Goal: Transaction & Acquisition: Purchase product/service

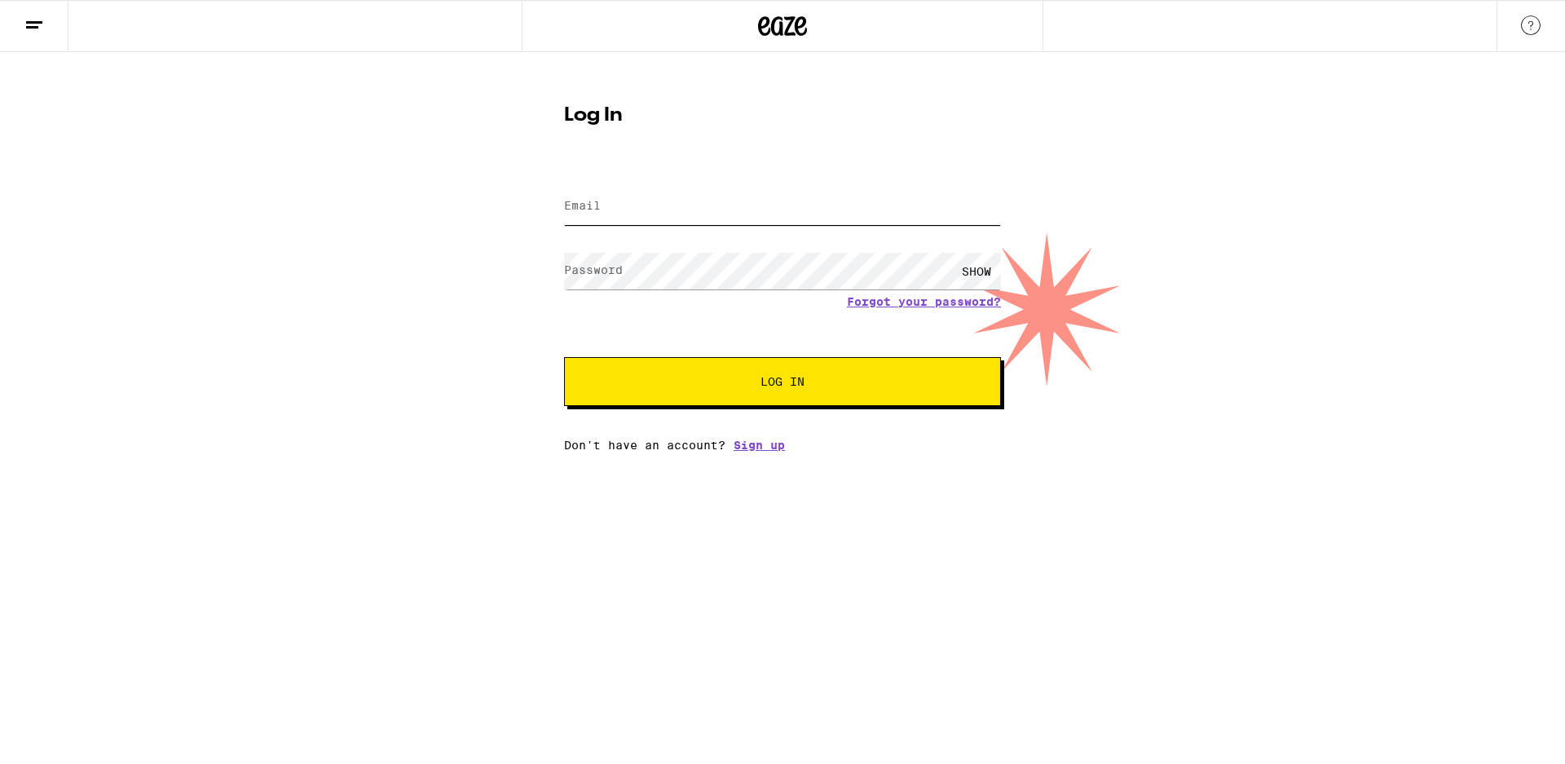
type input "[EMAIL_ADDRESS][DOMAIN_NAME]"
click at [832, 386] on span "Log In" at bounding box center [782, 381] width 305 height 11
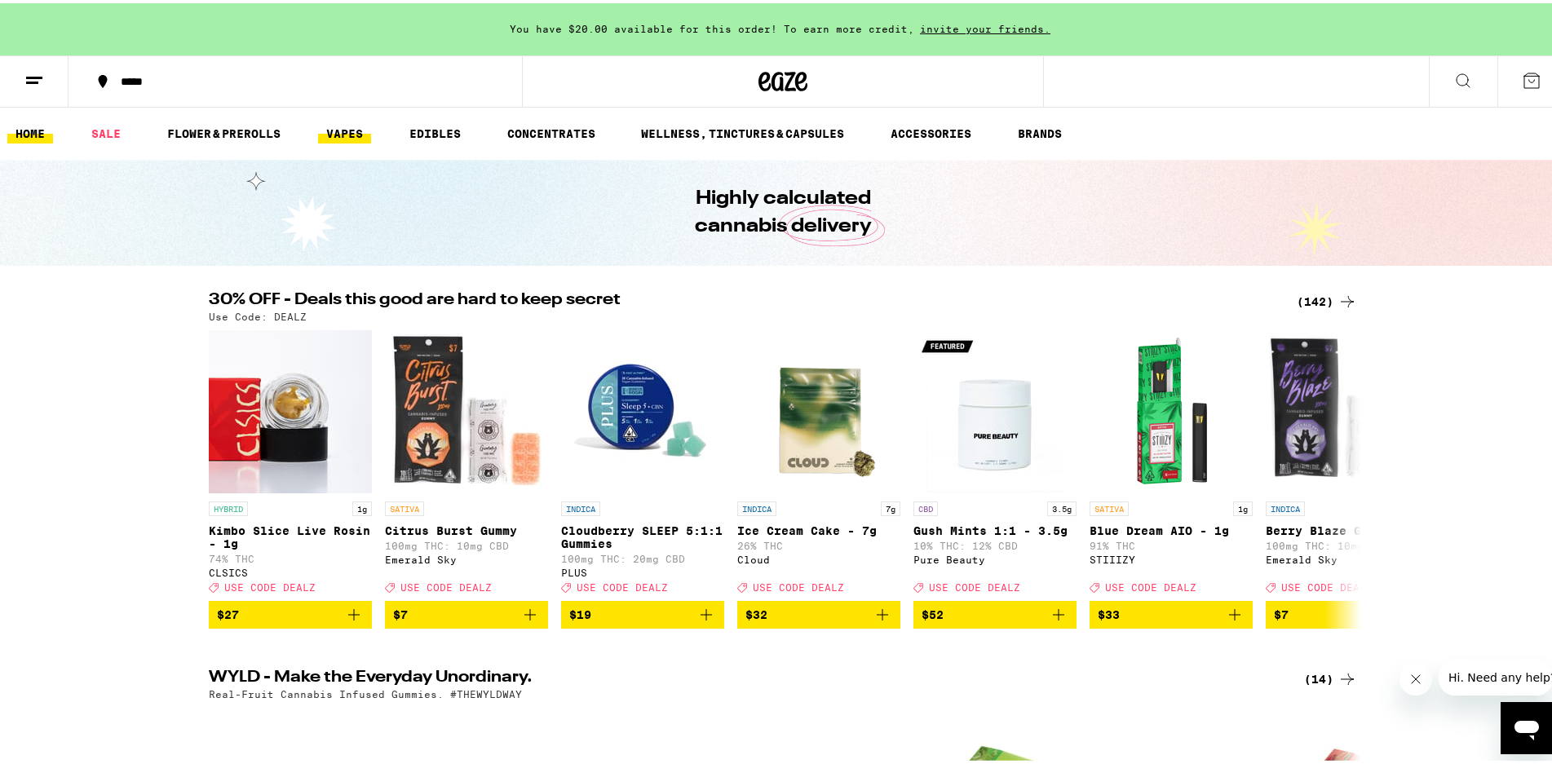
click at [355, 134] on link "VAPES" at bounding box center [344, 131] width 53 height 20
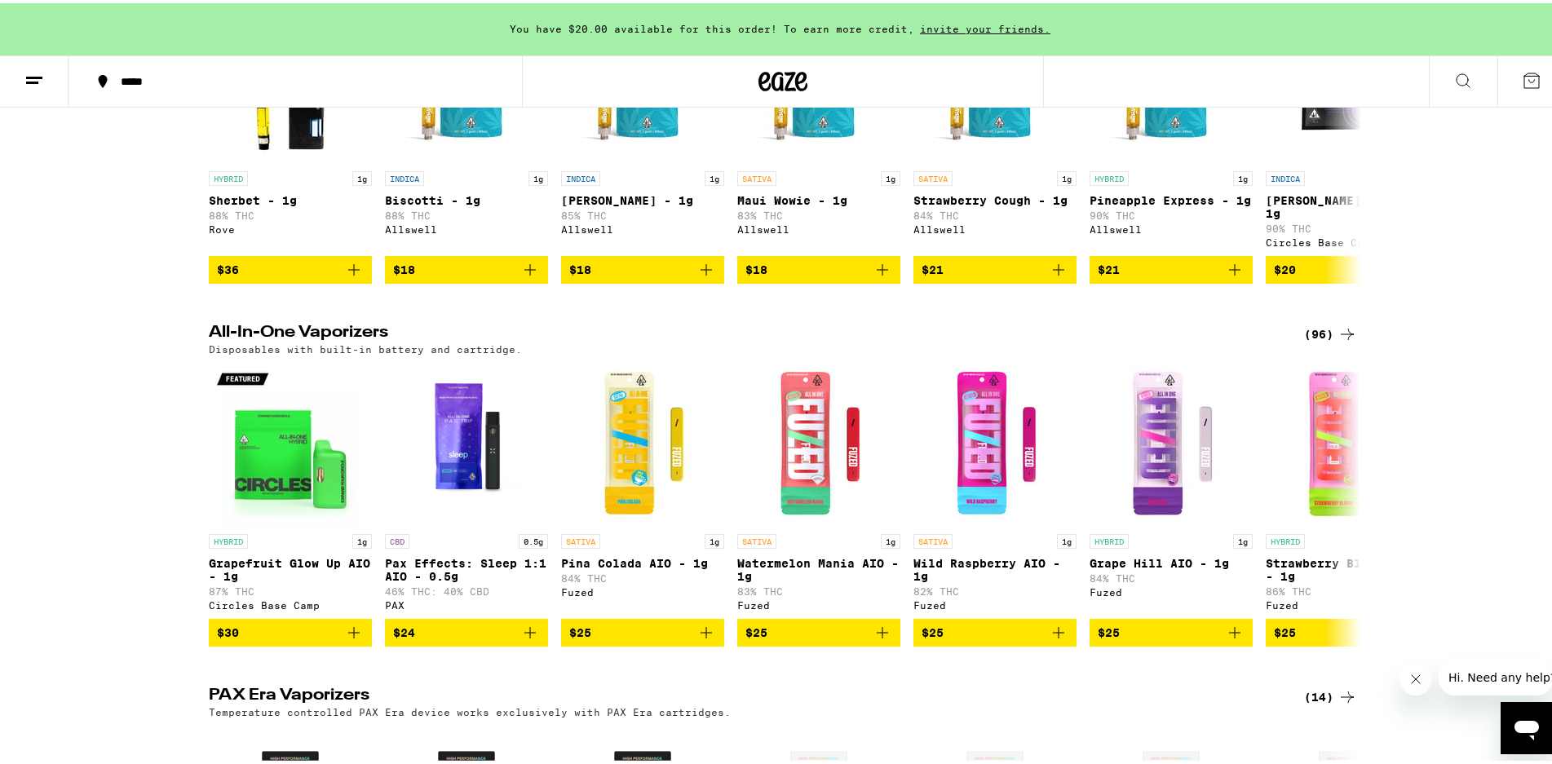
scroll to position [470, 0]
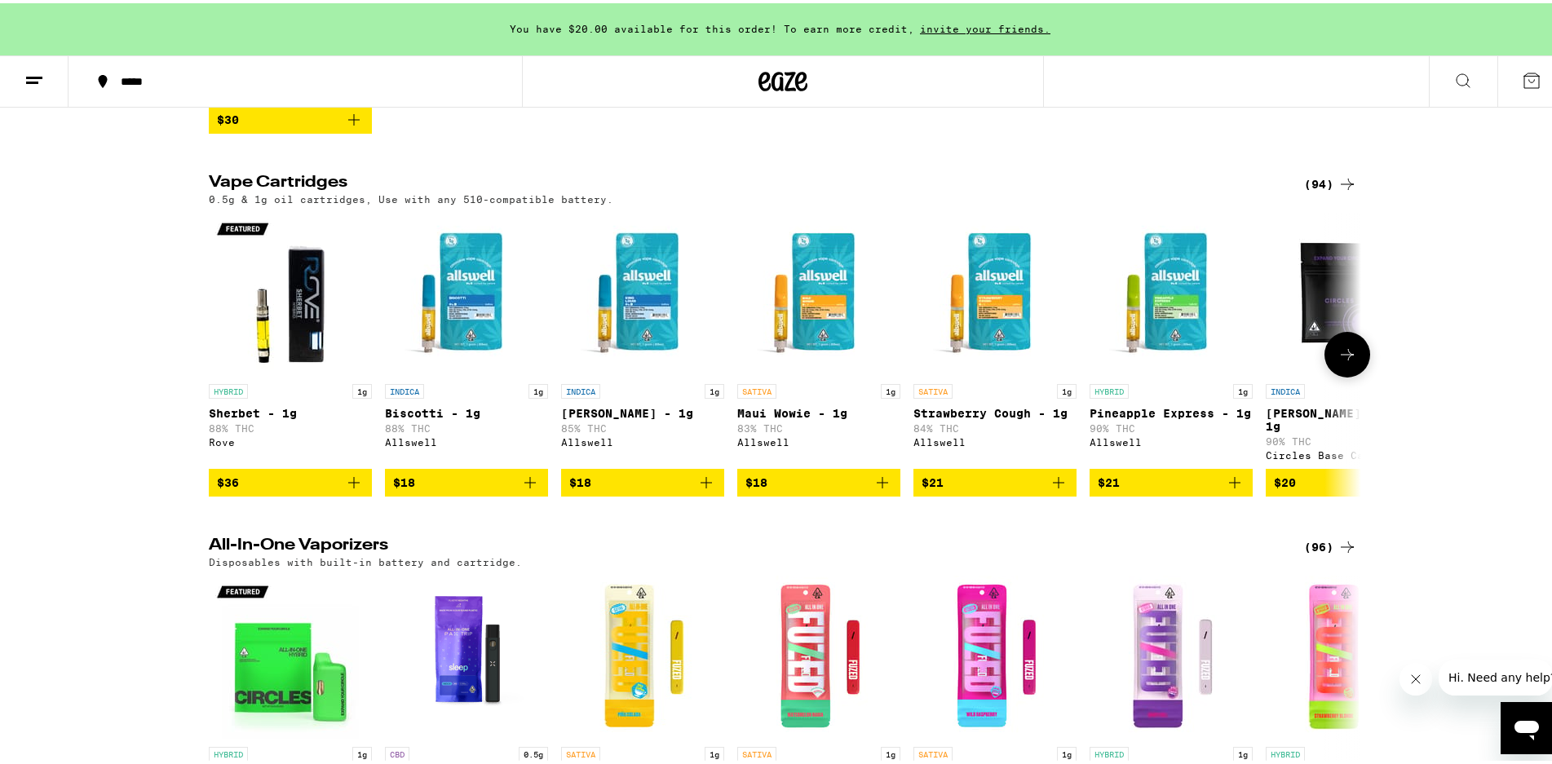
click at [700, 482] on icon "Add to bag" at bounding box center [706, 480] width 20 height 20
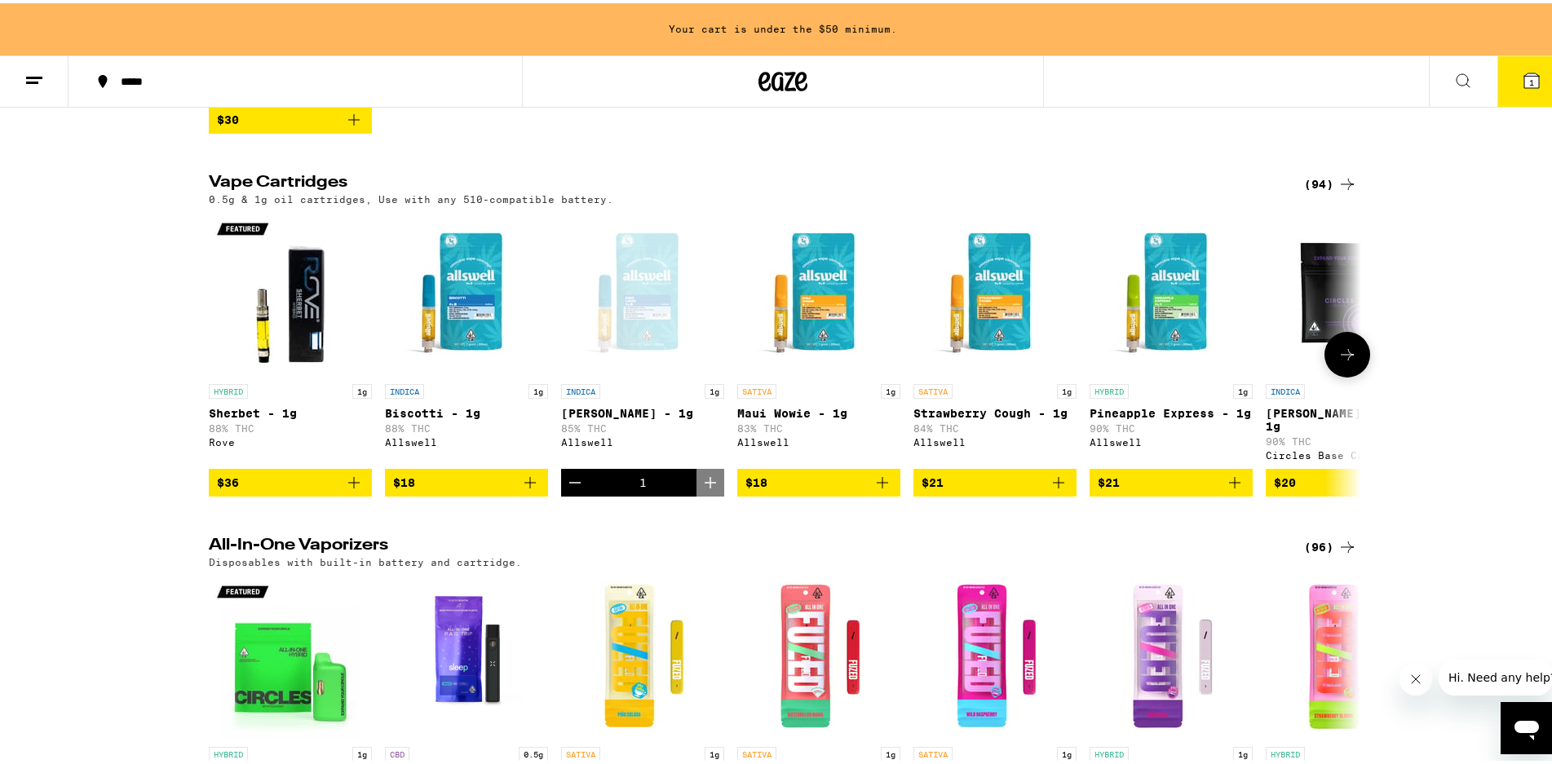
click at [872, 487] on icon "Add to bag" at bounding box center [882, 480] width 20 height 20
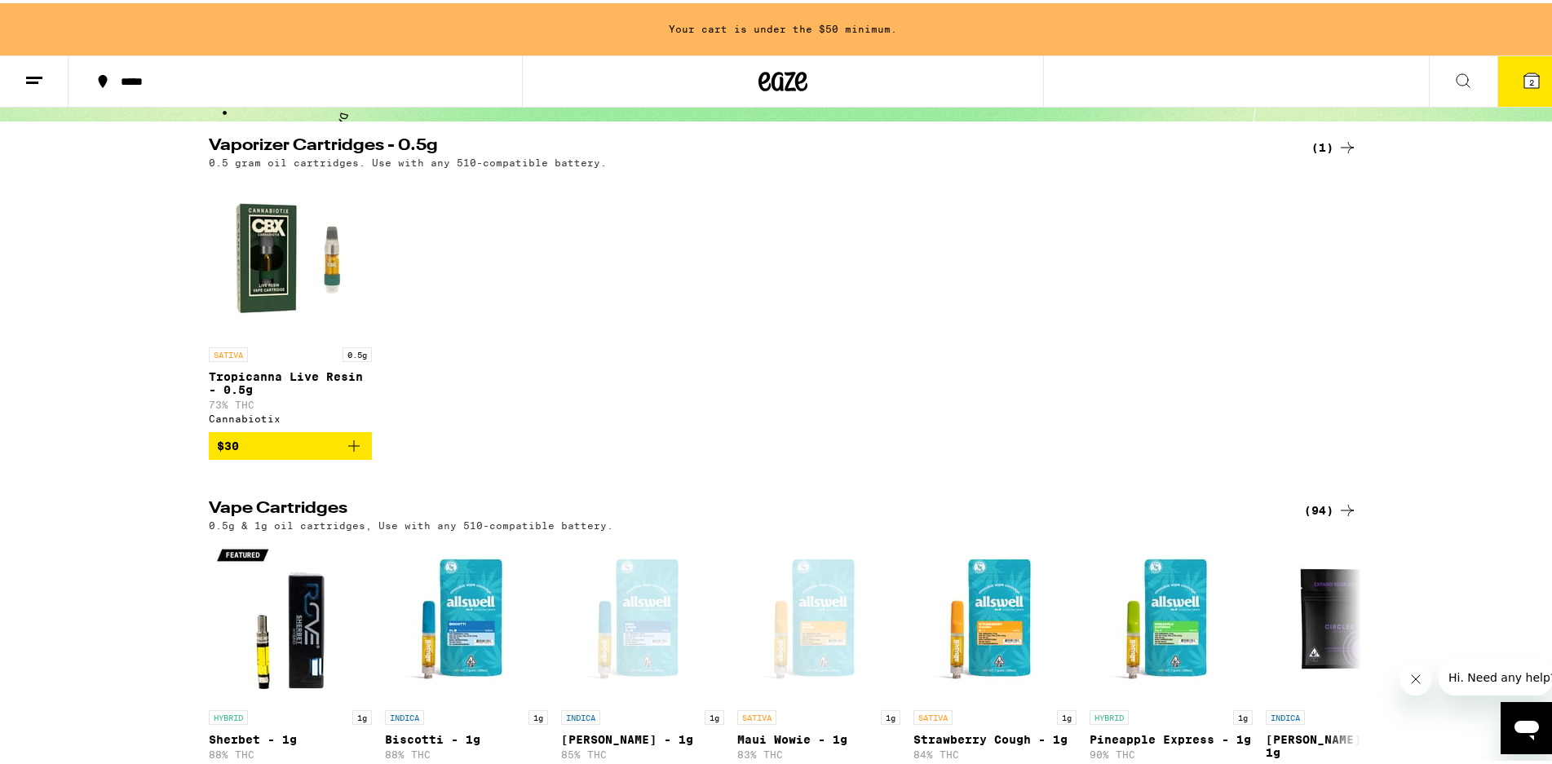
scroll to position [0, 0]
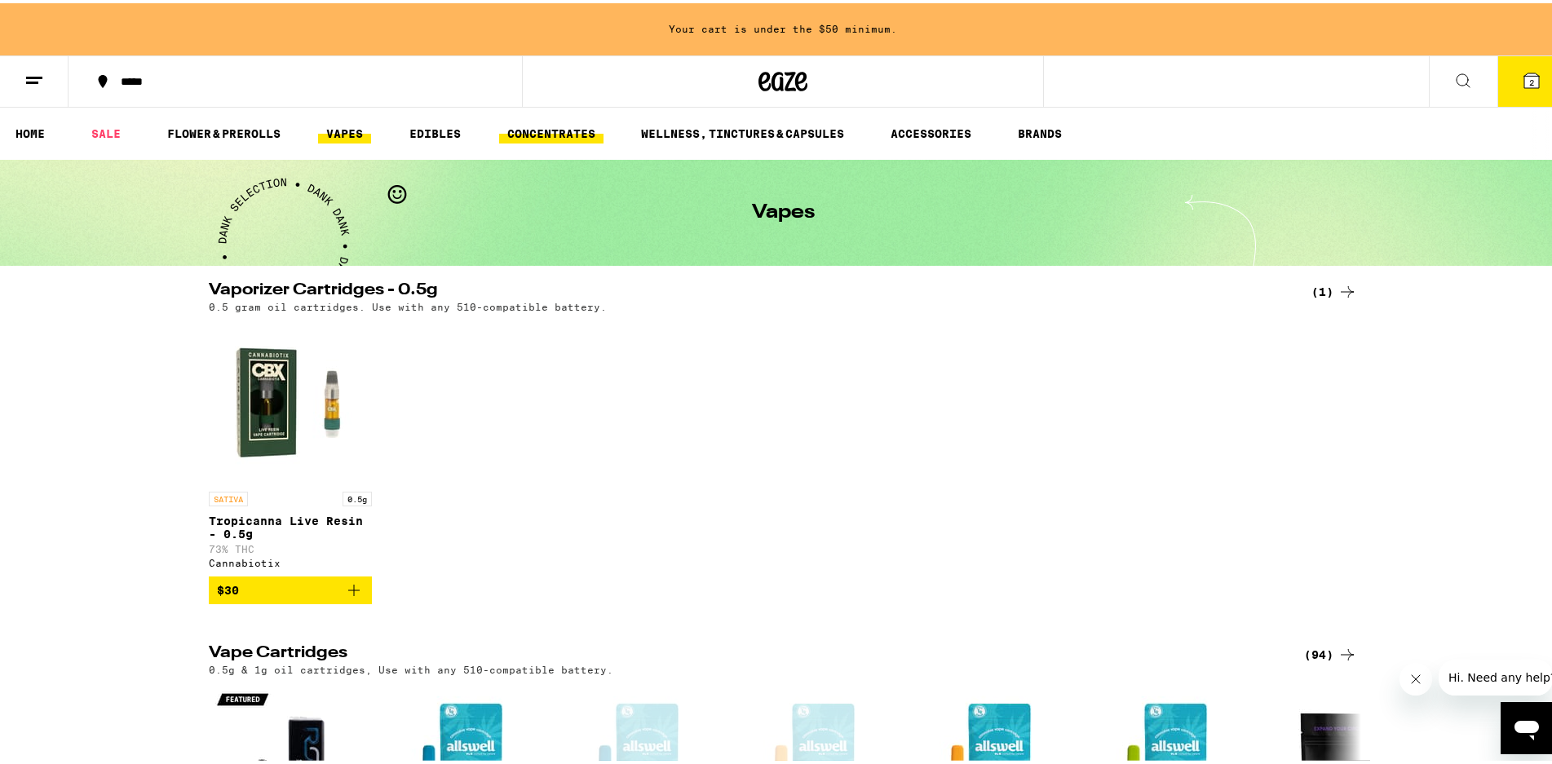
click at [545, 128] on link "CONCENTRATES" at bounding box center [551, 131] width 104 height 20
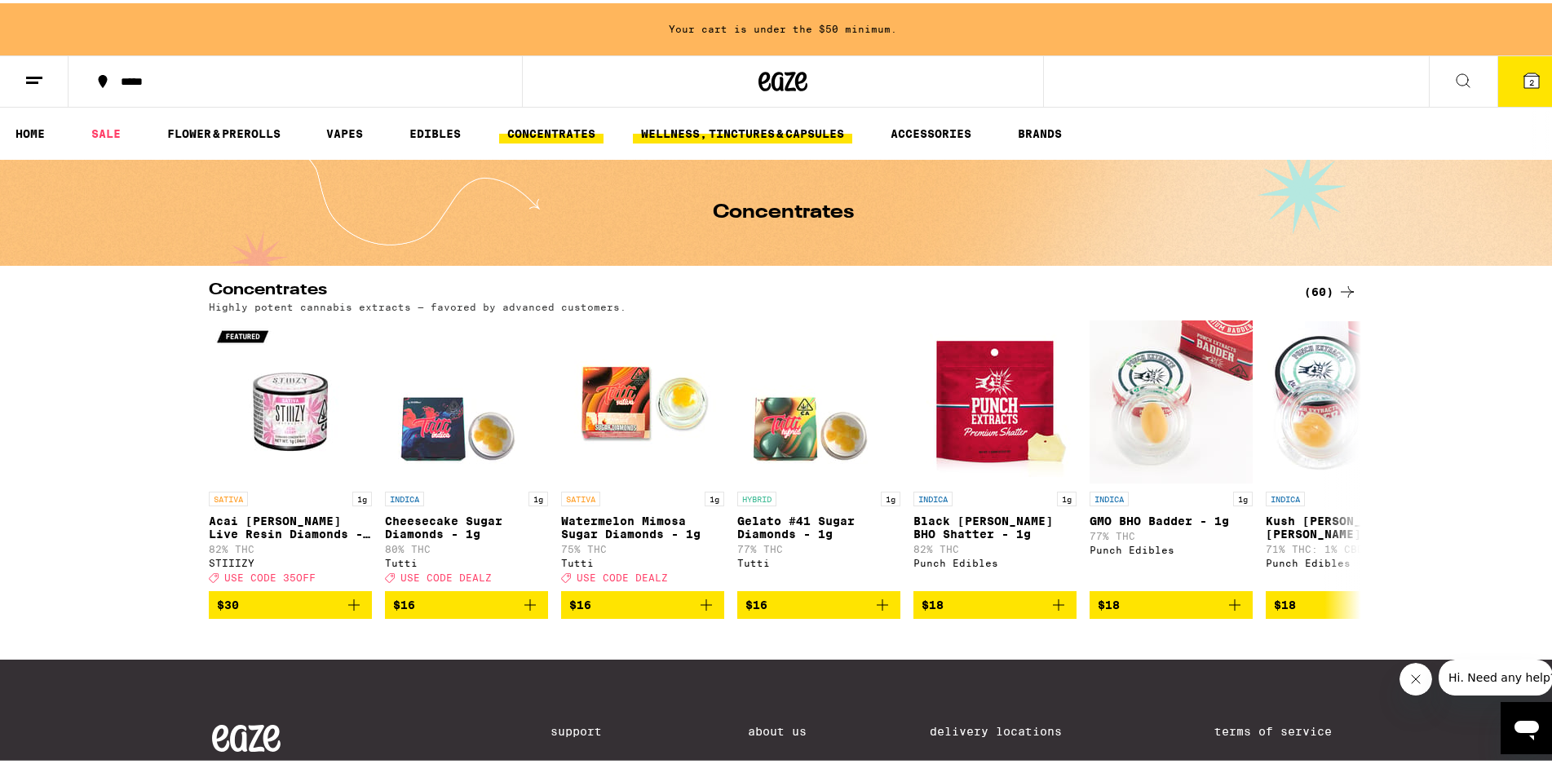
click at [817, 131] on link "WELLNESS, TINCTURES & CAPSULES" at bounding box center [742, 131] width 219 height 20
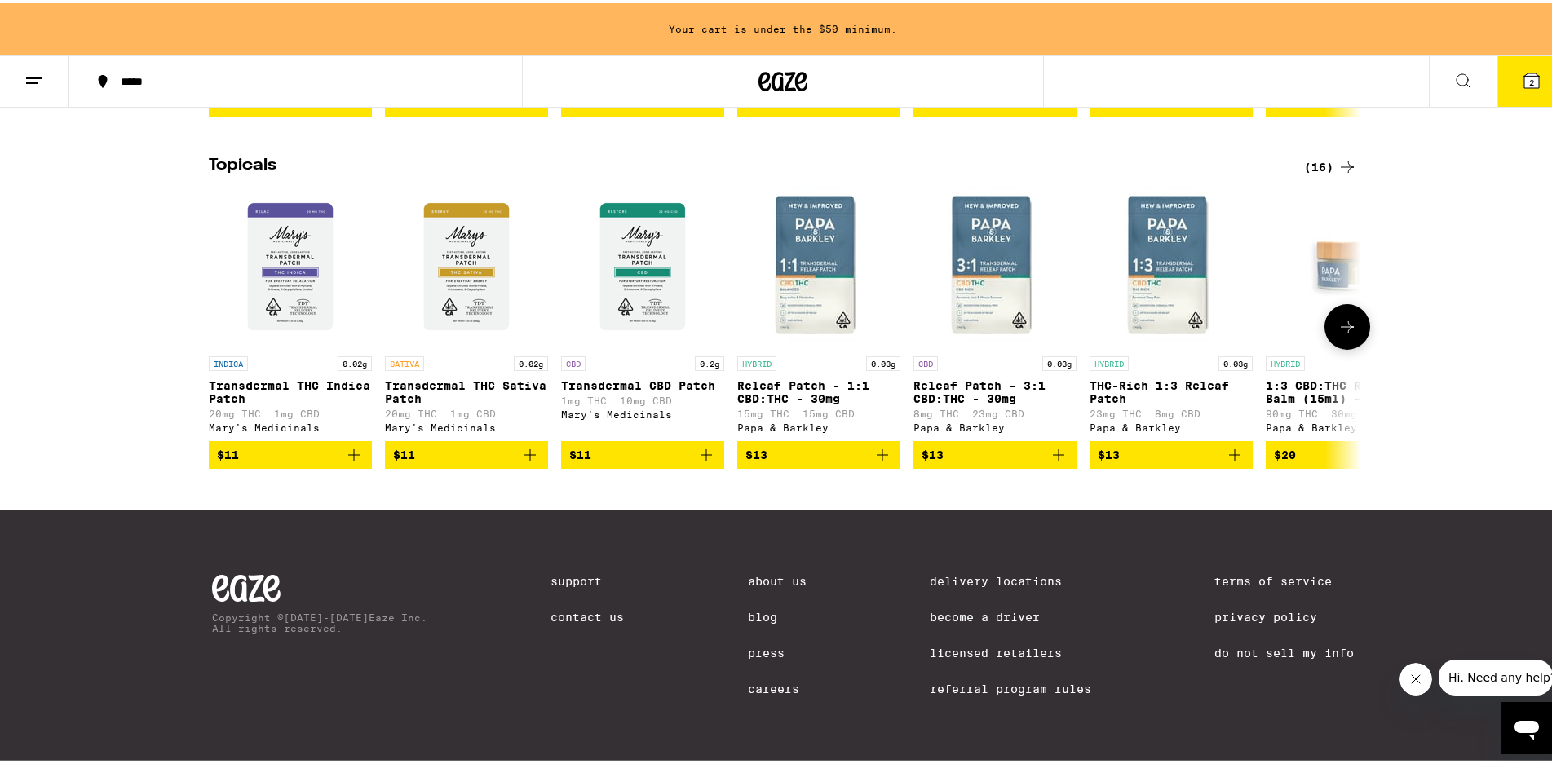
scroll to position [1264, 0]
click at [696, 461] on icon "Add to bag" at bounding box center [706, 452] width 20 height 20
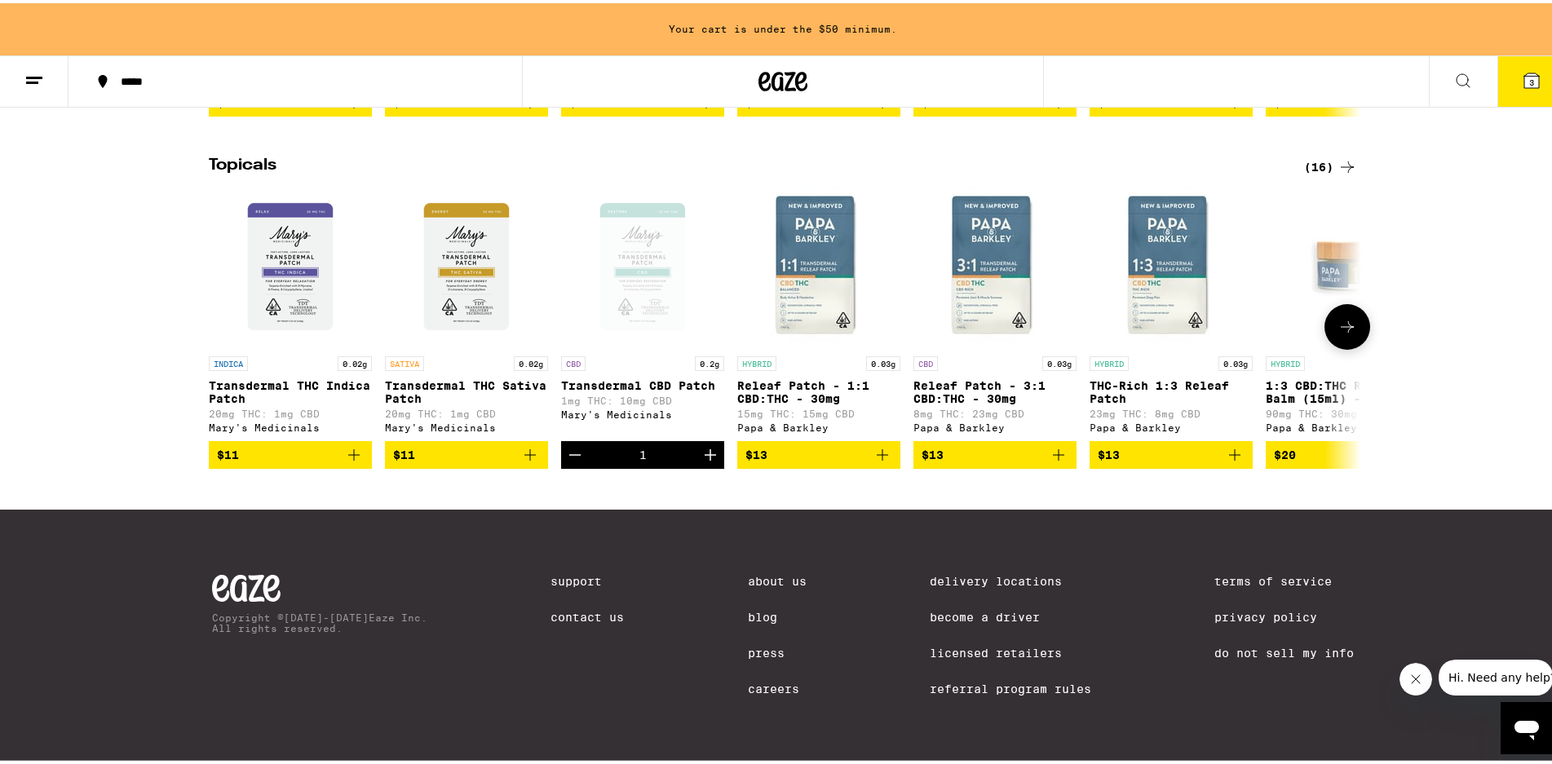
click at [700, 461] on icon "Increment" at bounding box center [710, 452] width 20 height 20
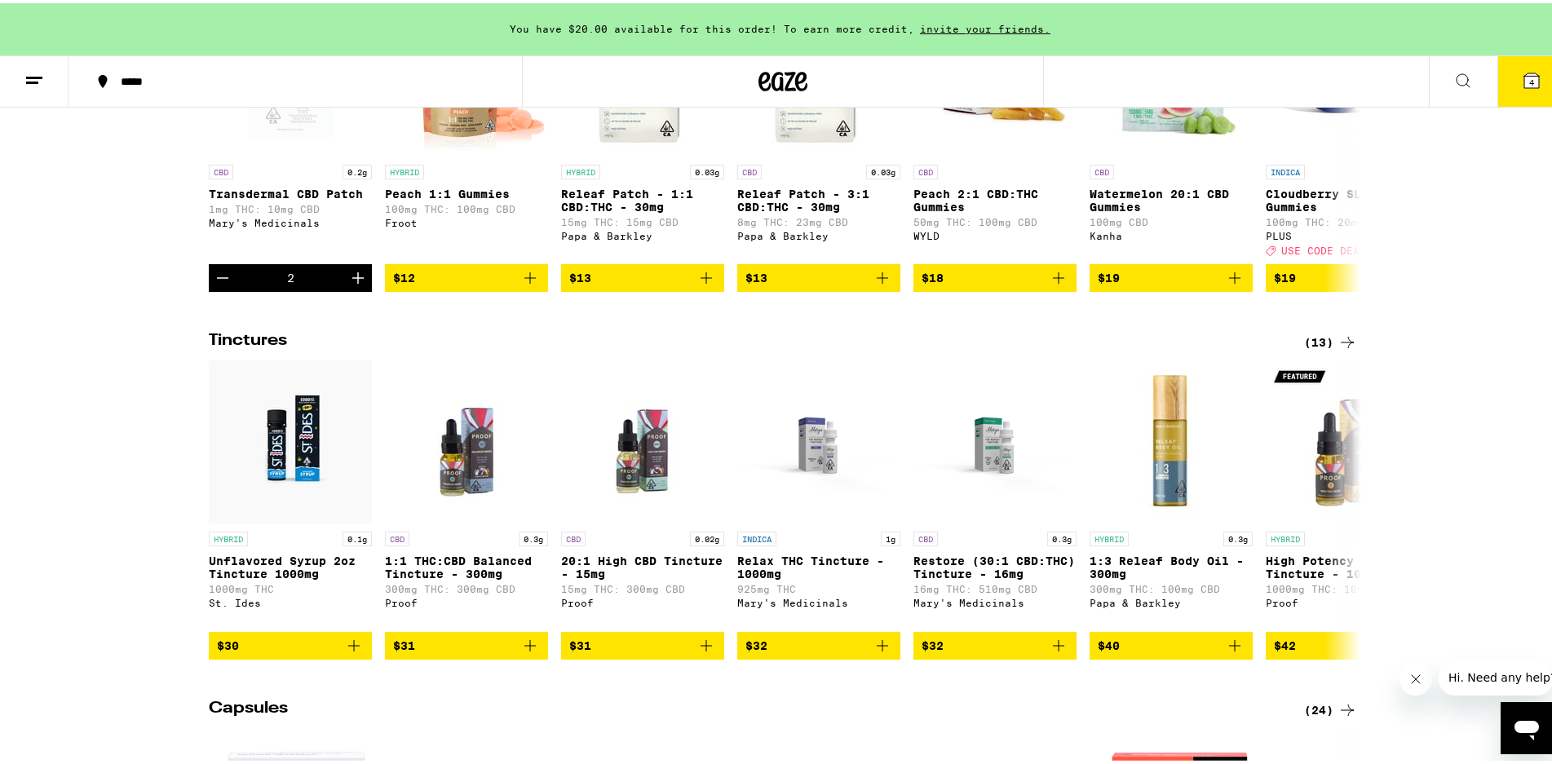
scroll to position [326, 0]
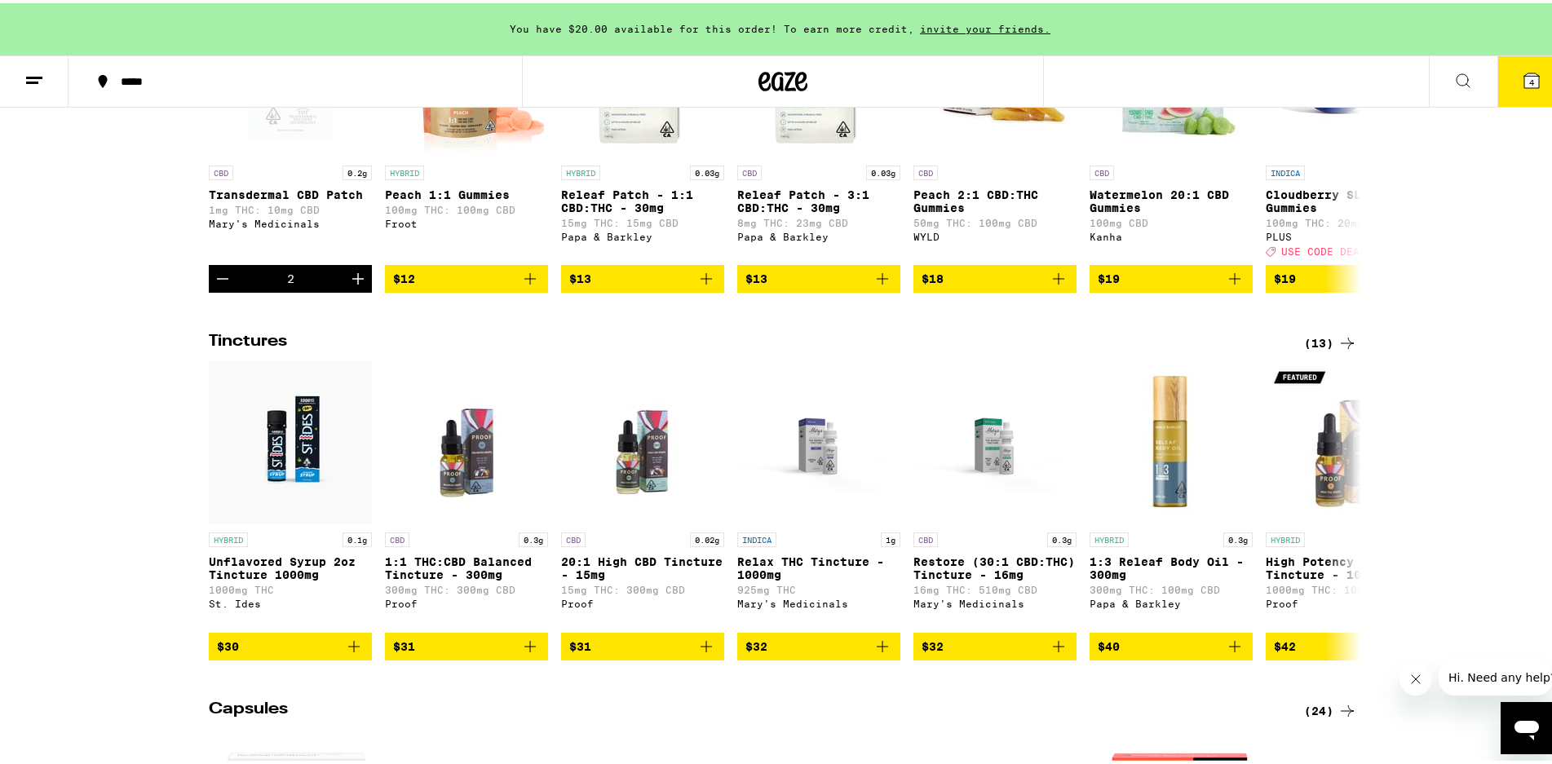
click at [1345, 349] on icon at bounding box center [1347, 340] width 20 height 20
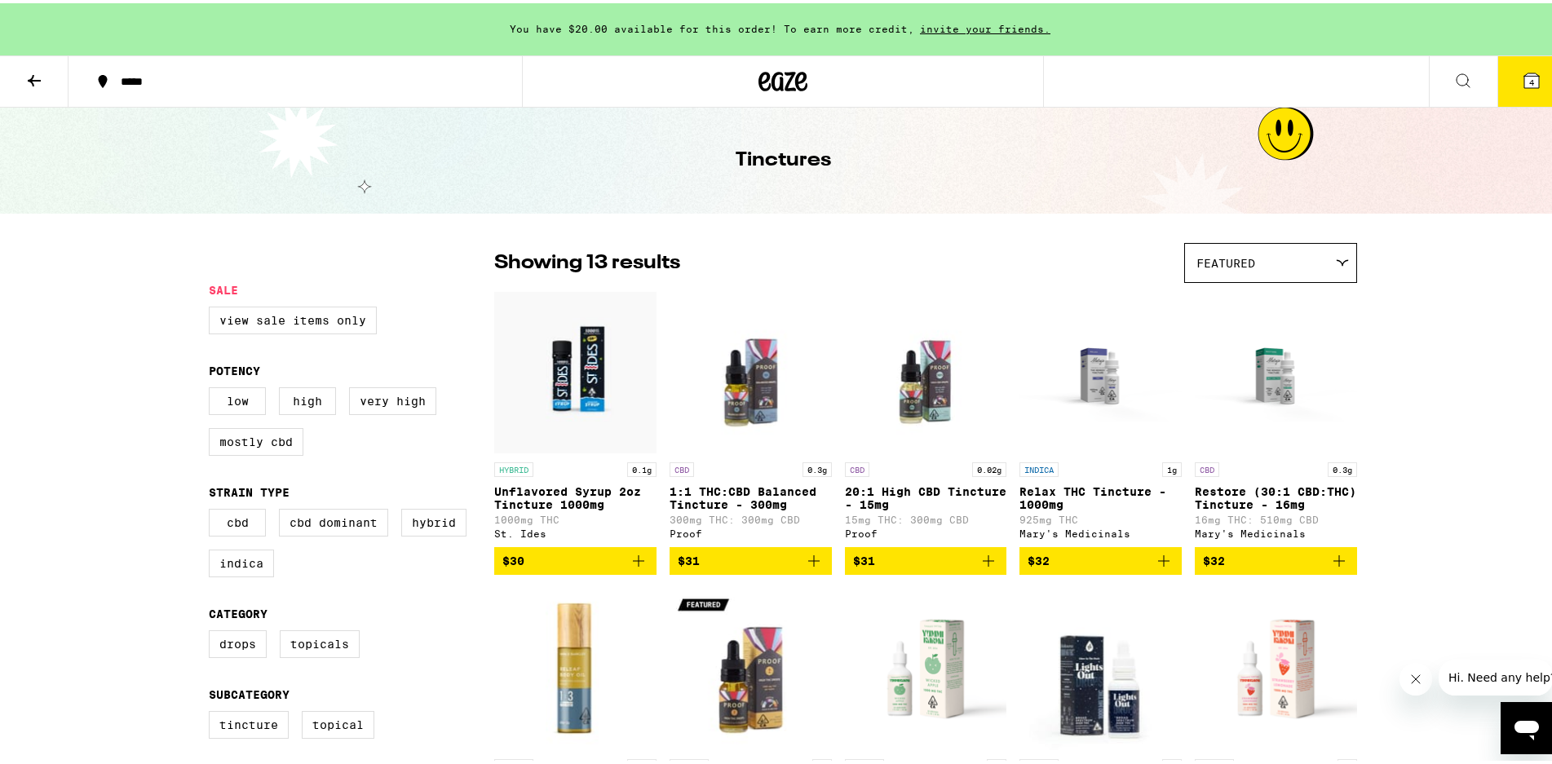
click at [38, 73] on icon at bounding box center [34, 78] width 20 height 20
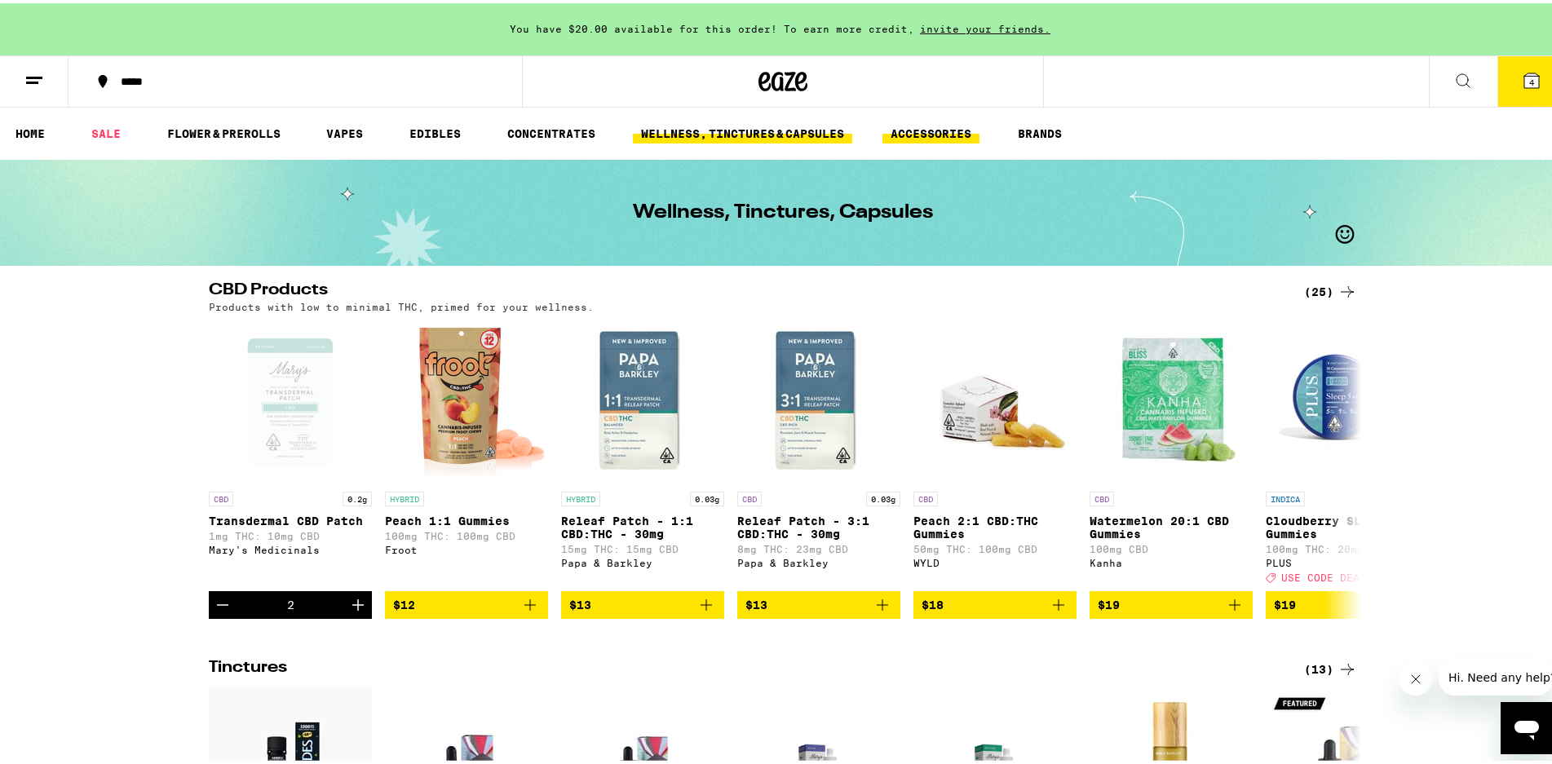
click at [953, 134] on link "ACCESSORIES" at bounding box center [930, 131] width 97 height 20
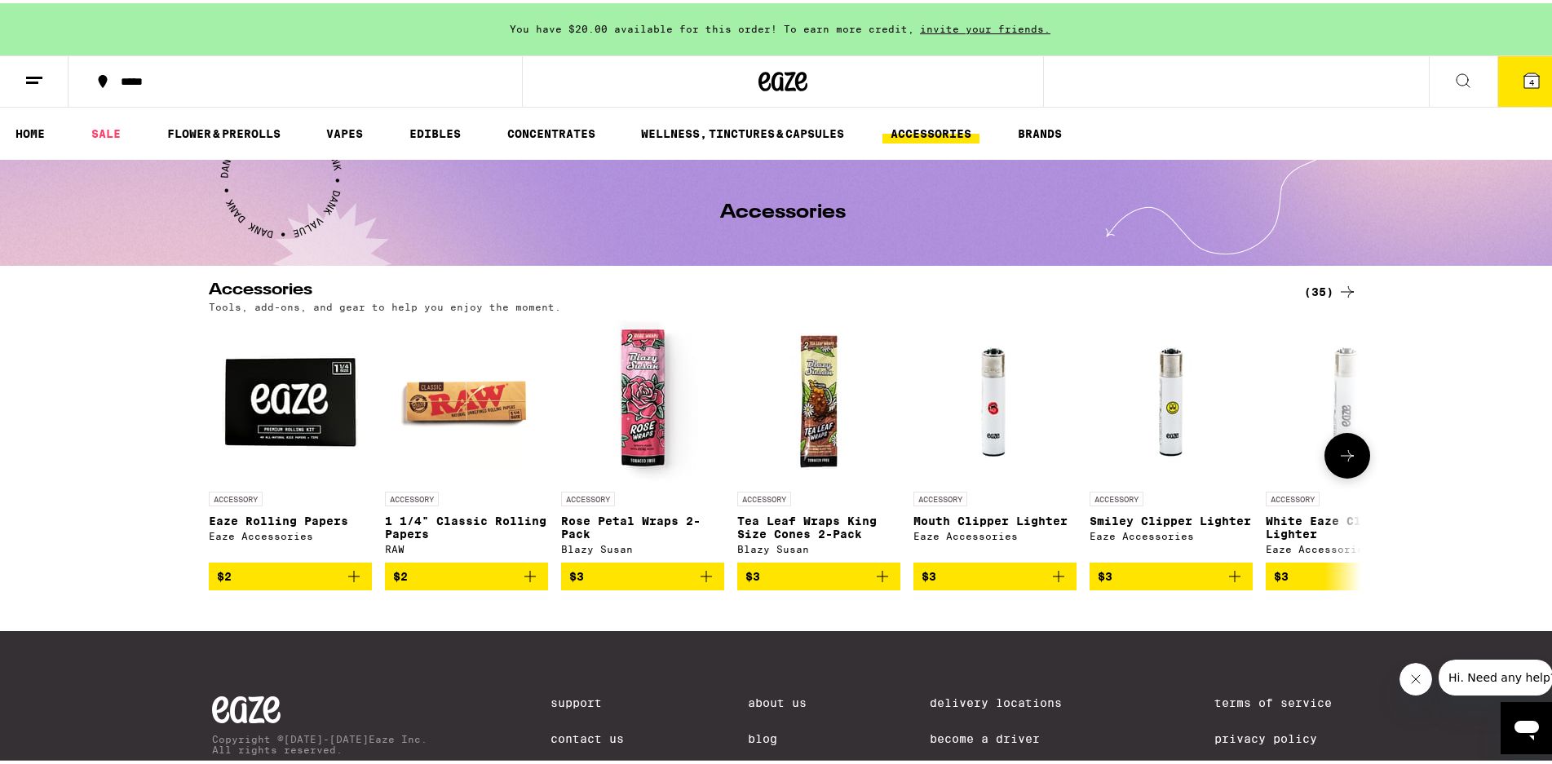
click at [1350, 456] on button at bounding box center [1347, 453] width 46 height 46
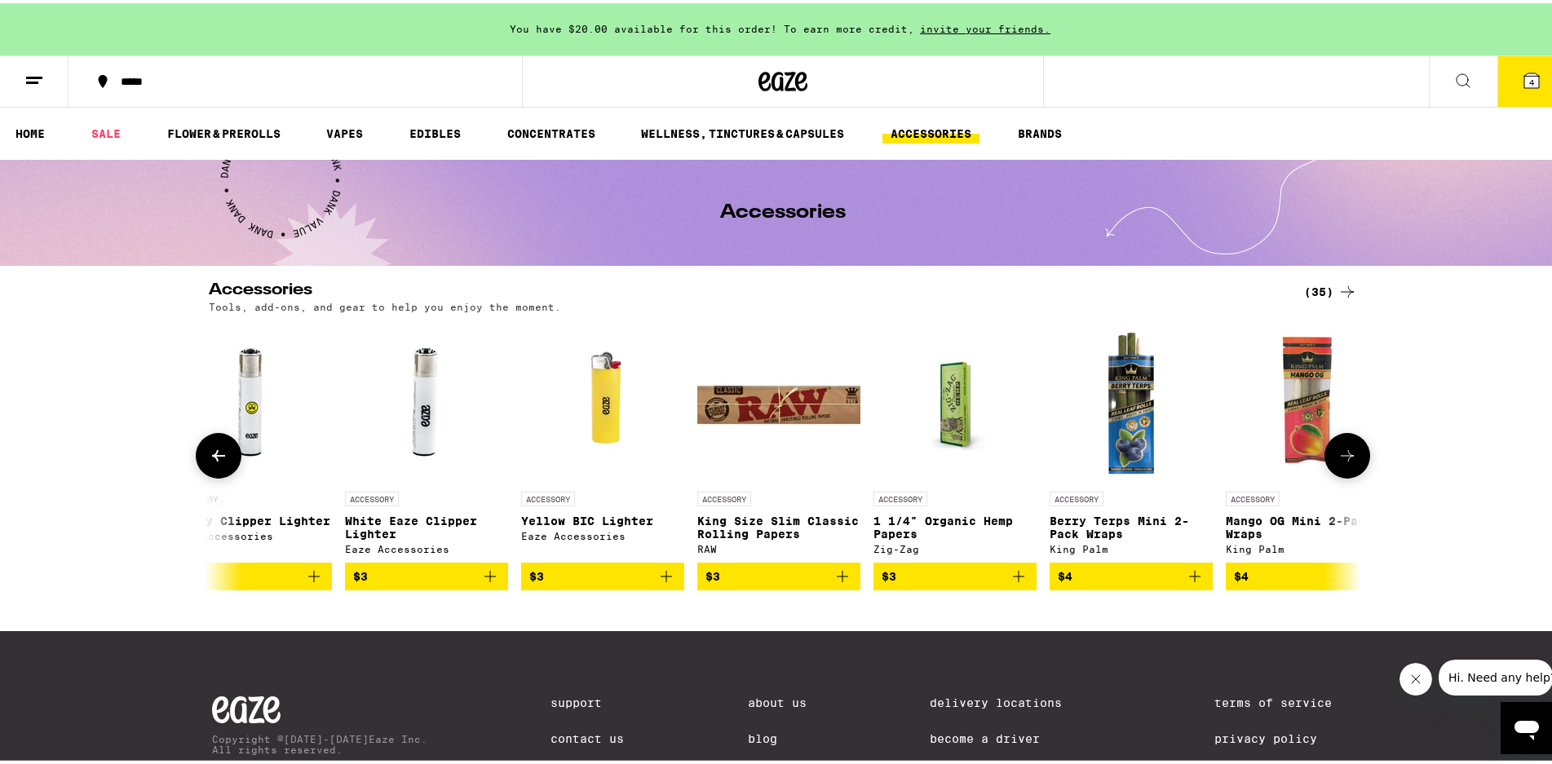
scroll to position [0, 970]
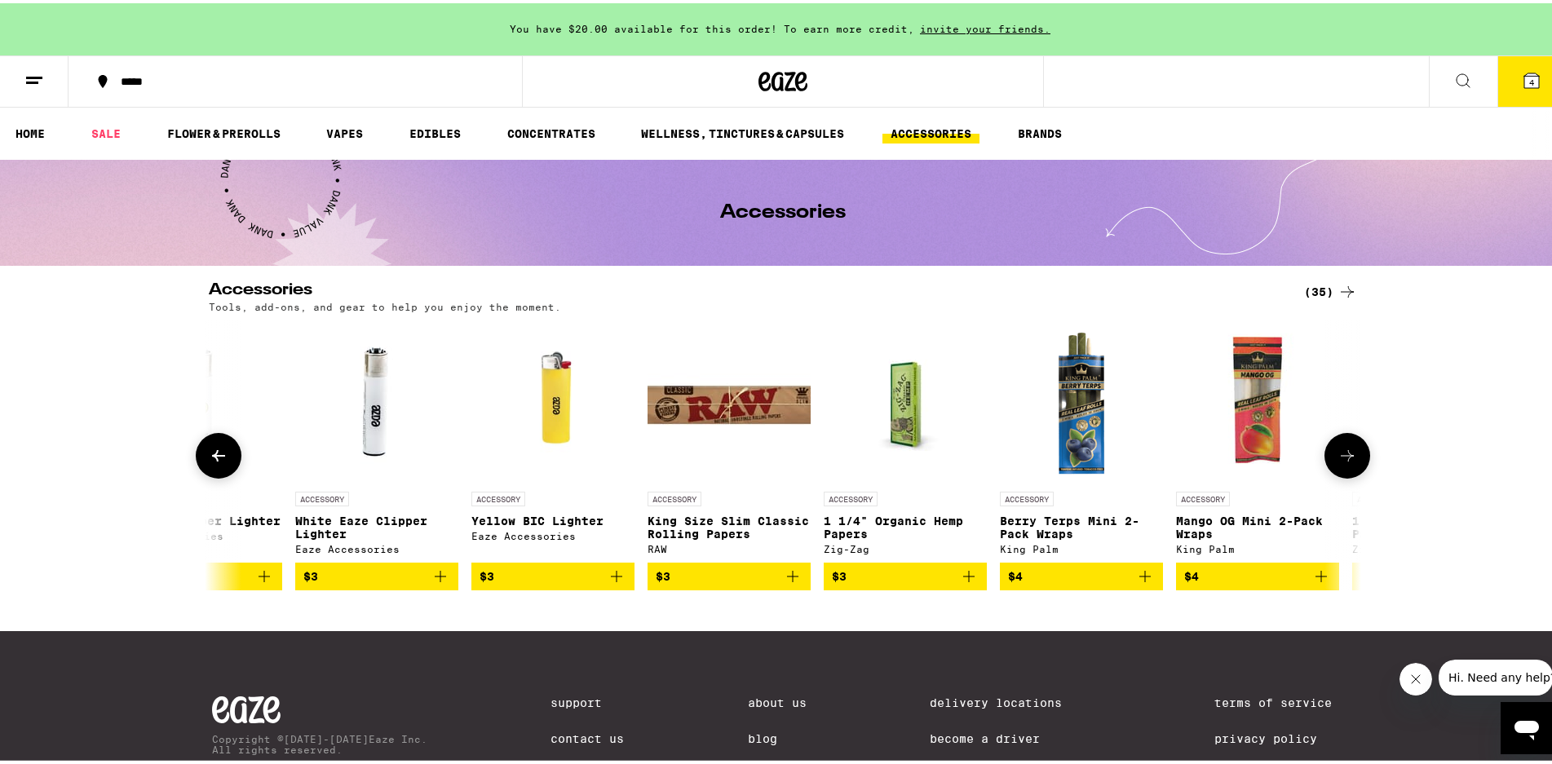
click at [1350, 456] on button at bounding box center [1347, 453] width 46 height 46
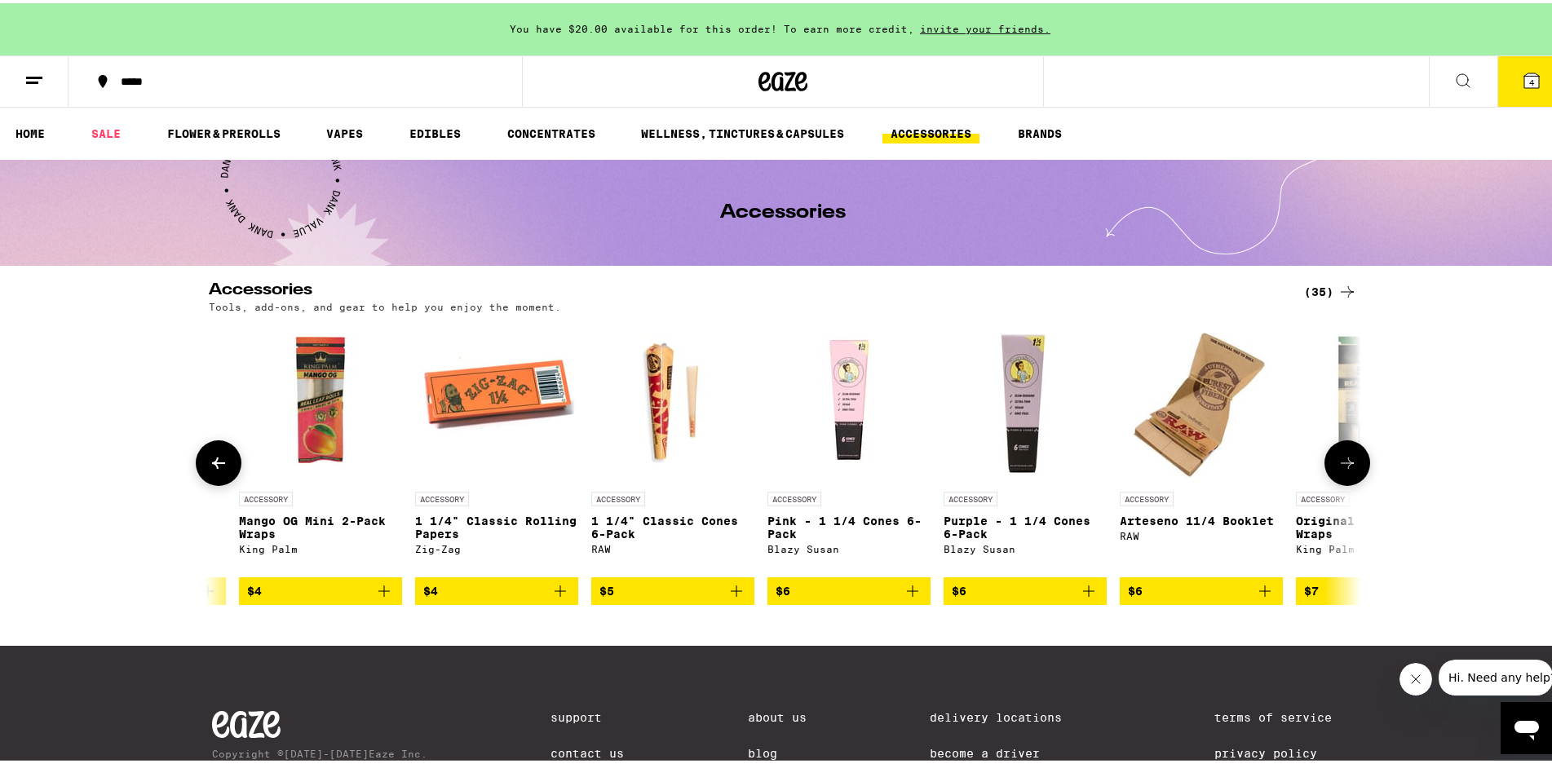
scroll to position [0, 1941]
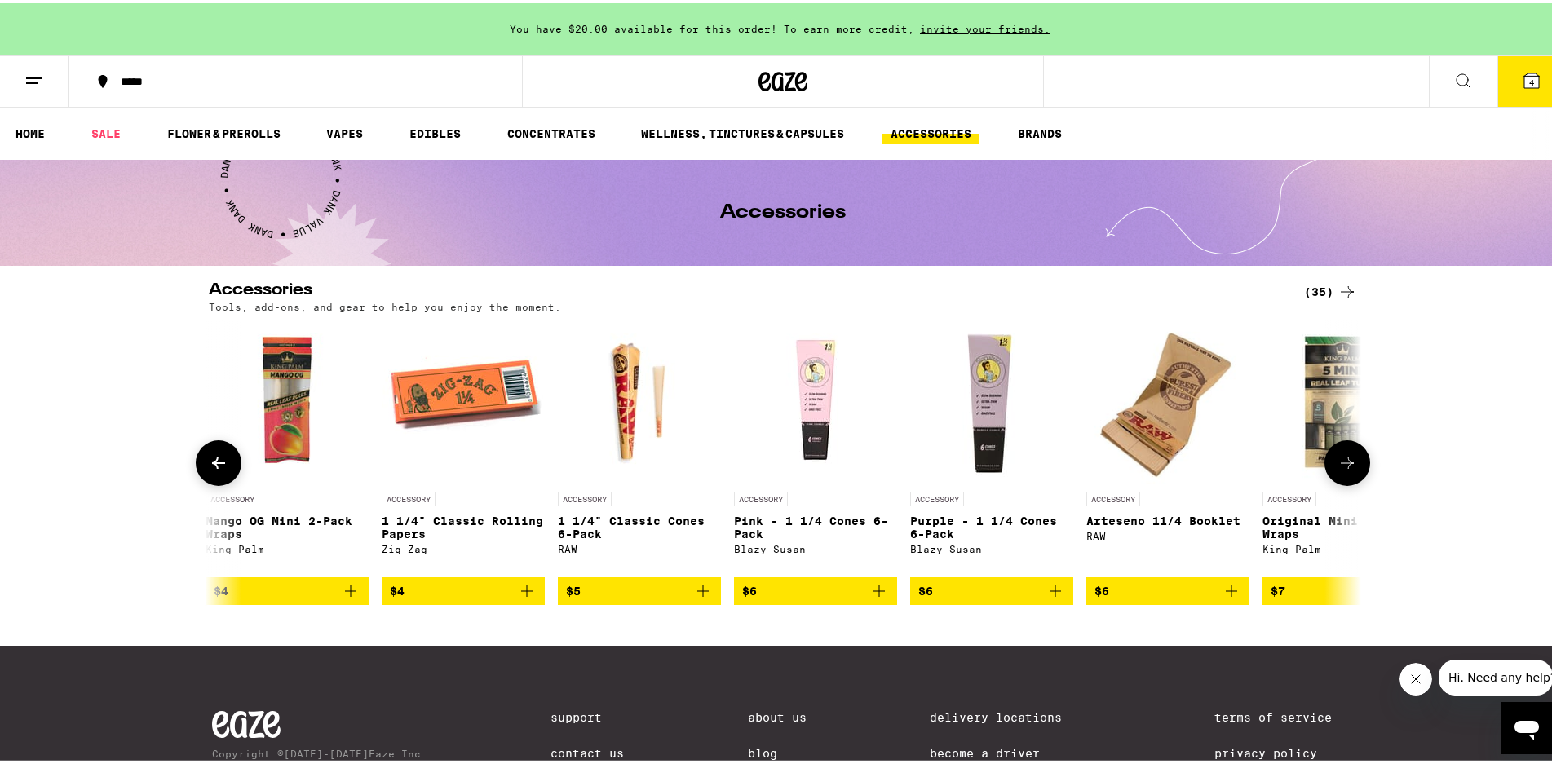
click at [1350, 456] on button at bounding box center [1347, 460] width 46 height 46
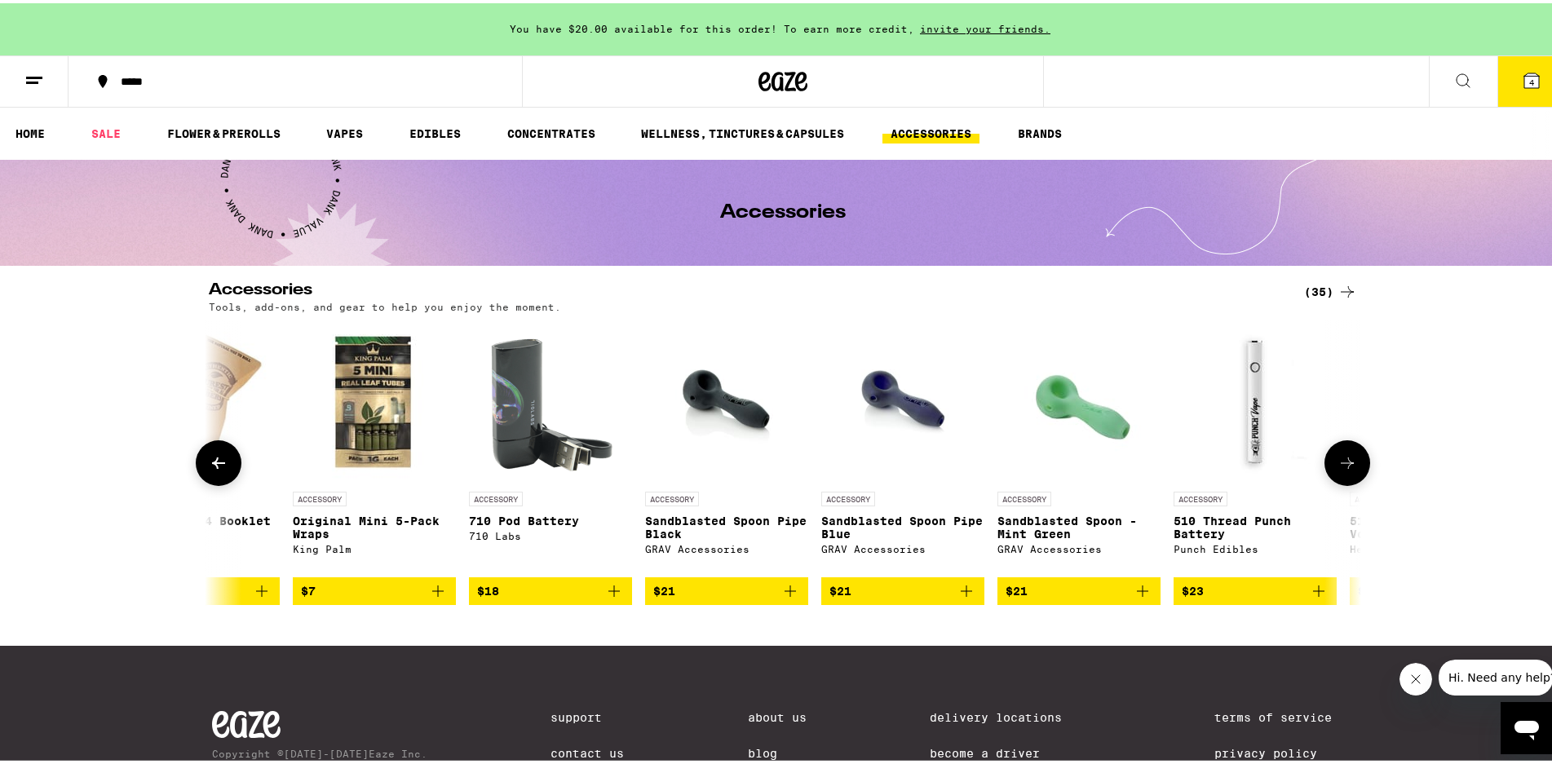
scroll to position [0, 2911]
click at [1350, 456] on button at bounding box center [1347, 460] width 46 height 46
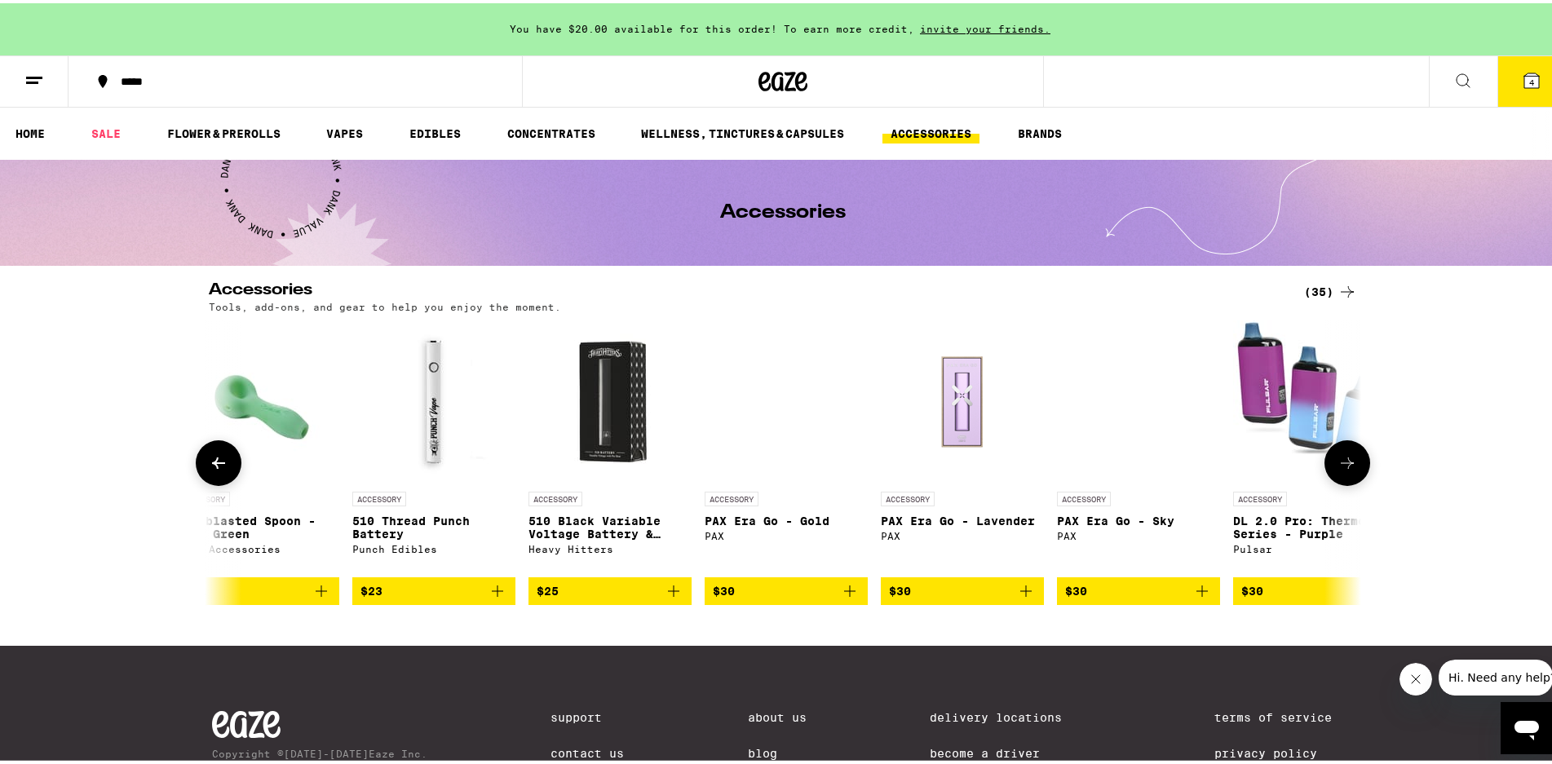
scroll to position [0, 3881]
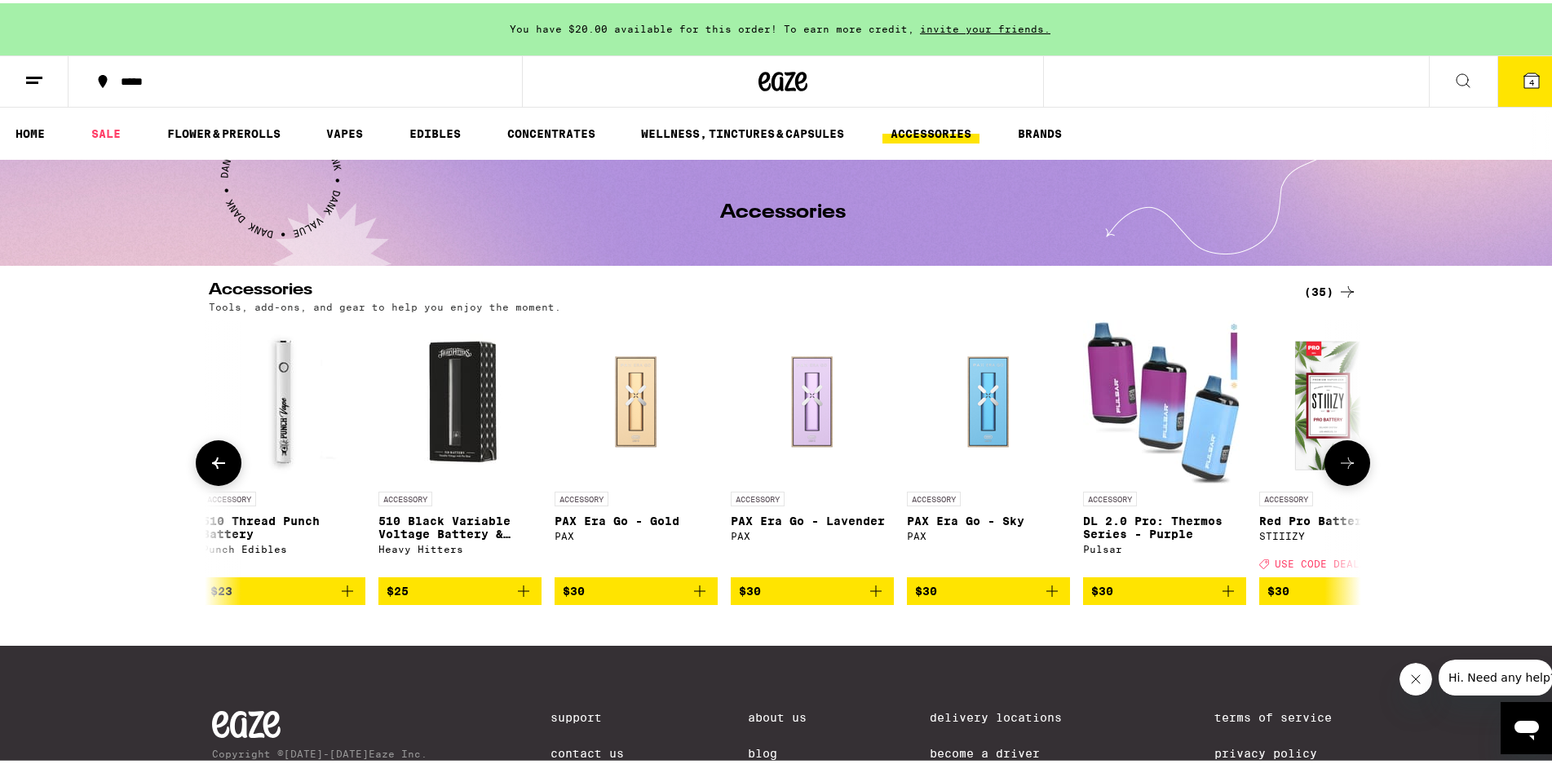
click at [1350, 456] on button at bounding box center [1347, 460] width 46 height 46
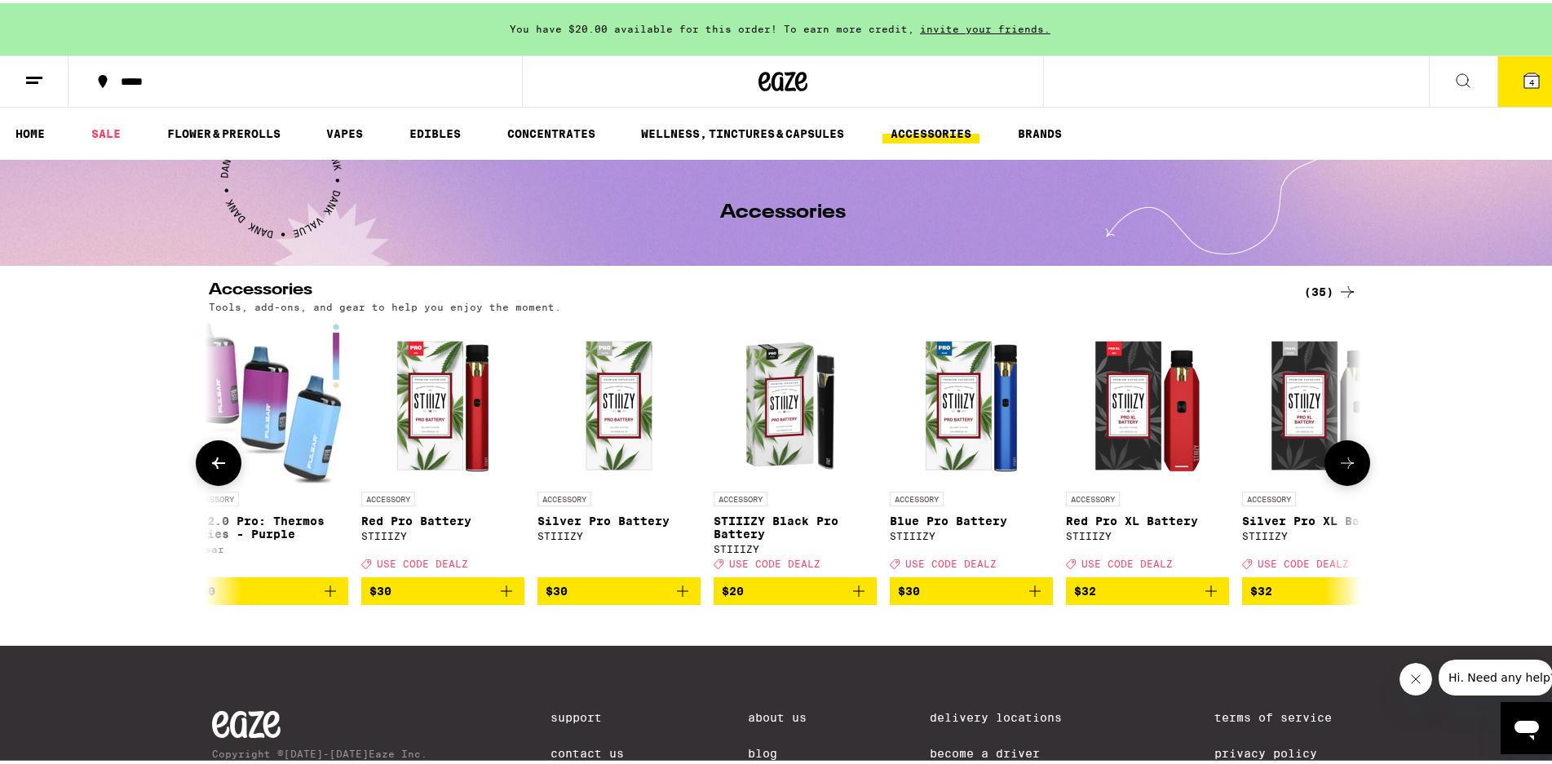
scroll to position [0, 4851]
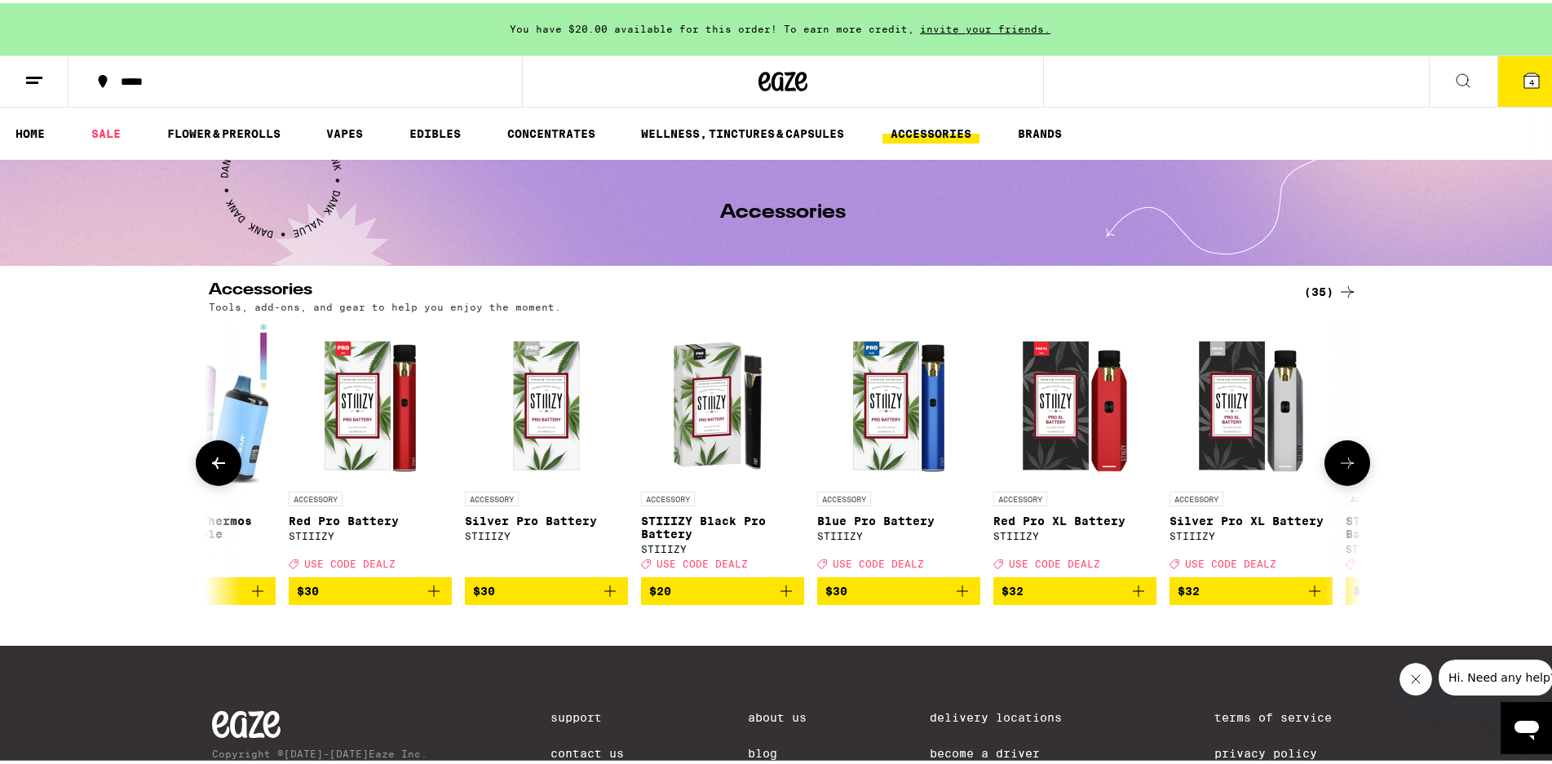
click at [1350, 456] on button at bounding box center [1347, 460] width 46 height 46
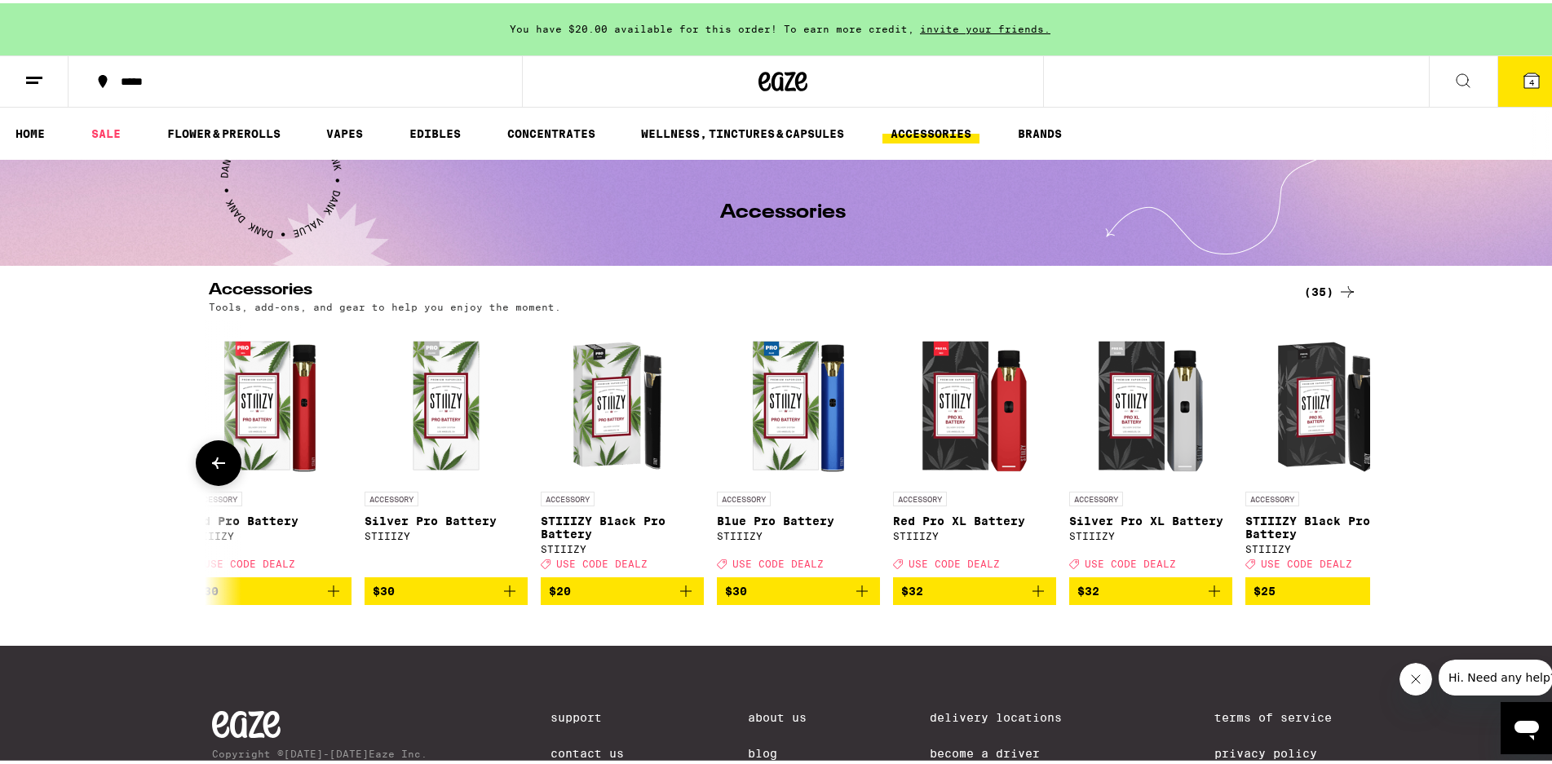
scroll to position [0, 5016]
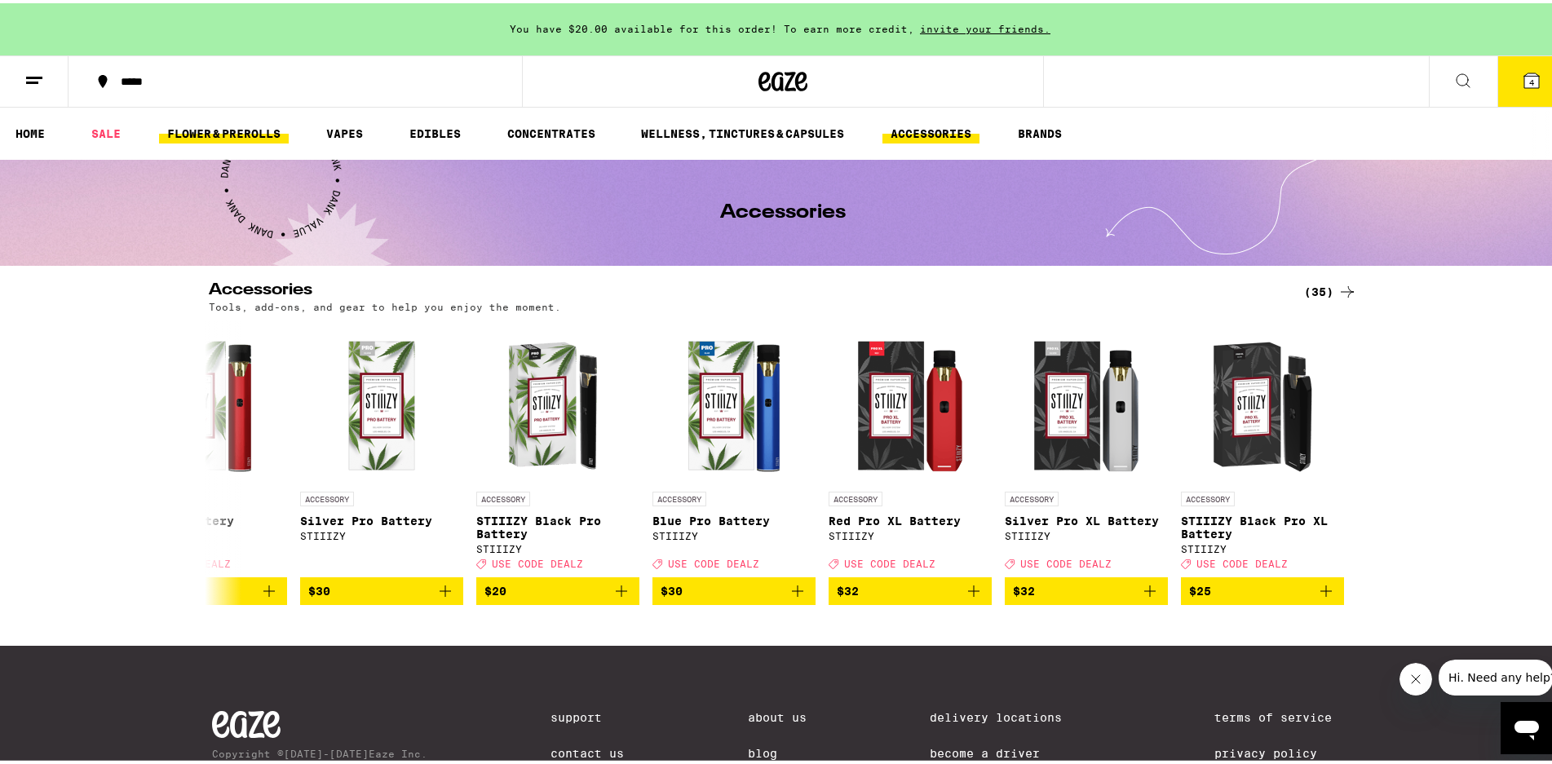
click at [198, 135] on link "FLOWER & PREROLLS" at bounding box center [224, 131] width 130 height 20
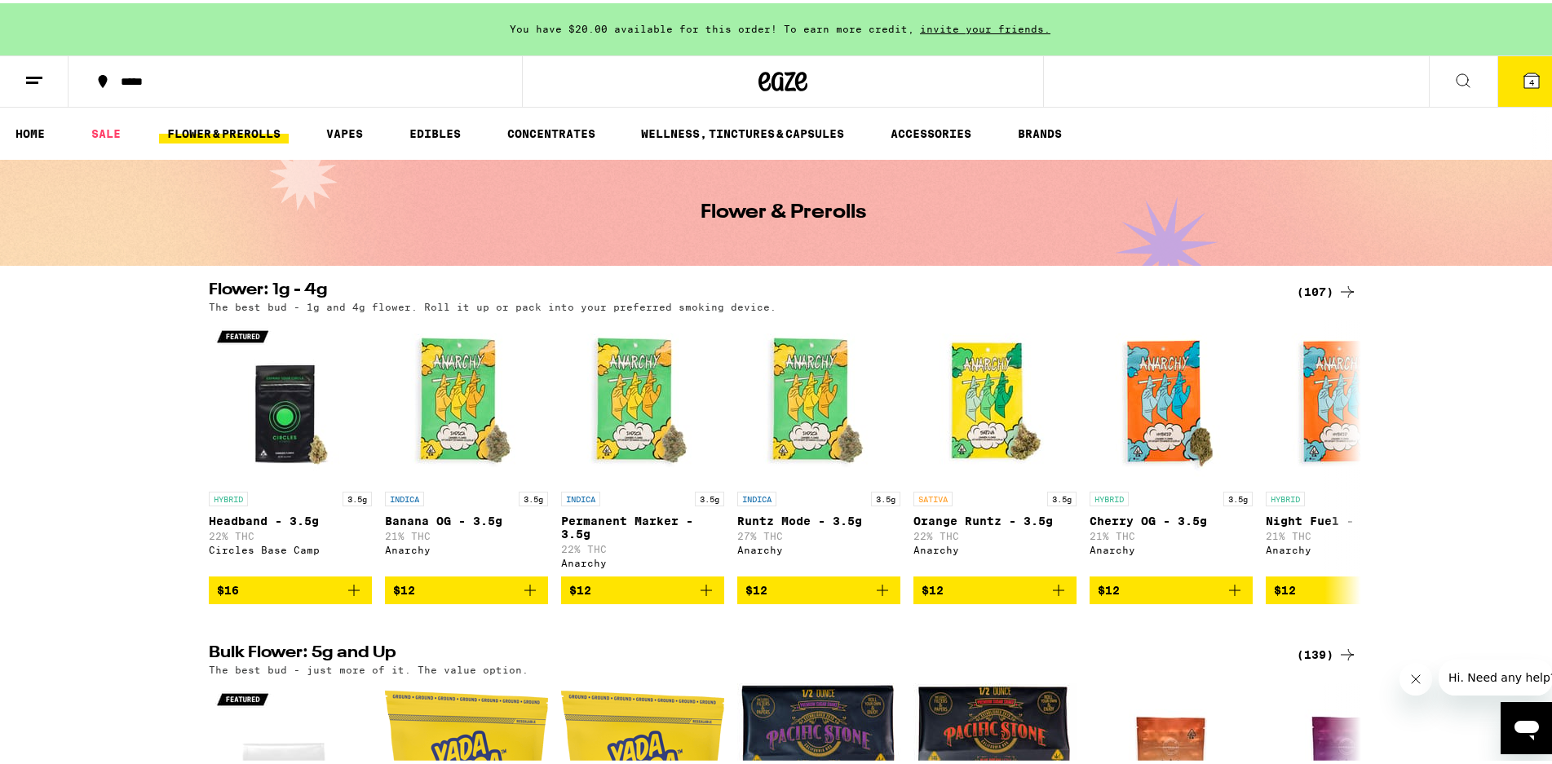
click at [1526, 73] on icon at bounding box center [1531, 78] width 20 height 20
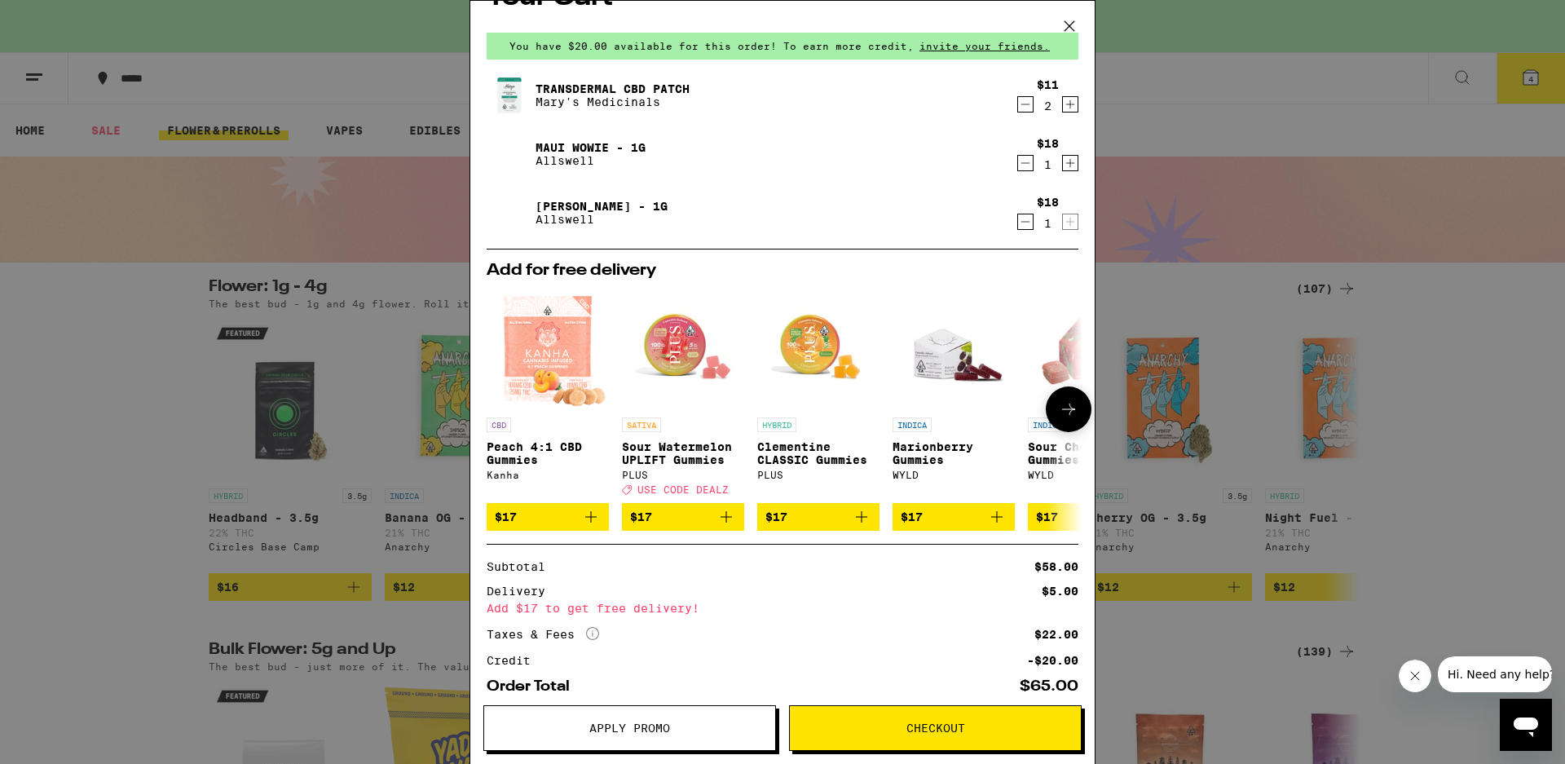
scroll to position [128, 0]
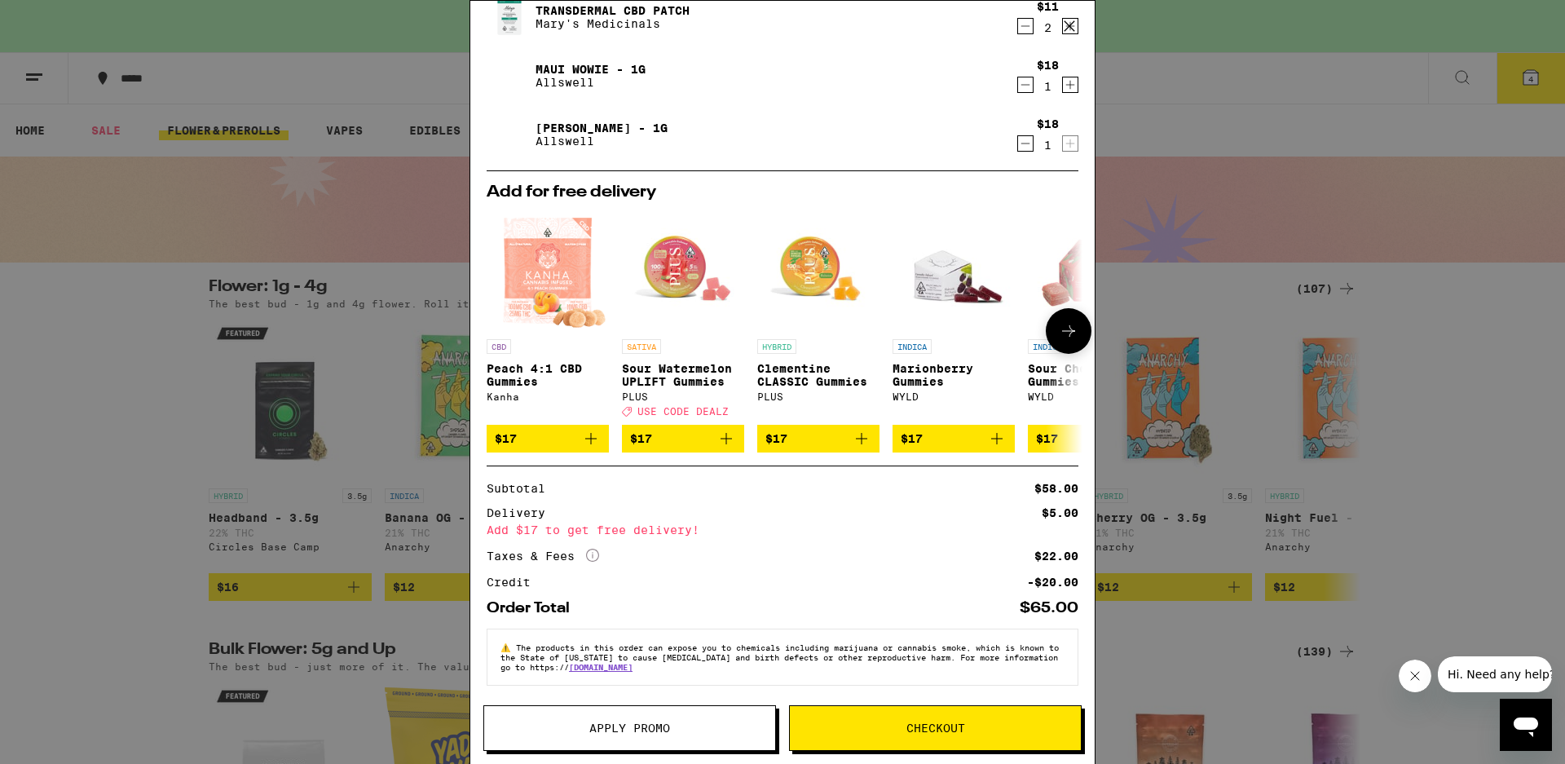
click at [1046, 332] on button at bounding box center [1069, 331] width 46 height 46
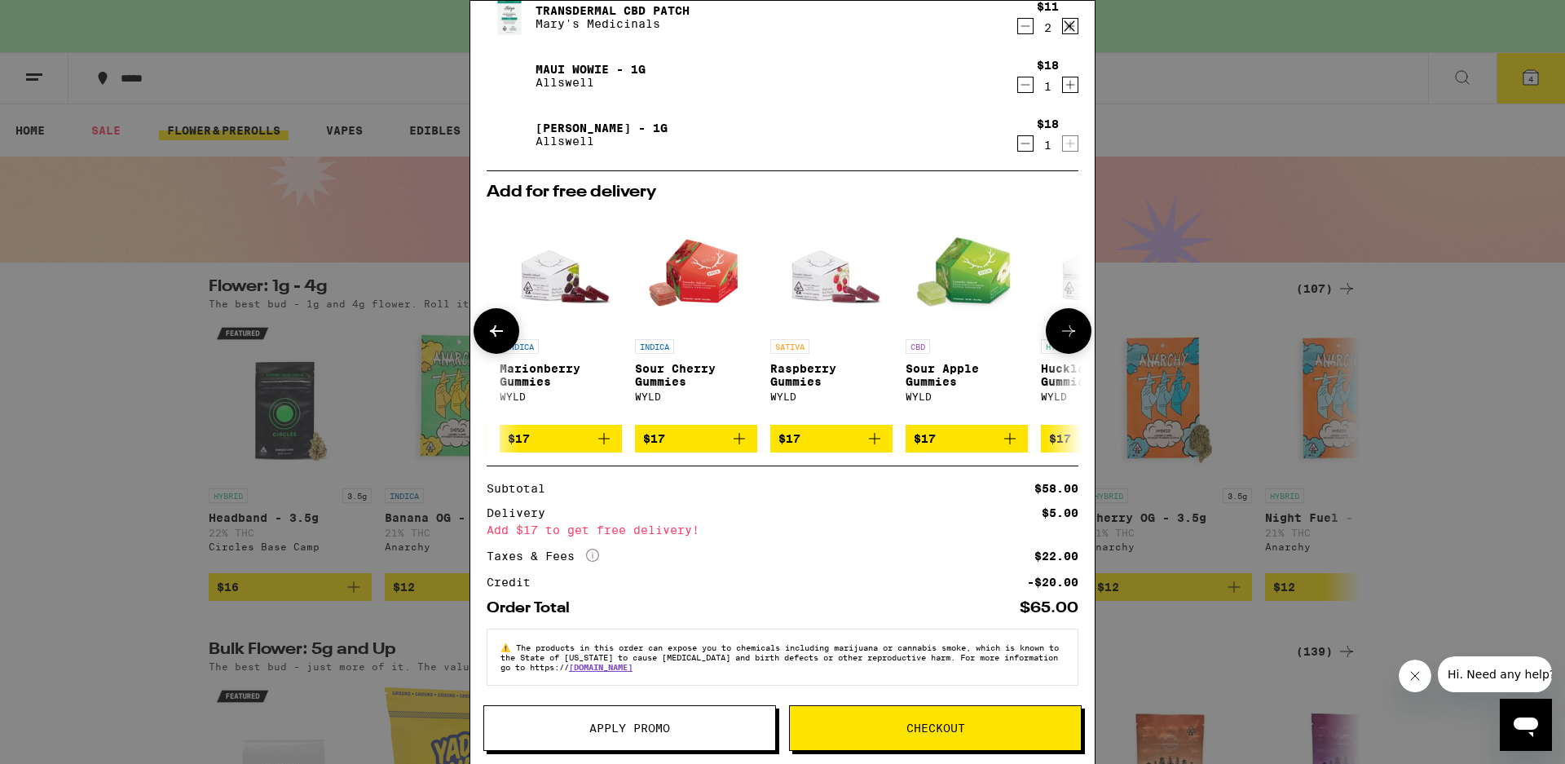
scroll to position [0, 400]
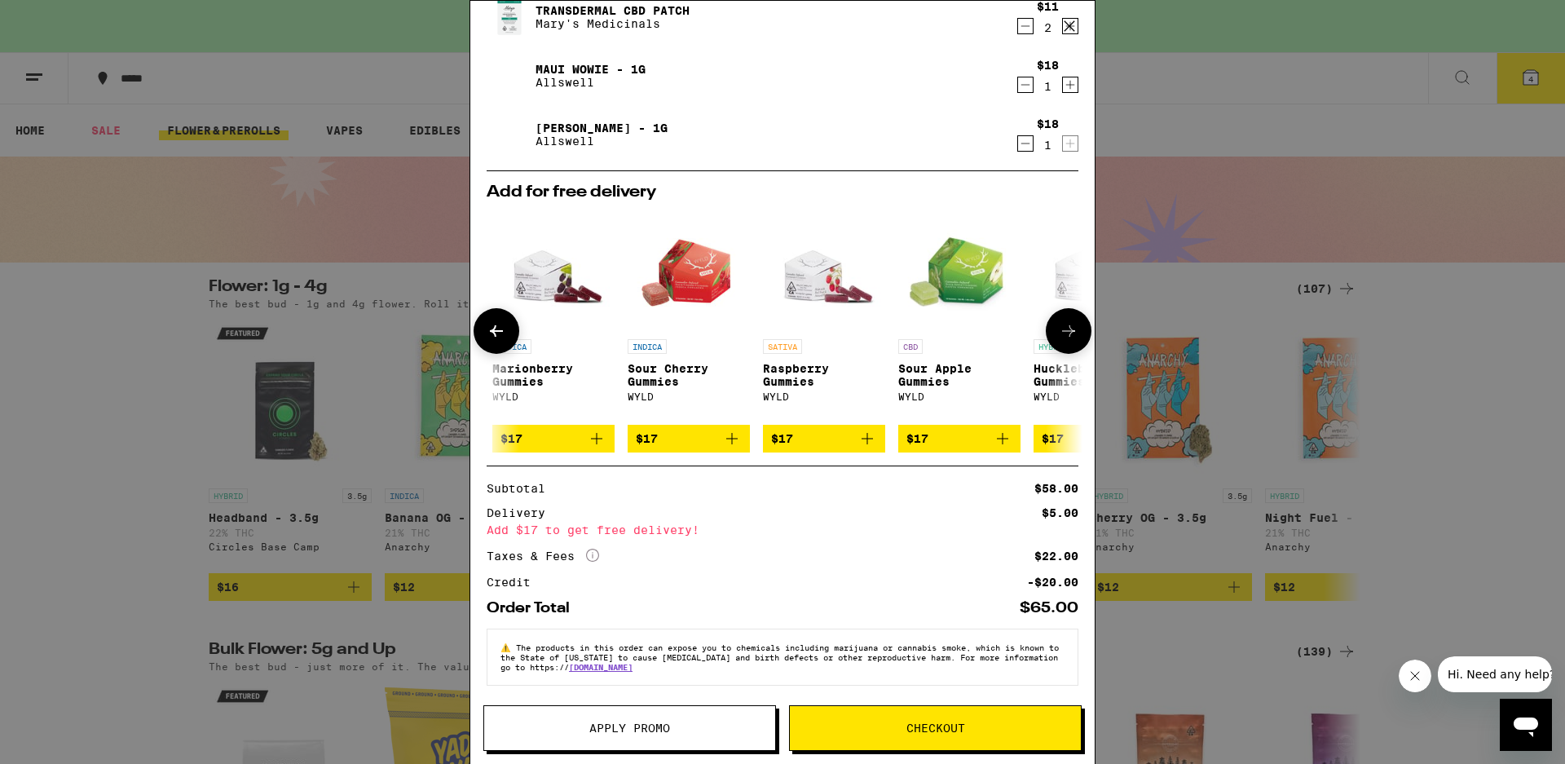
click at [1046, 332] on button at bounding box center [1069, 331] width 46 height 46
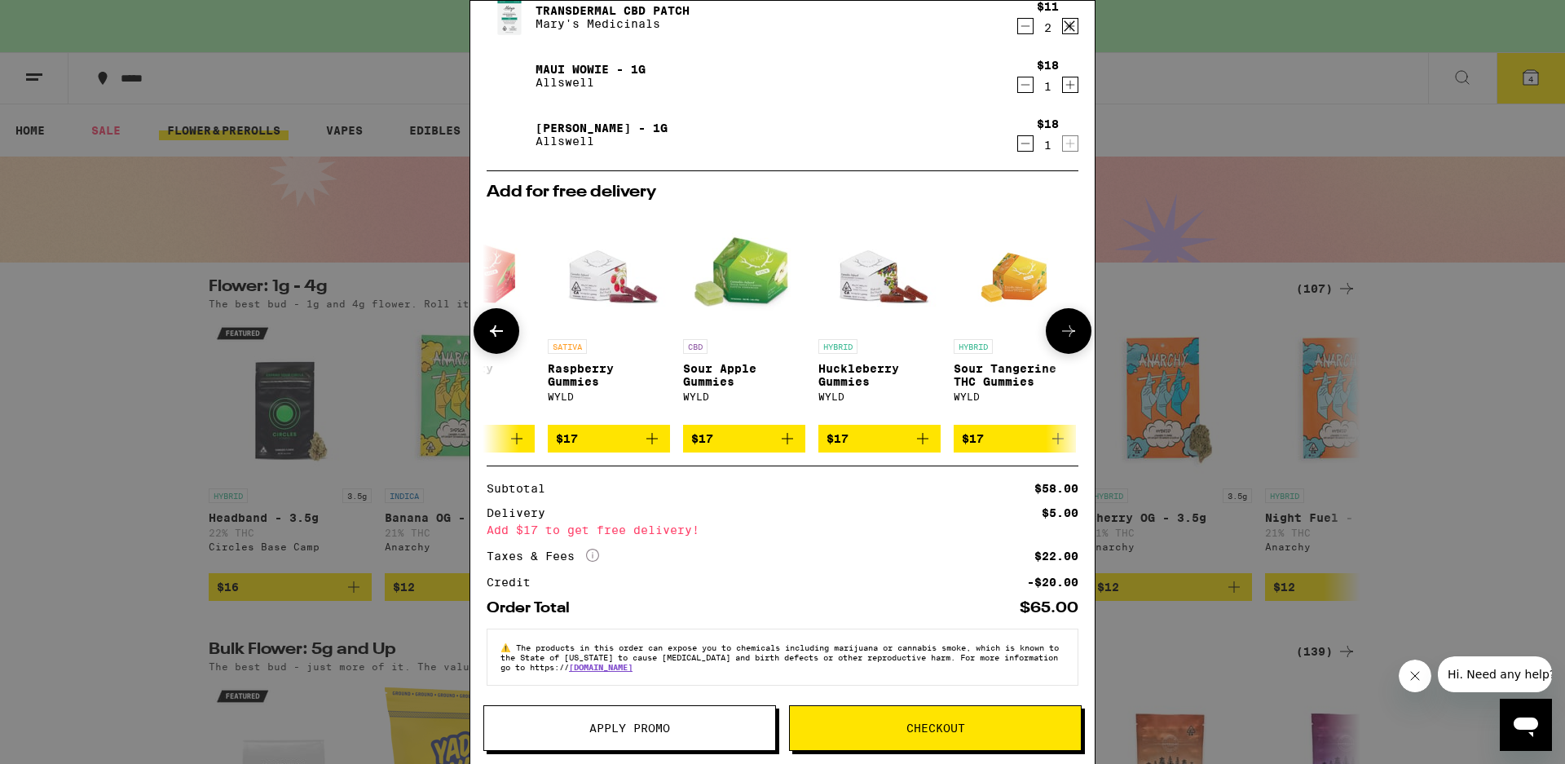
scroll to position [0, 775]
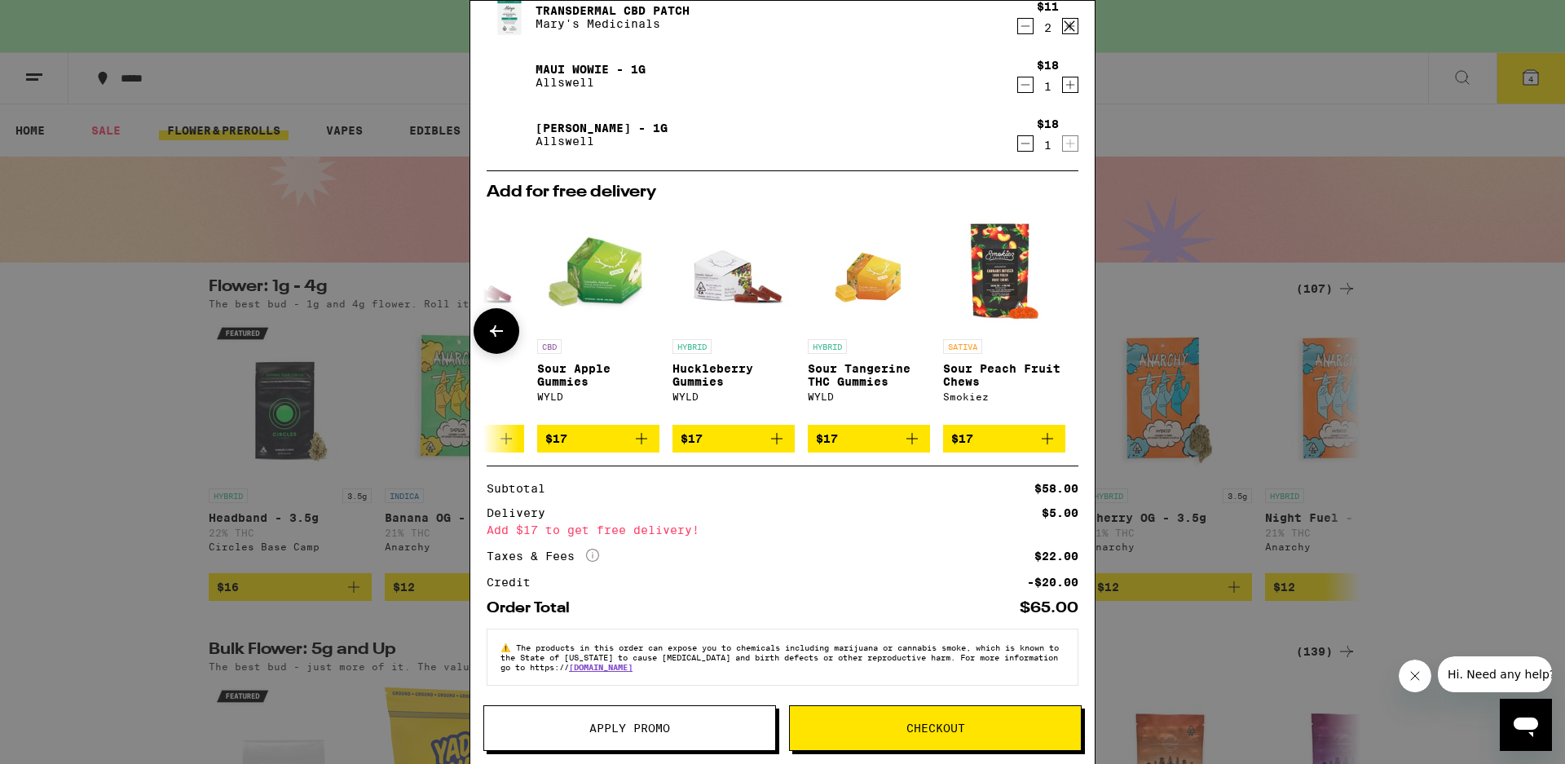
click at [492, 327] on icon at bounding box center [497, 331] width 20 height 20
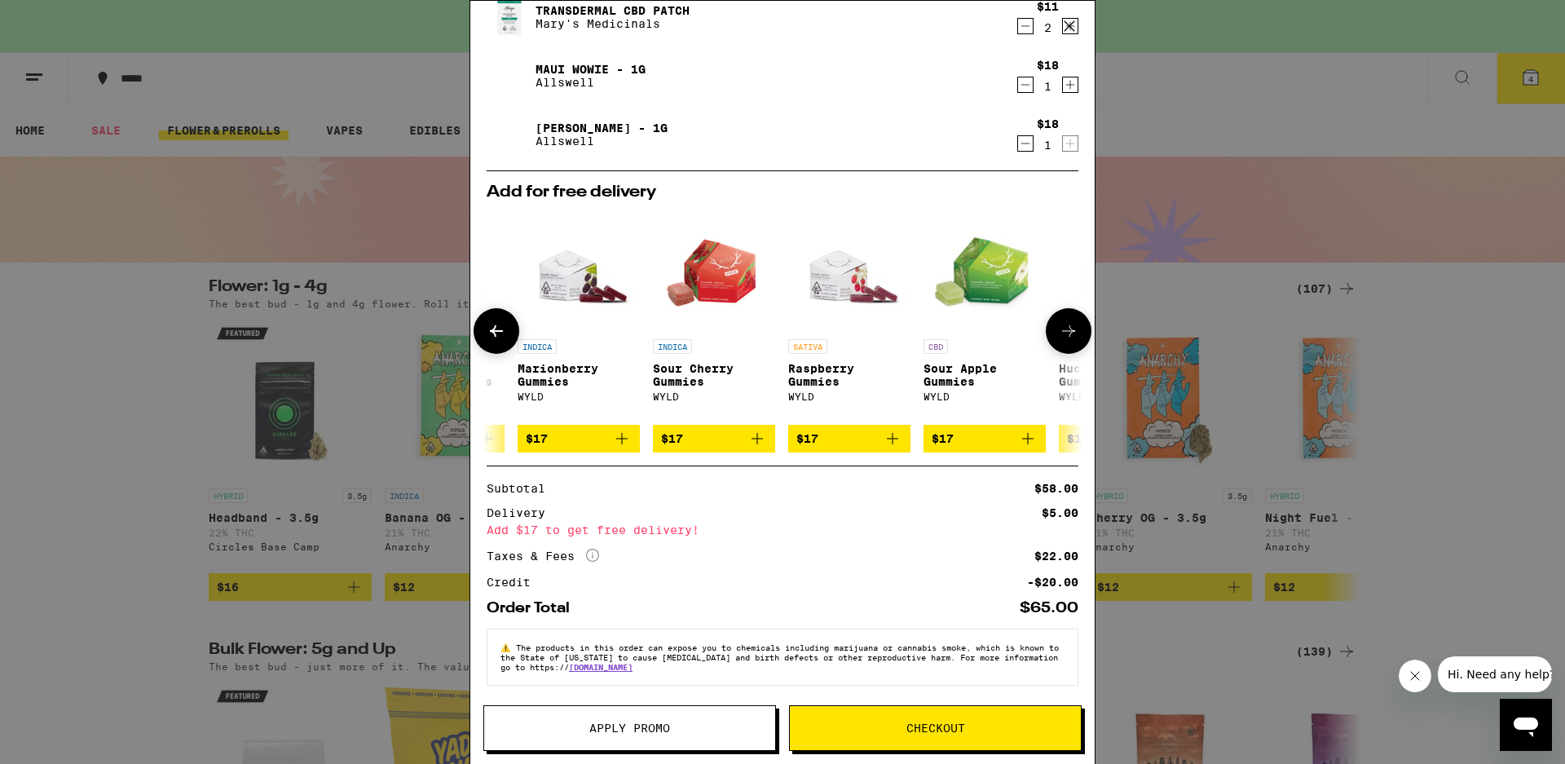
click at [492, 327] on icon at bounding box center [497, 331] width 20 height 20
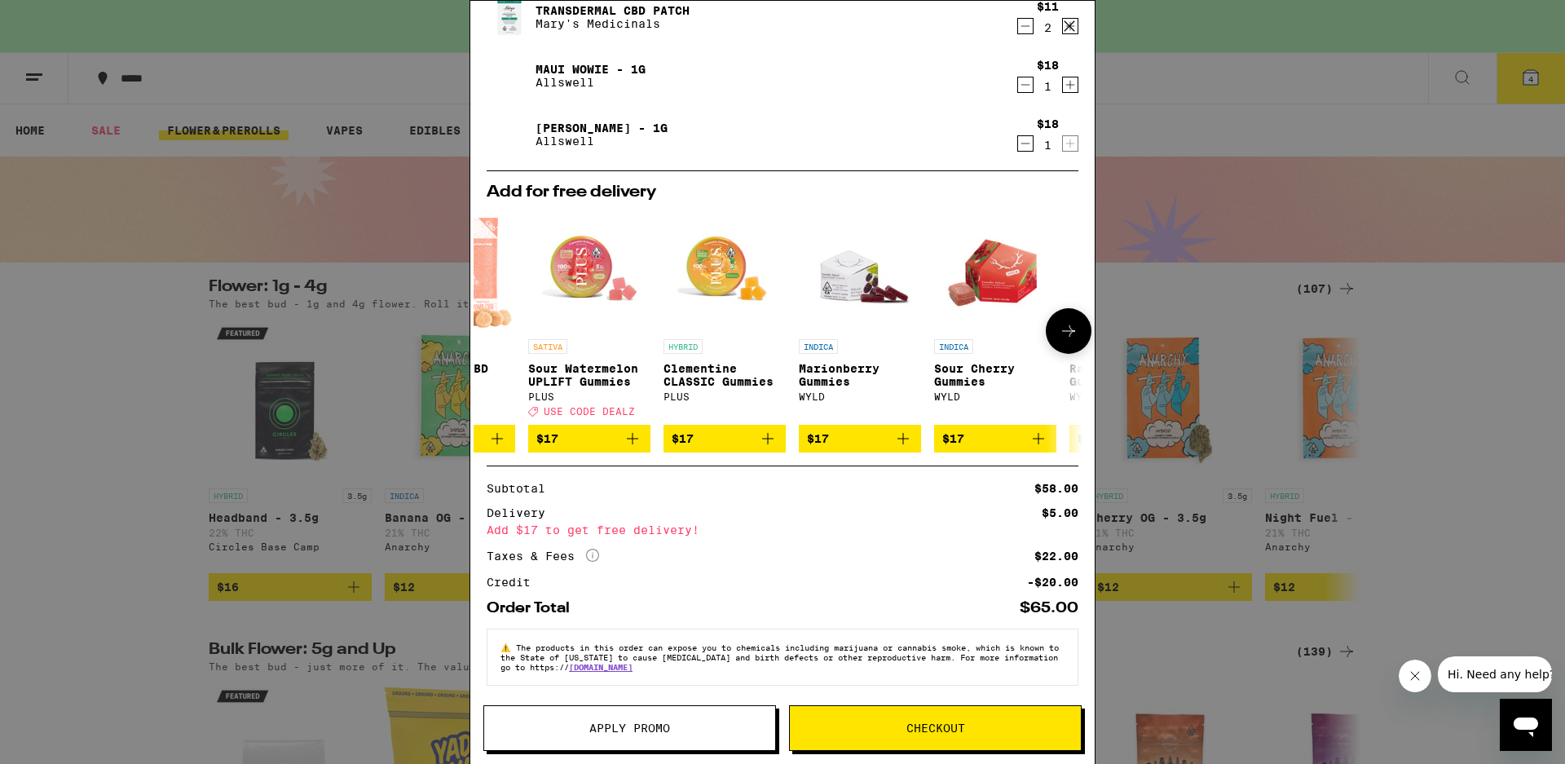
scroll to position [0, 0]
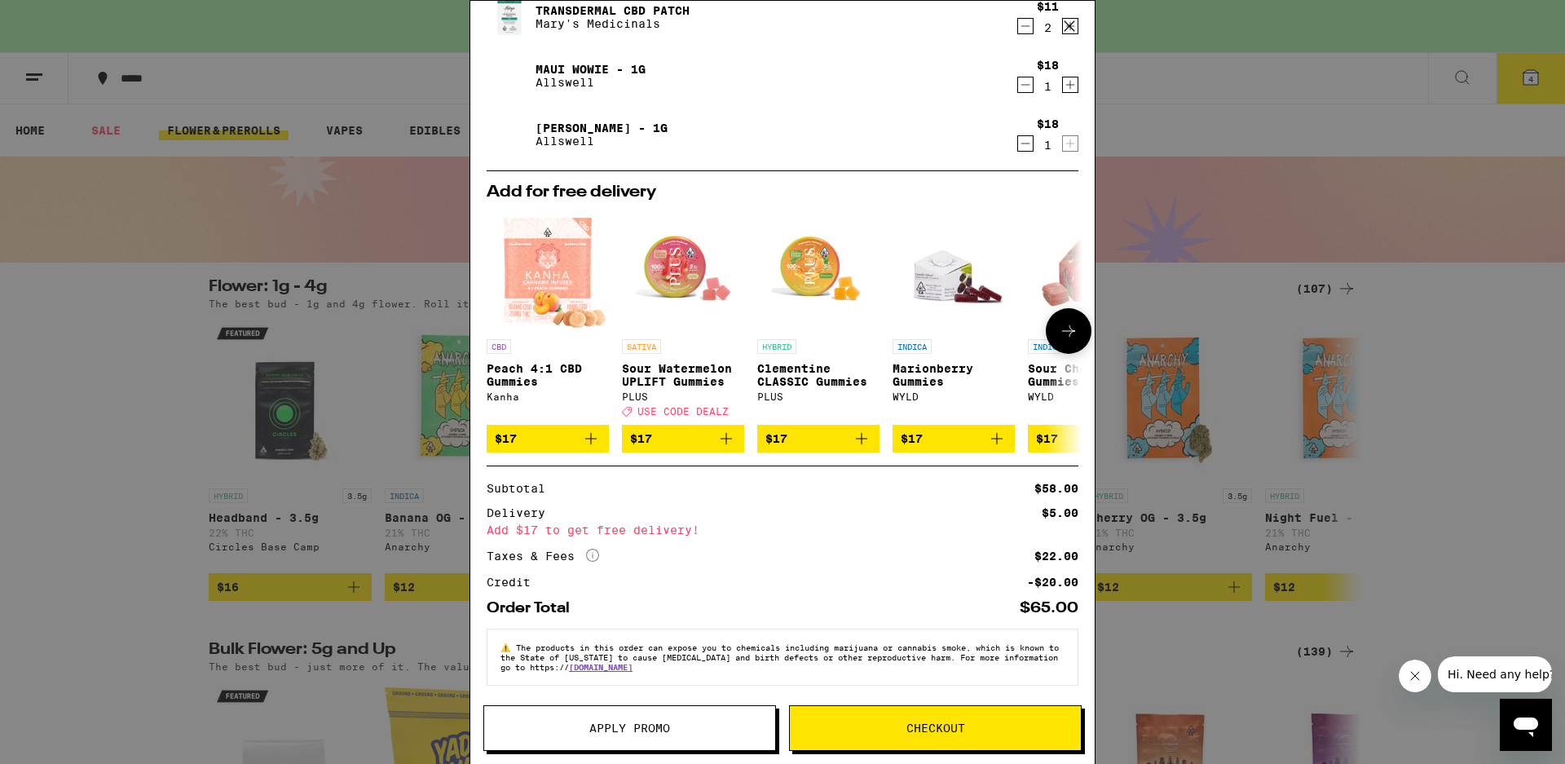
click at [986, 431] on span "$17" at bounding box center [954, 439] width 106 height 20
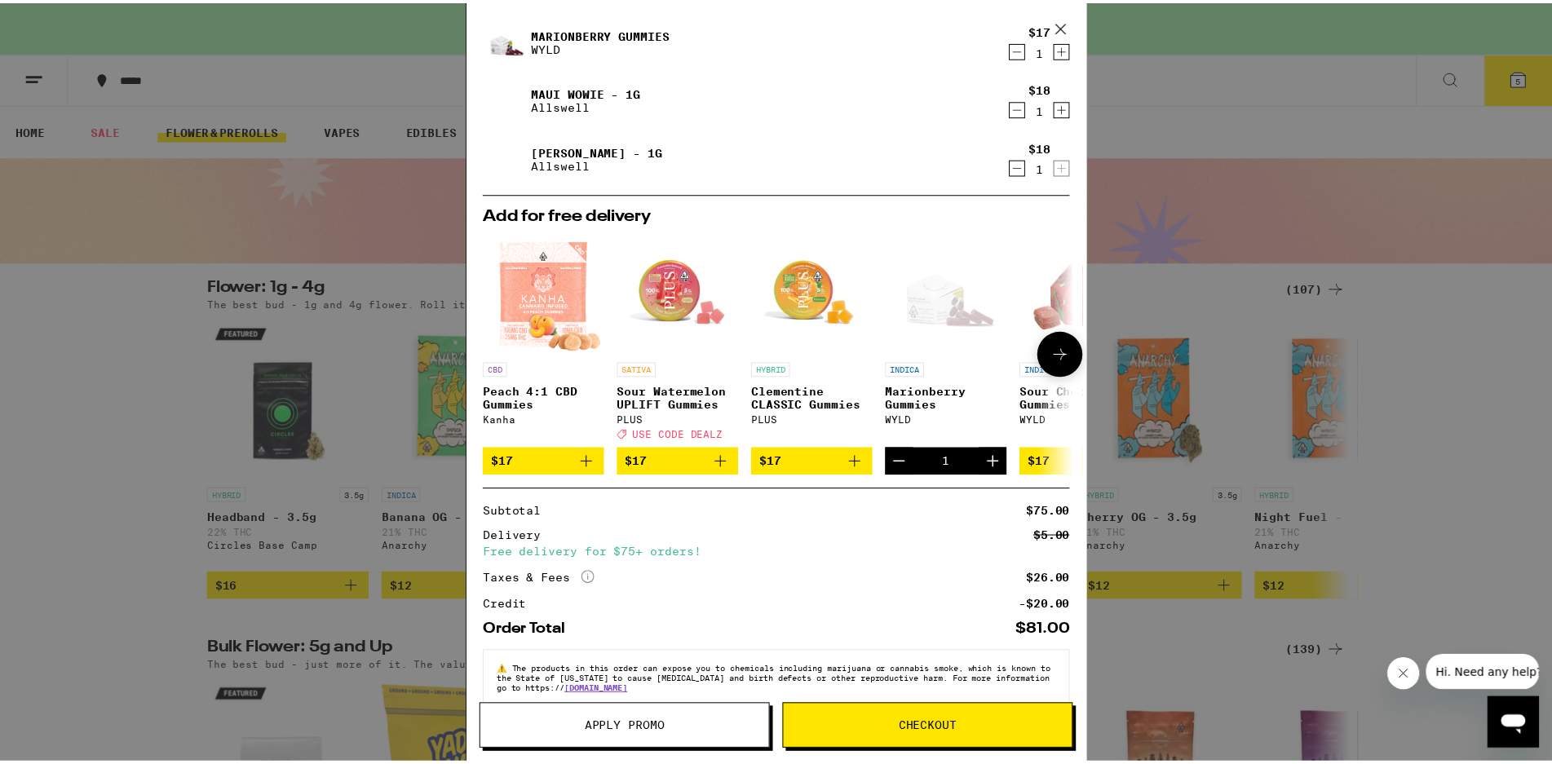
scroll to position [187, 0]
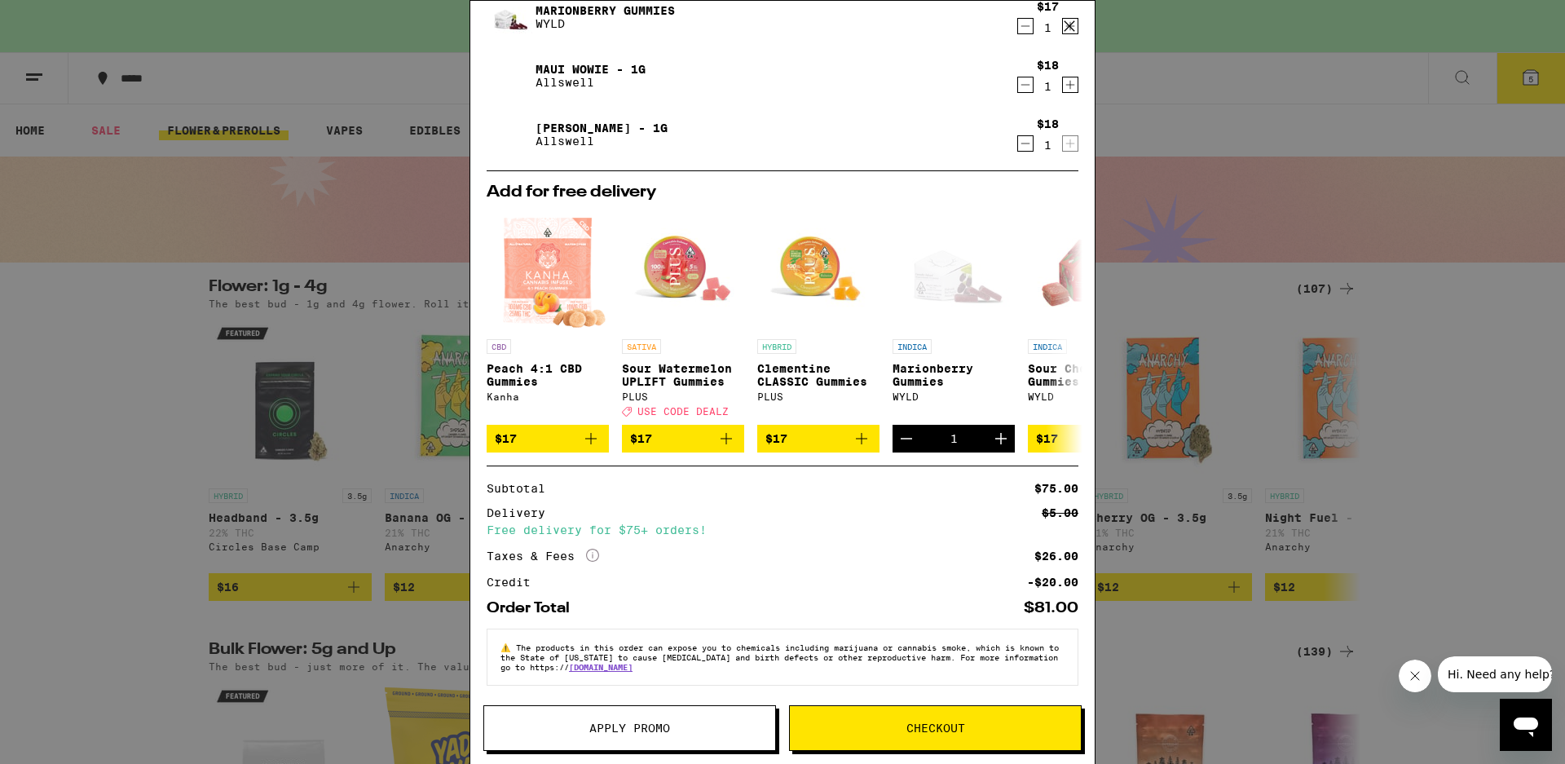
click at [972, 730] on span "Checkout" at bounding box center [935, 727] width 291 height 11
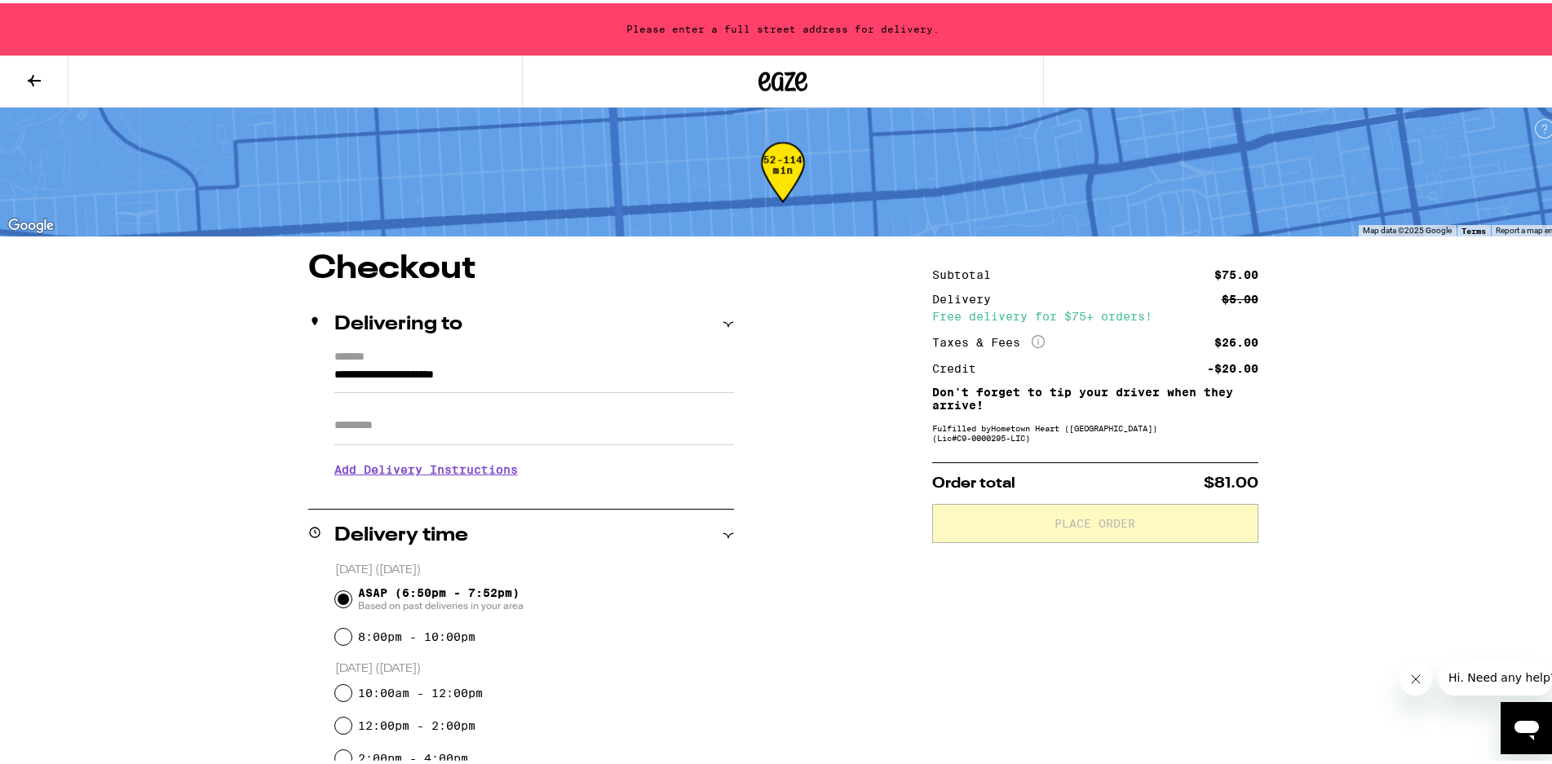
drag, startPoint x: 532, startPoint y: 366, endPoint x: 241, endPoint y: 343, distance: 291.2
click at [241, 343] on div "**********" at bounding box center [783, 766] width 1174 height 1035
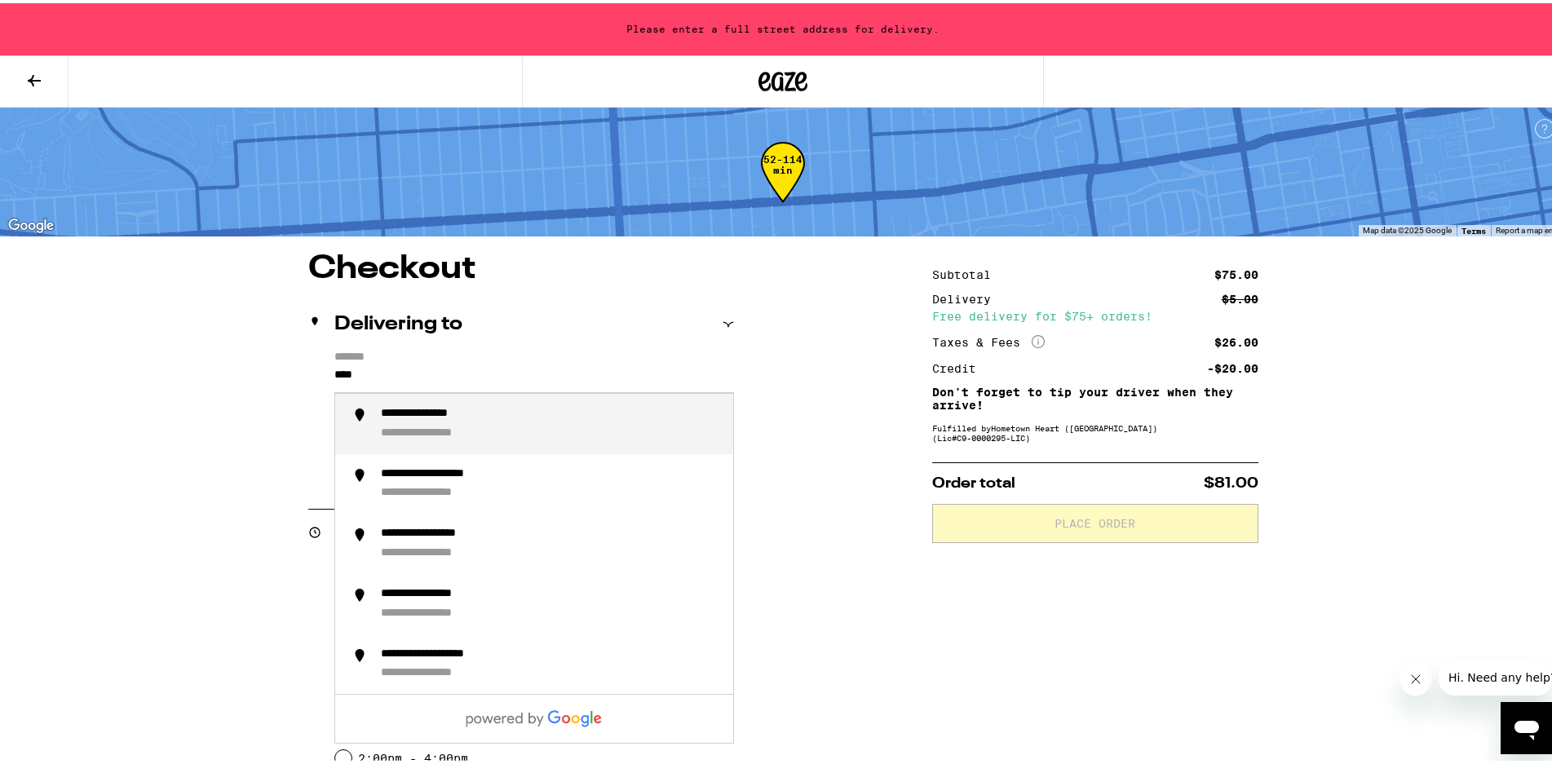
click at [458, 436] on div "**********" at bounding box center [444, 430] width 126 height 15
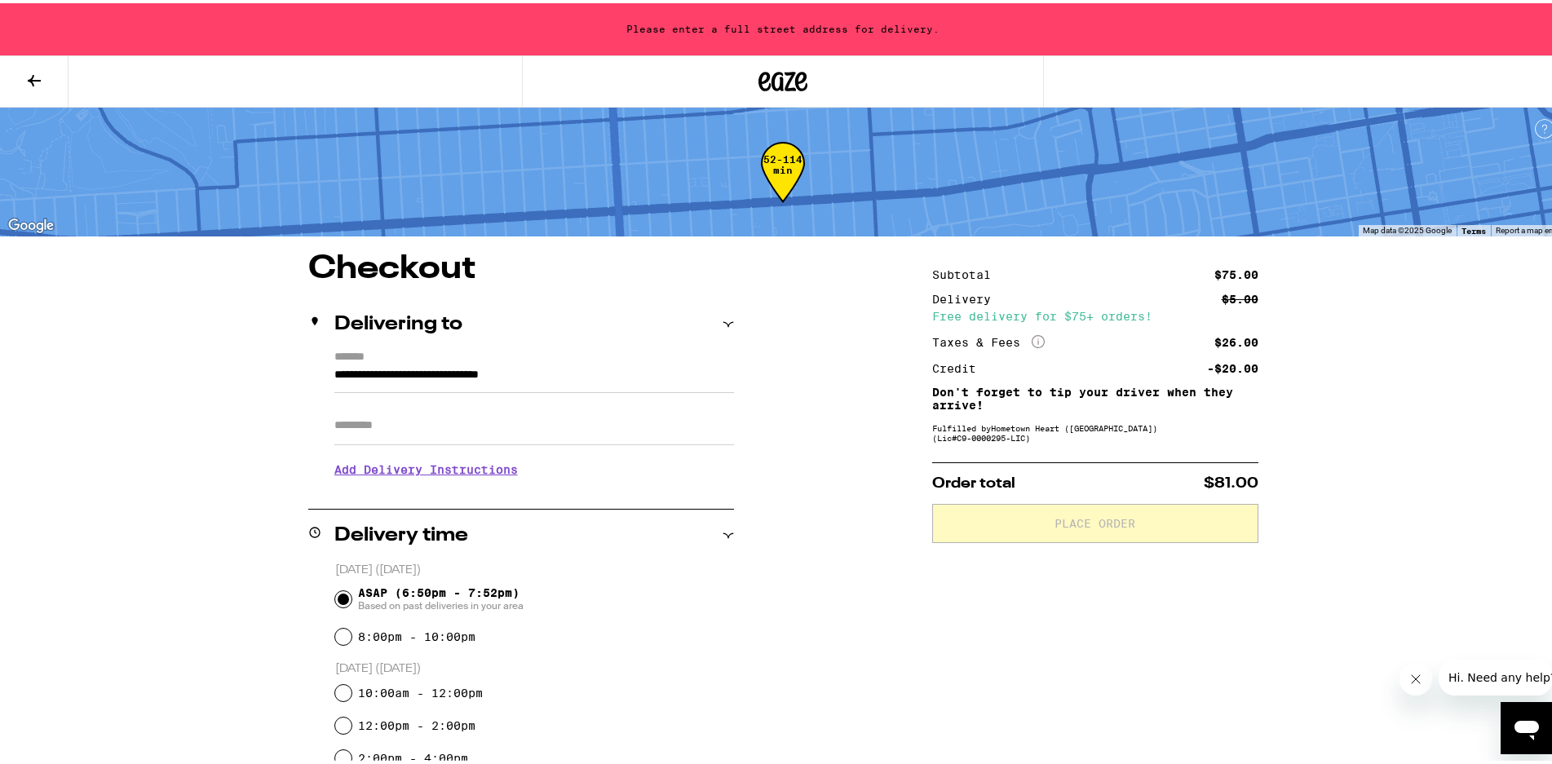
type input "**********"
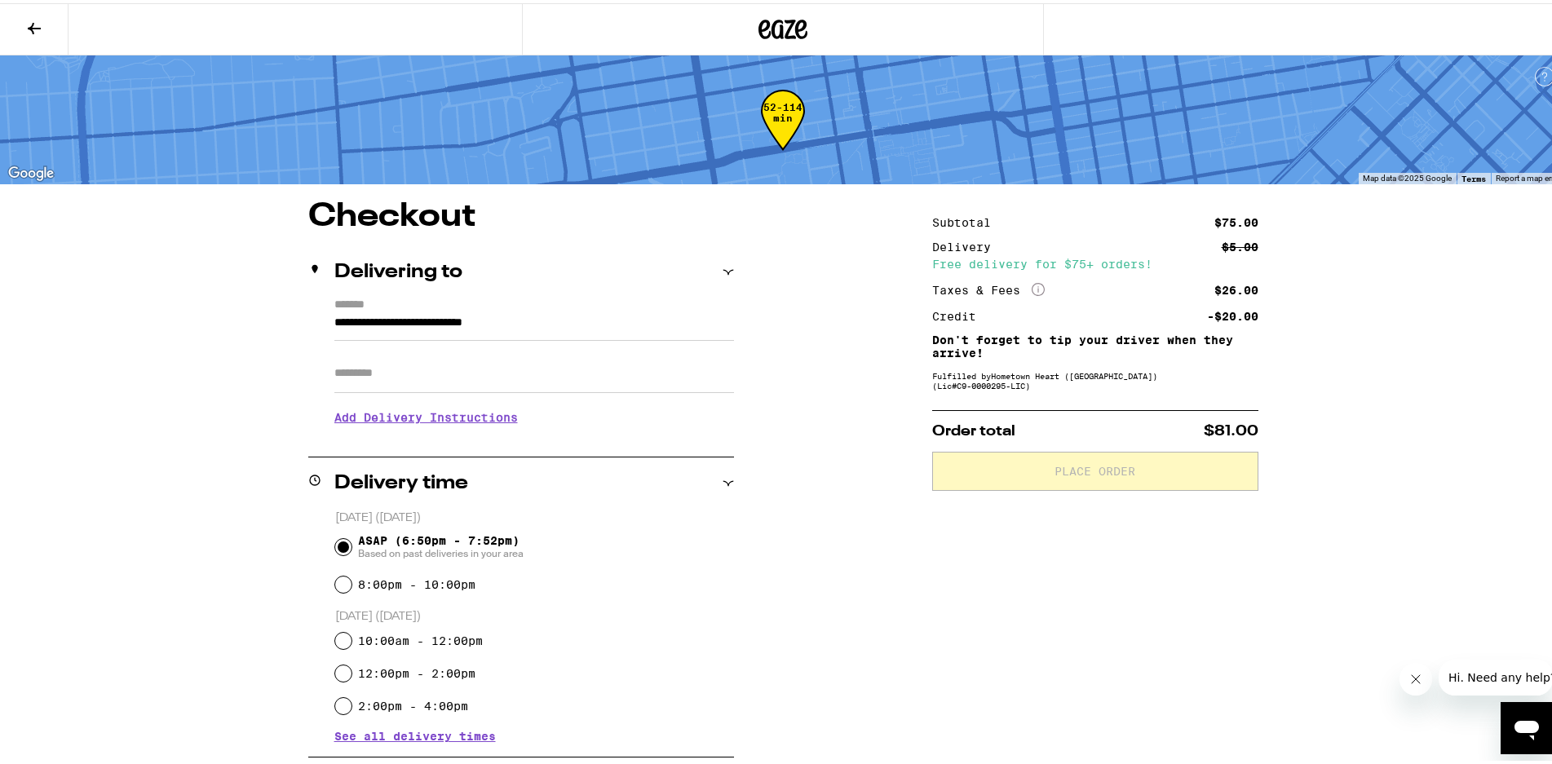
click at [391, 370] on input "Apt/Suite" at bounding box center [534, 370] width 400 height 39
type input "***"
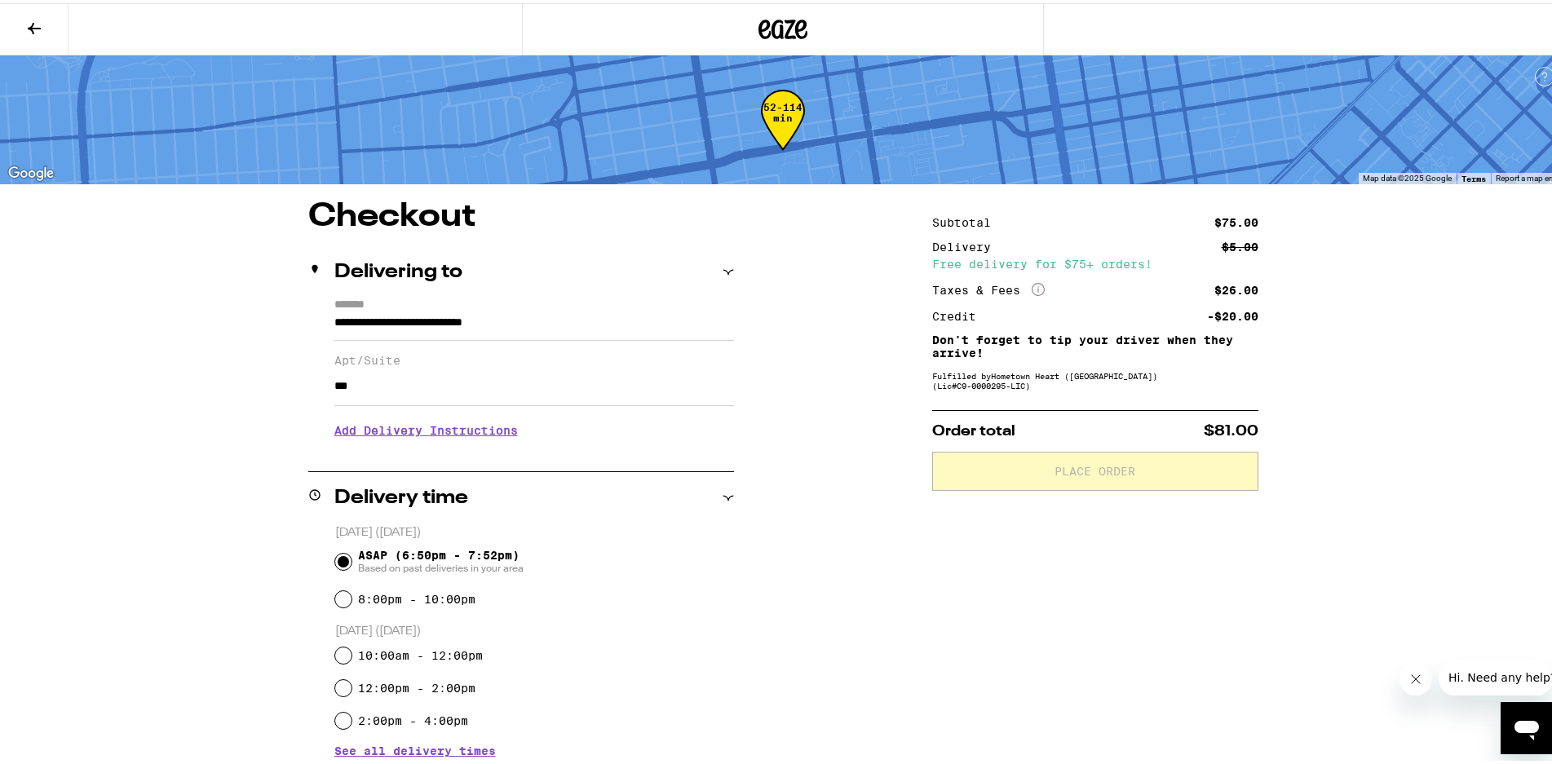
click at [460, 434] on h3 "Add Delivery Instructions" at bounding box center [534, 427] width 400 height 38
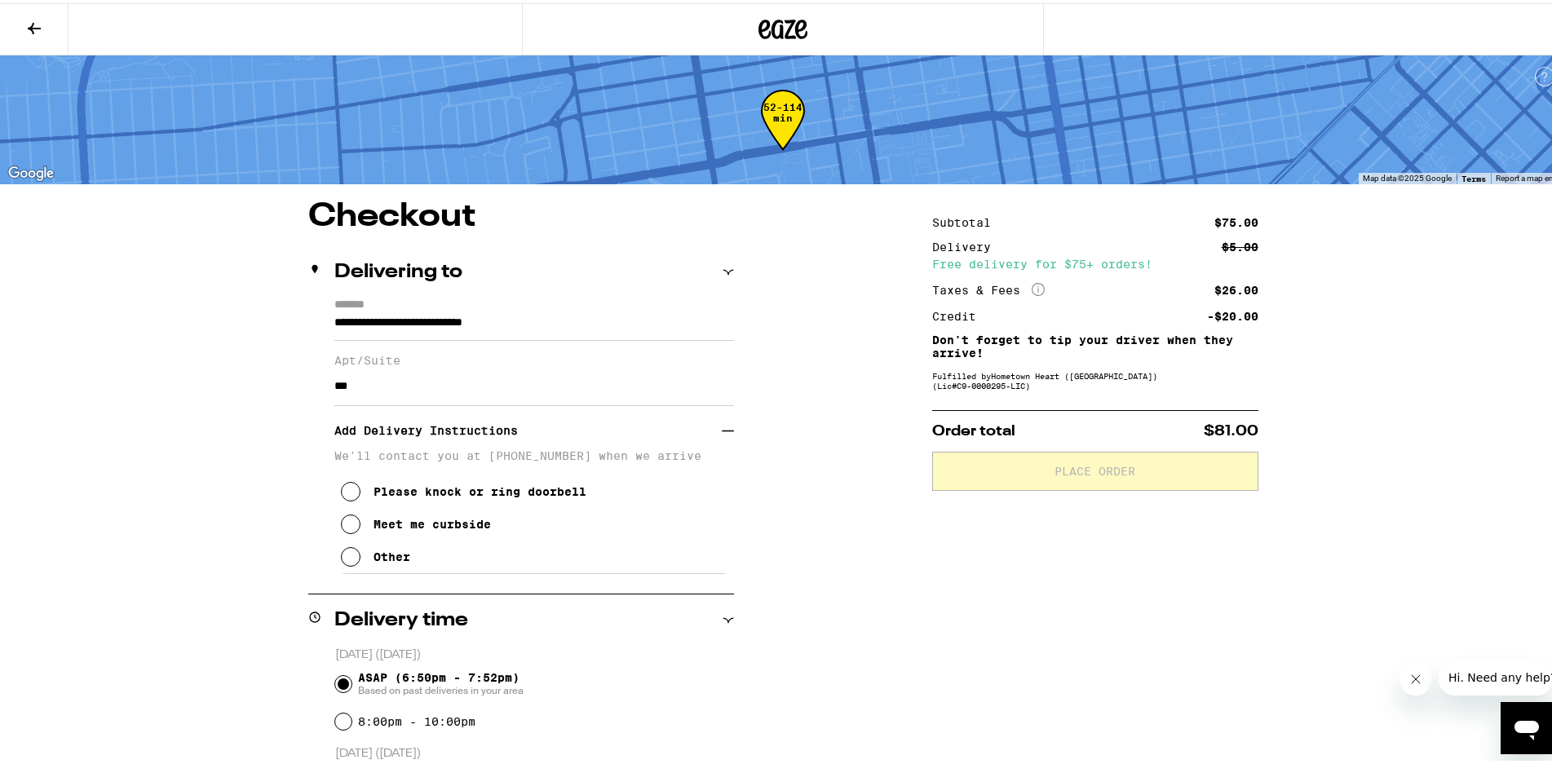
click at [334, 570] on div "Please knock or ring doorbell Meet me curbside Other" at bounding box center [534, 514] width 400 height 111
click at [341, 561] on icon at bounding box center [351, 554] width 20 height 20
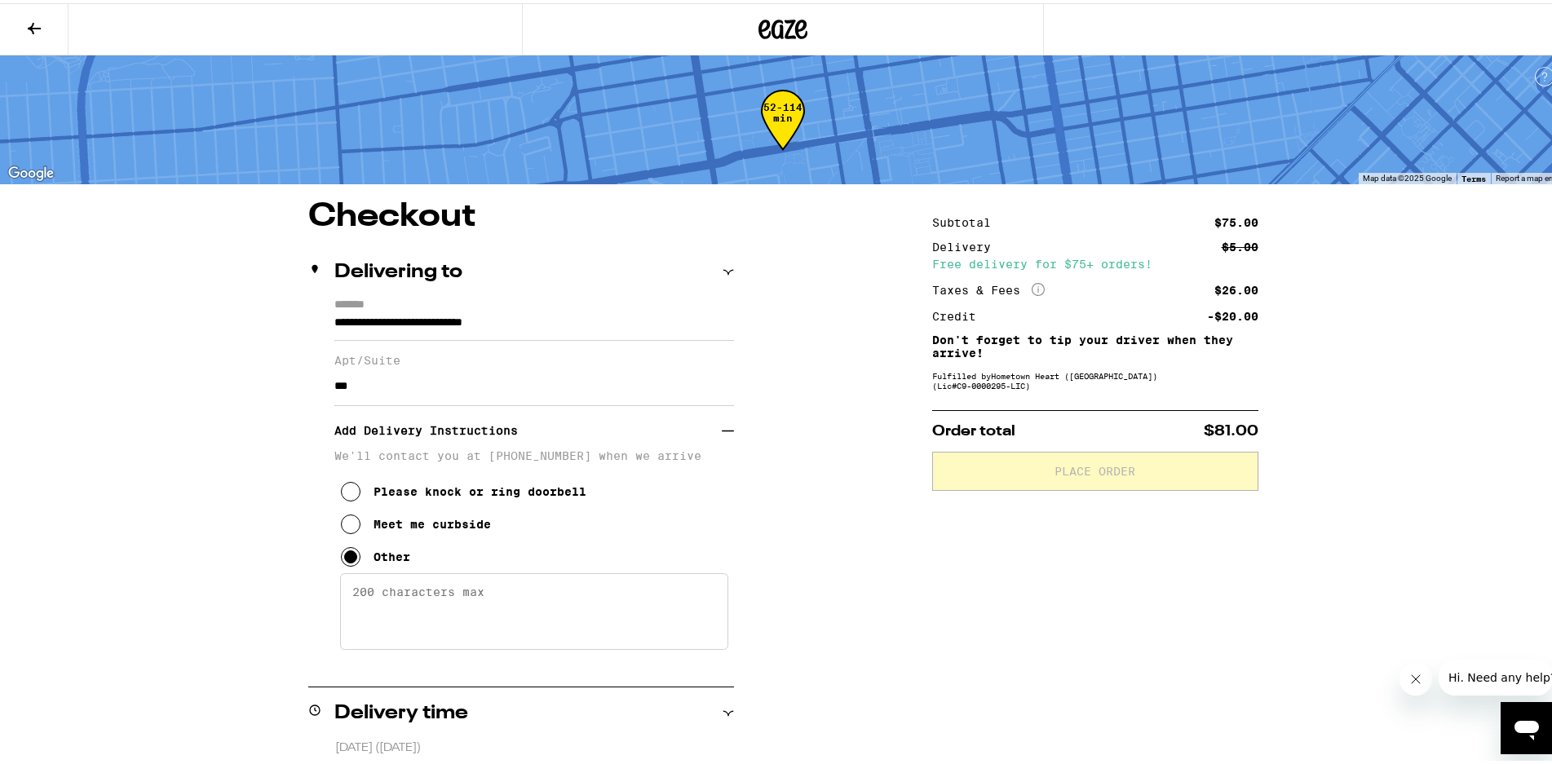
drag, startPoint x: 479, startPoint y: 602, endPoint x: 310, endPoint y: 585, distance: 170.5
click at [310, 585] on div "**********" at bounding box center [521, 479] width 426 height 369
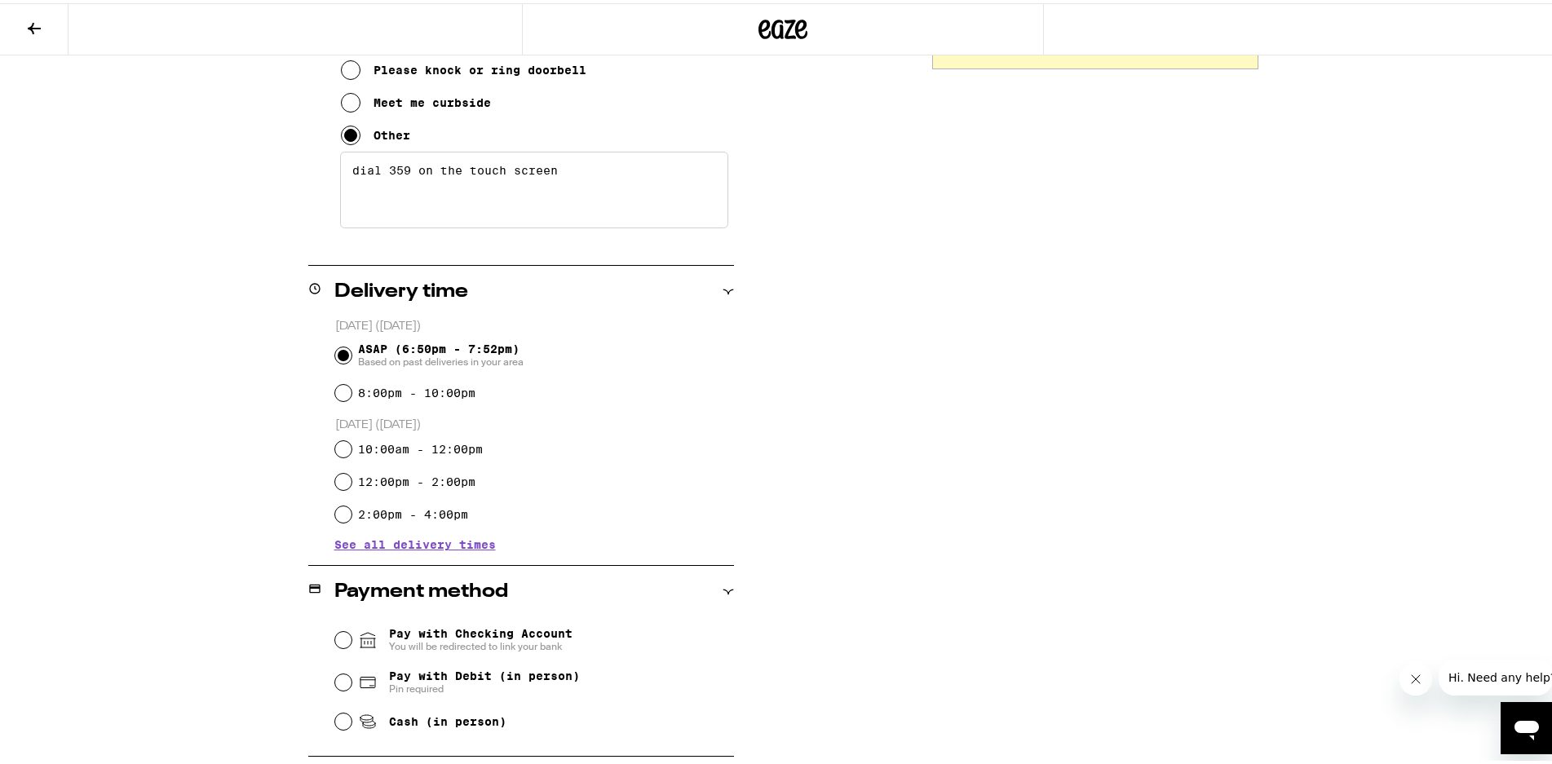
scroll to position [469, 0]
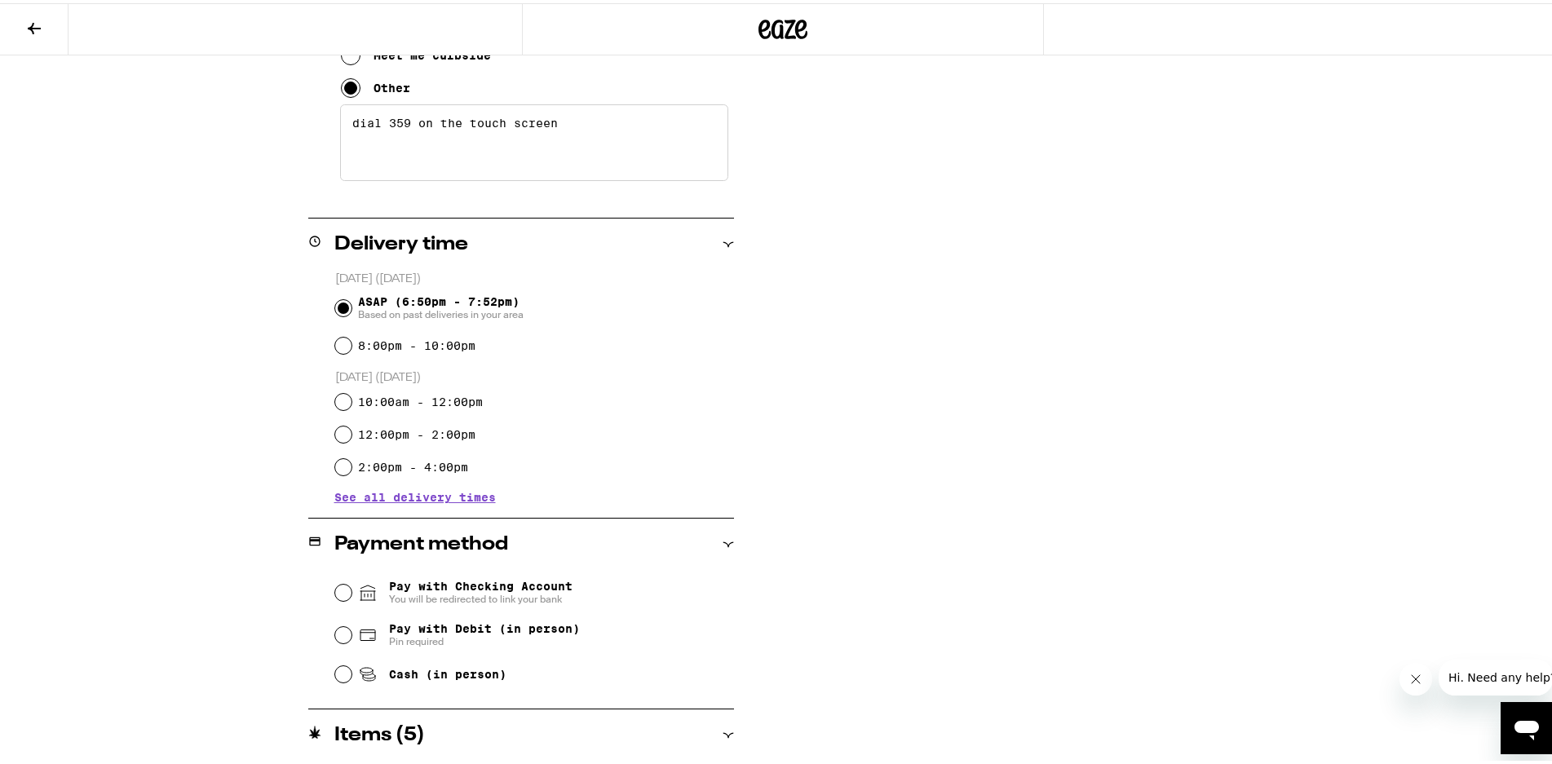
type textarea "dial 359 on the touch screen"
click at [338, 634] on input "Pay with Debit (in person) Pin required" at bounding box center [343, 632] width 16 height 16
radio input "true"
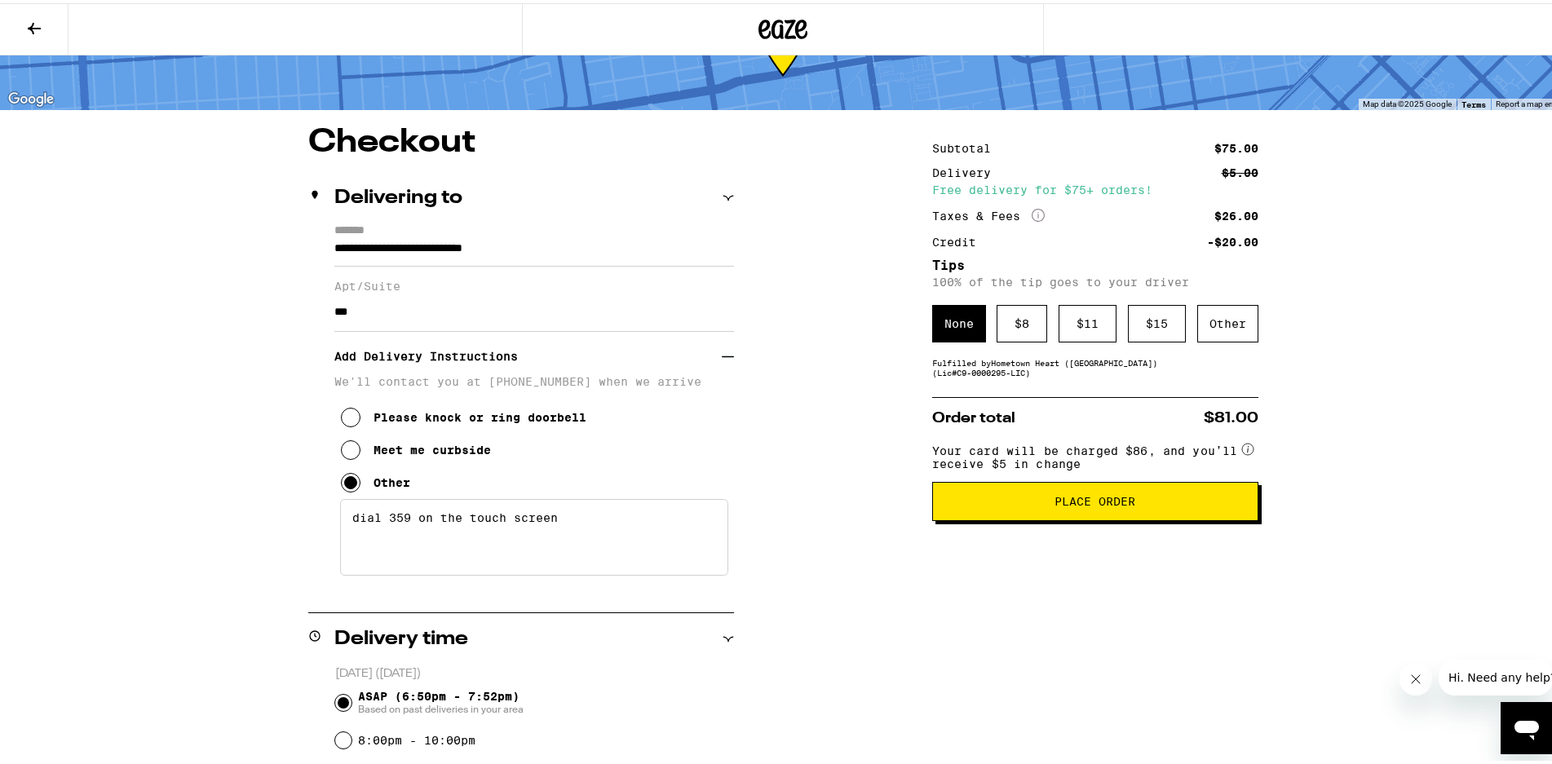
scroll to position [41, 0]
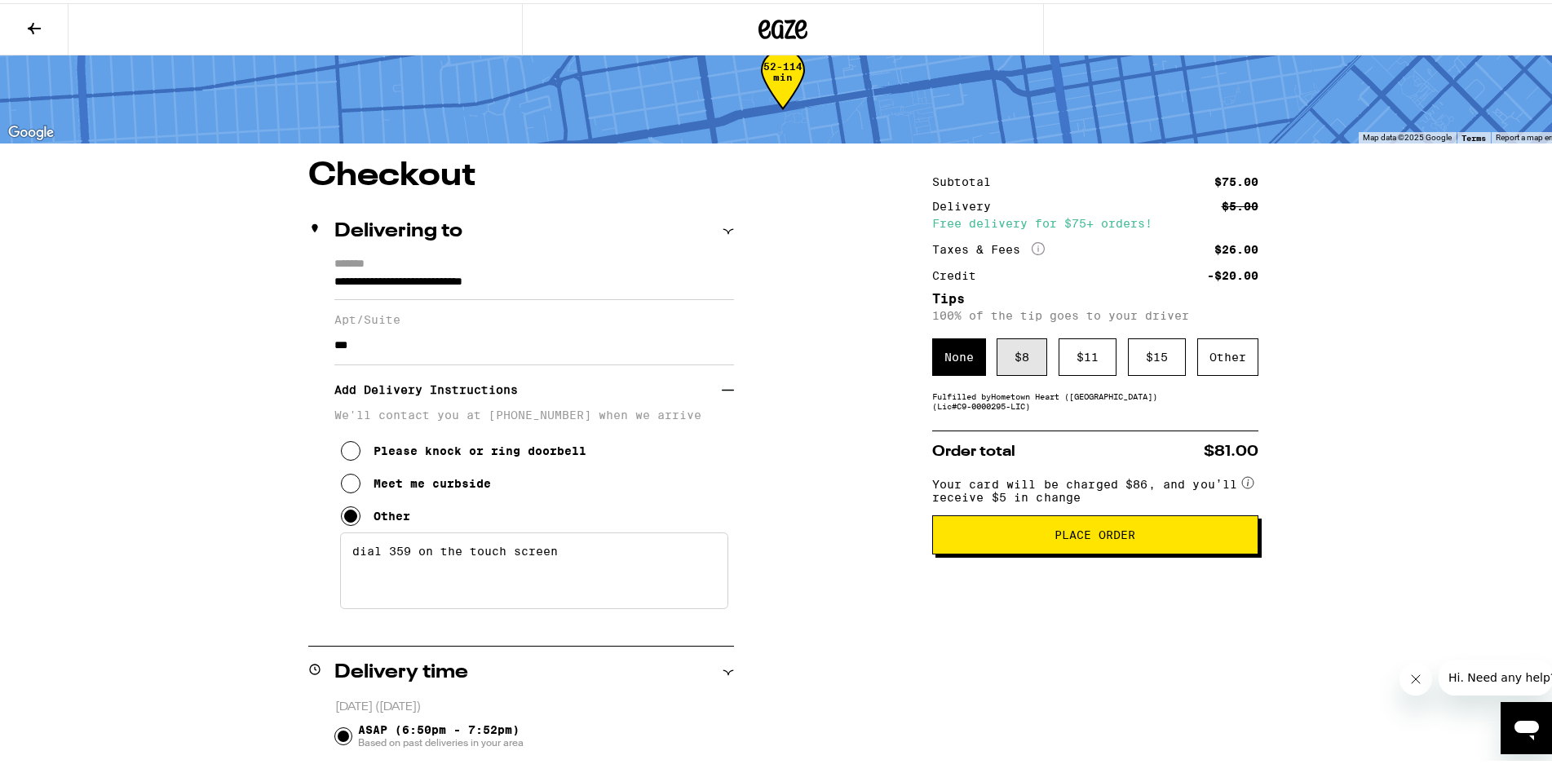
click at [1008, 356] on div "$ 8" at bounding box center [1021, 354] width 51 height 38
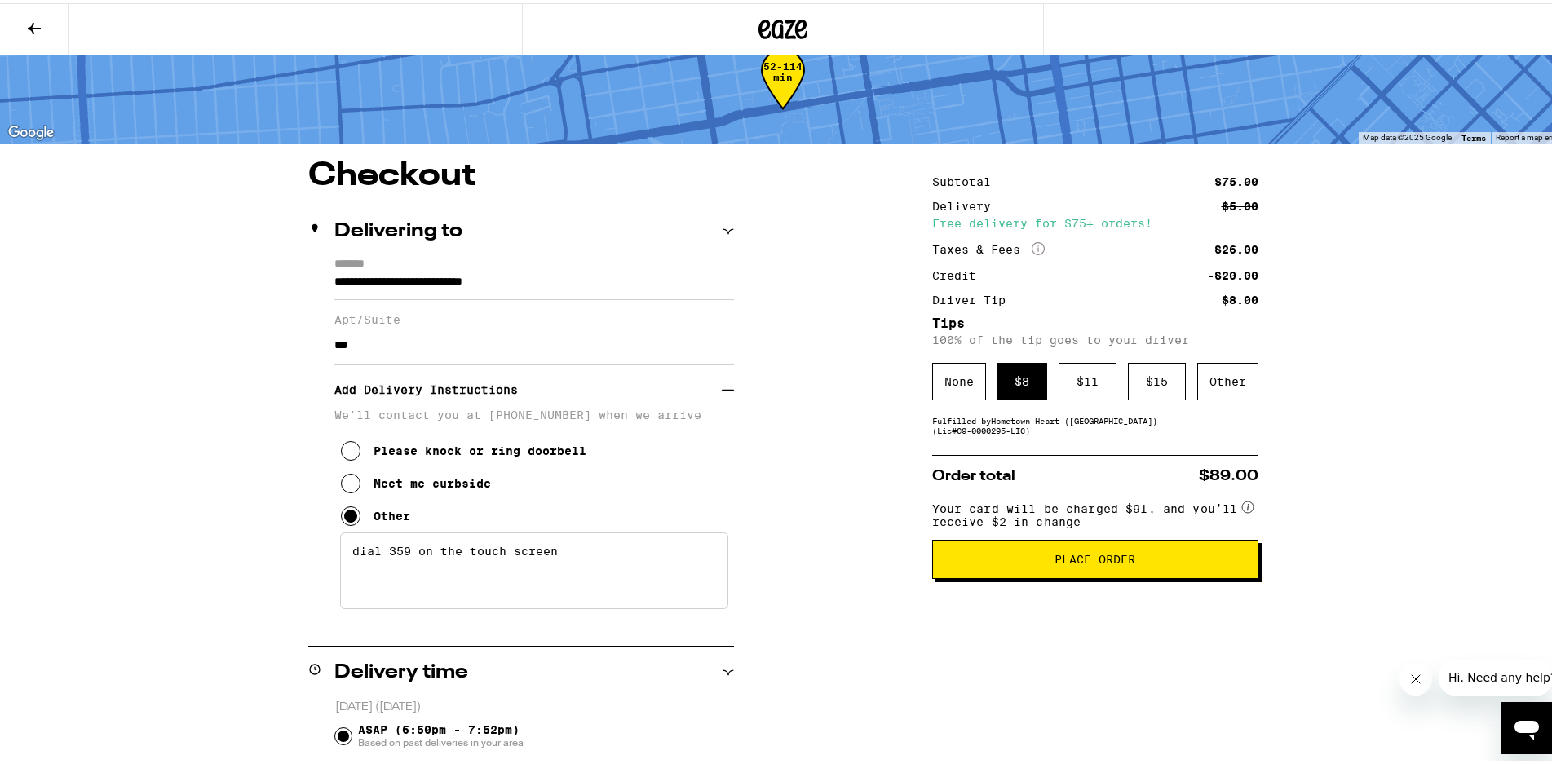
click at [1042, 573] on button "Place Order" at bounding box center [1095, 555] width 326 height 39
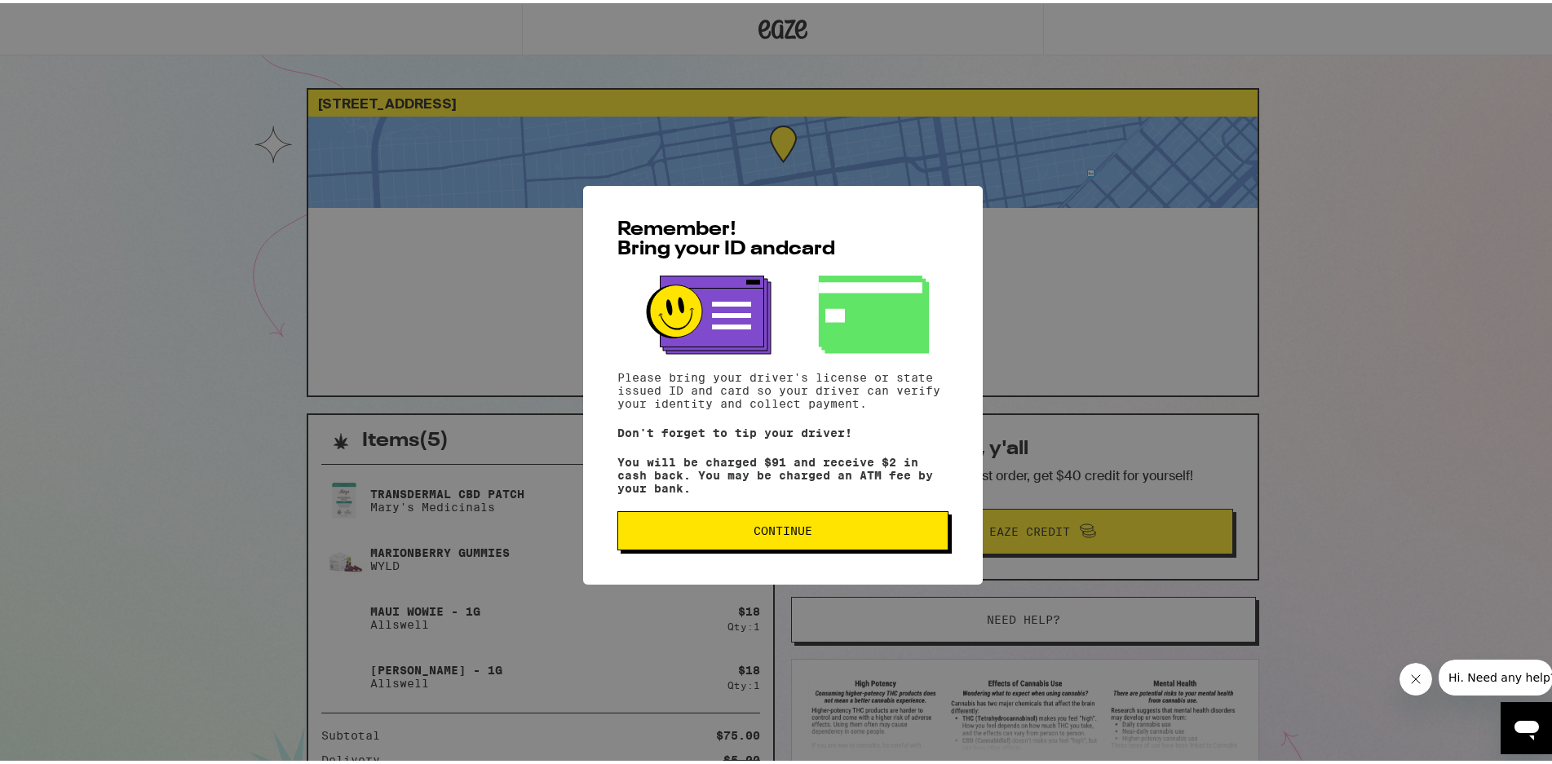
click at [756, 533] on span "Continue" at bounding box center [782, 527] width 59 height 11
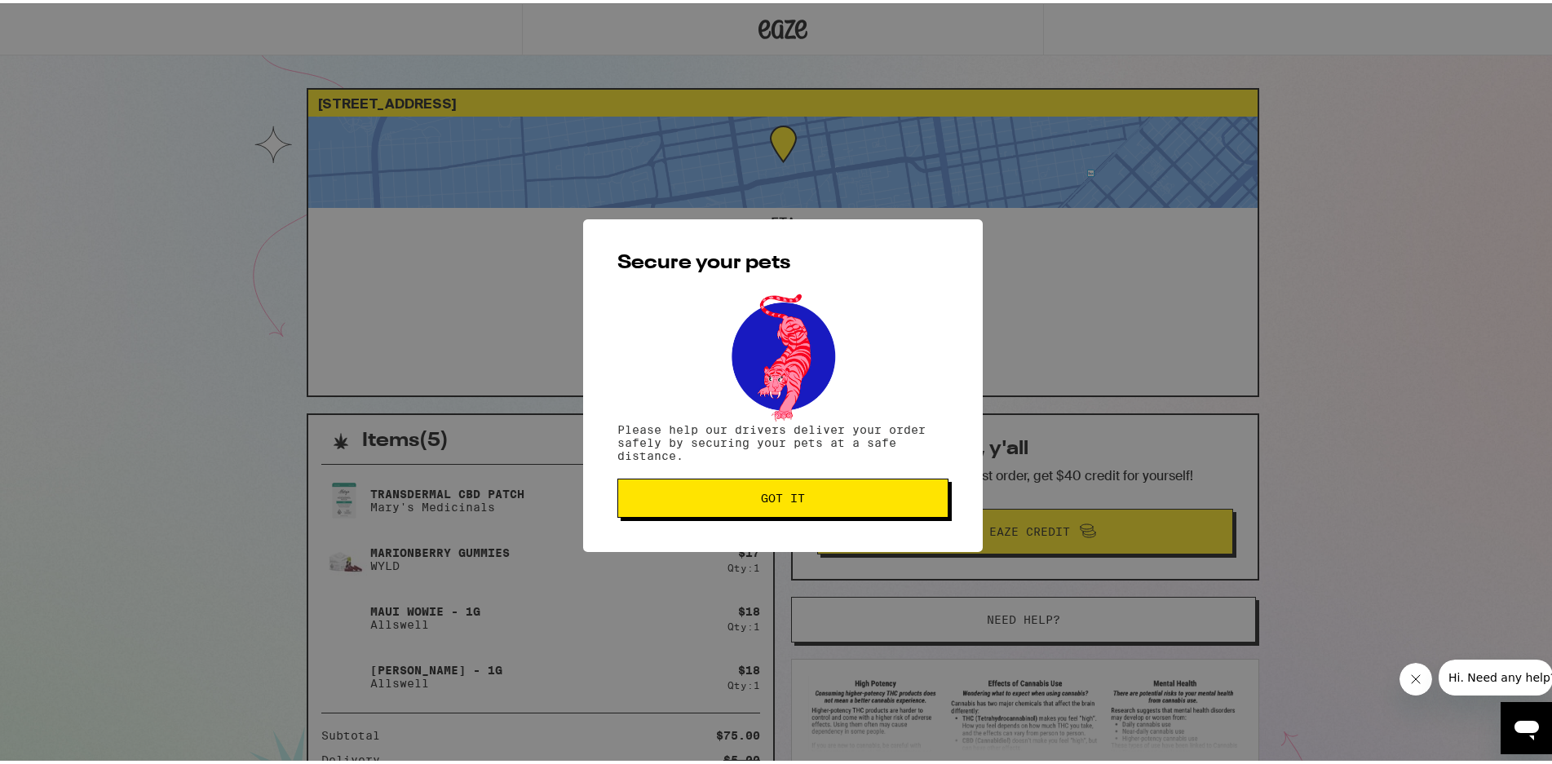
click at [787, 497] on span "Got it" at bounding box center [783, 494] width 44 height 11
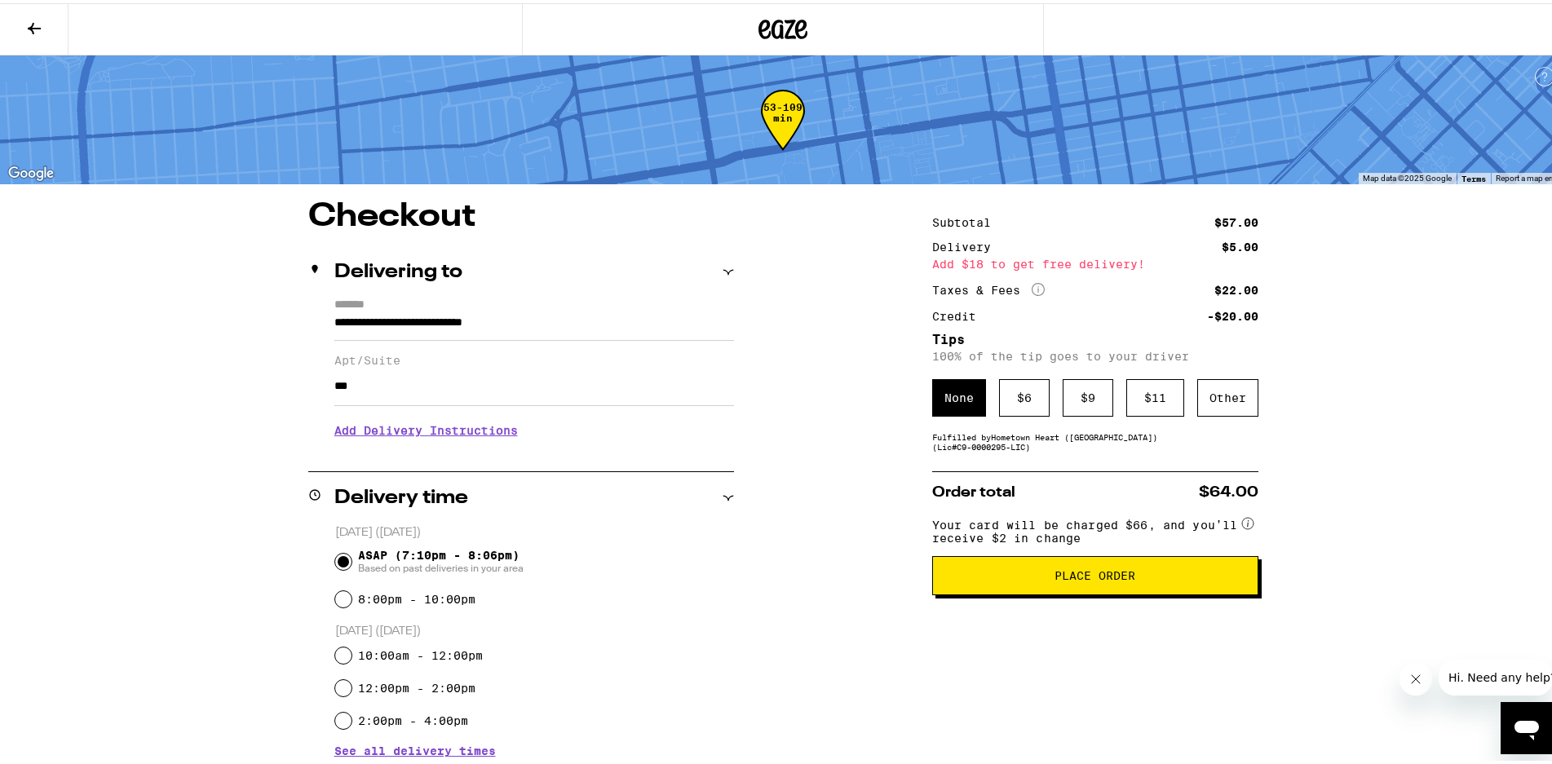
click at [939, 214] on div "Subtotal" at bounding box center [967, 219] width 70 height 11
click at [1038, 258] on div "Add $18 to get free delivery!" at bounding box center [1095, 260] width 326 height 11
click at [957, 258] on div "Add $18 to get free delivery!" at bounding box center [1095, 260] width 326 height 11
click at [35, 24] on icon at bounding box center [34, 25] width 13 height 11
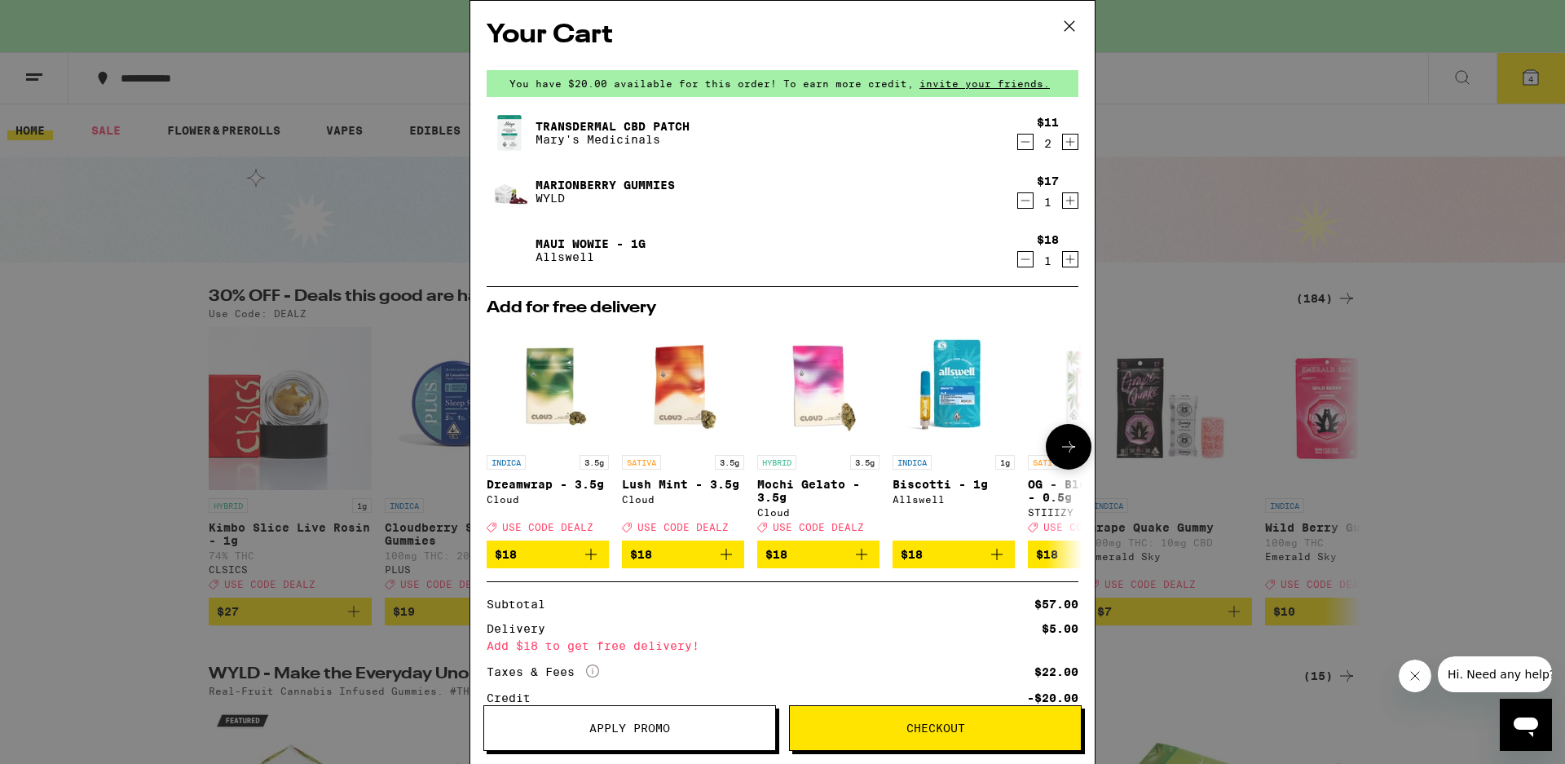
click at [1061, 449] on icon at bounding box center [1069, 447] width 20 height 20
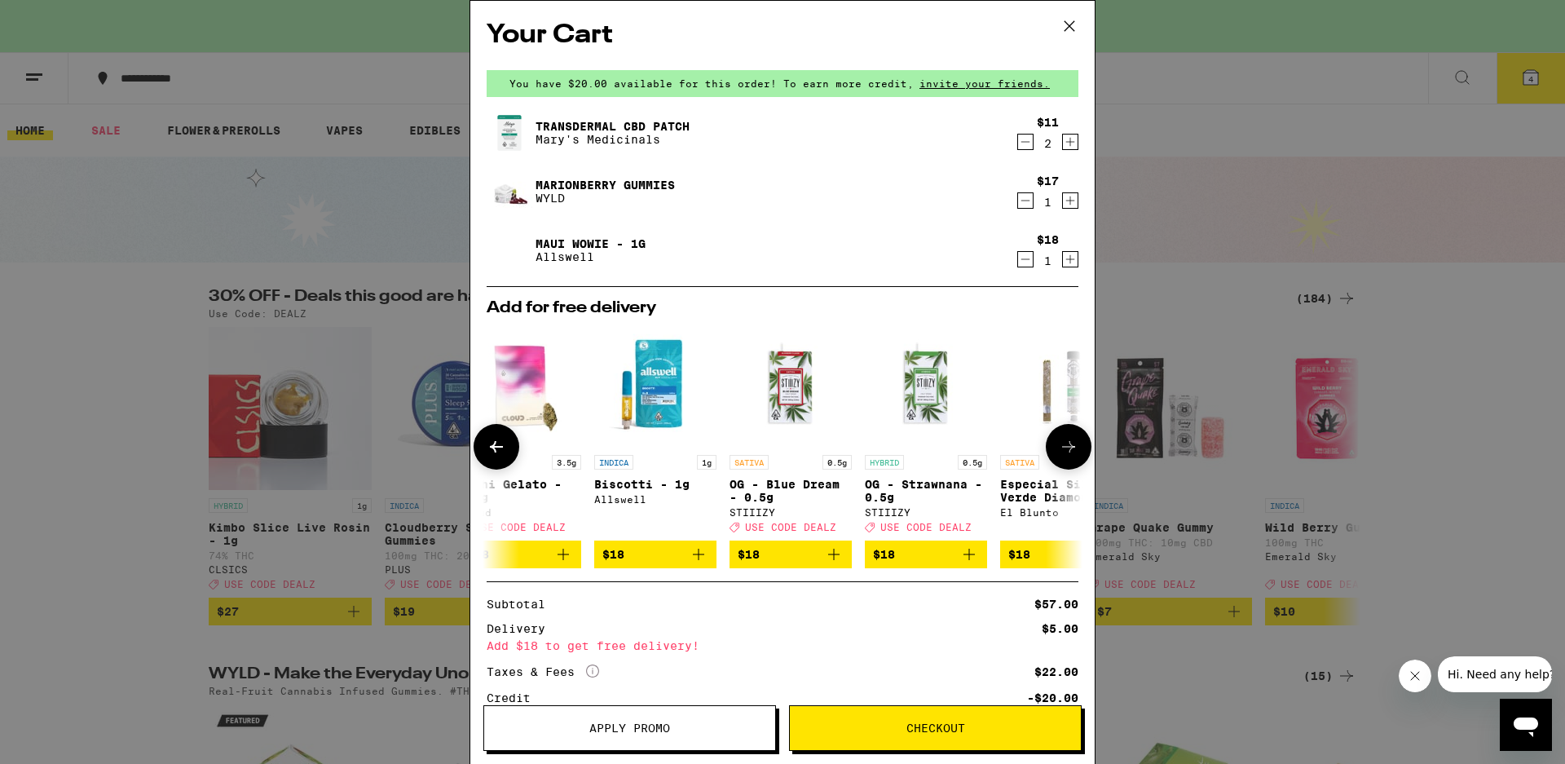
scroll to position [0, 400]
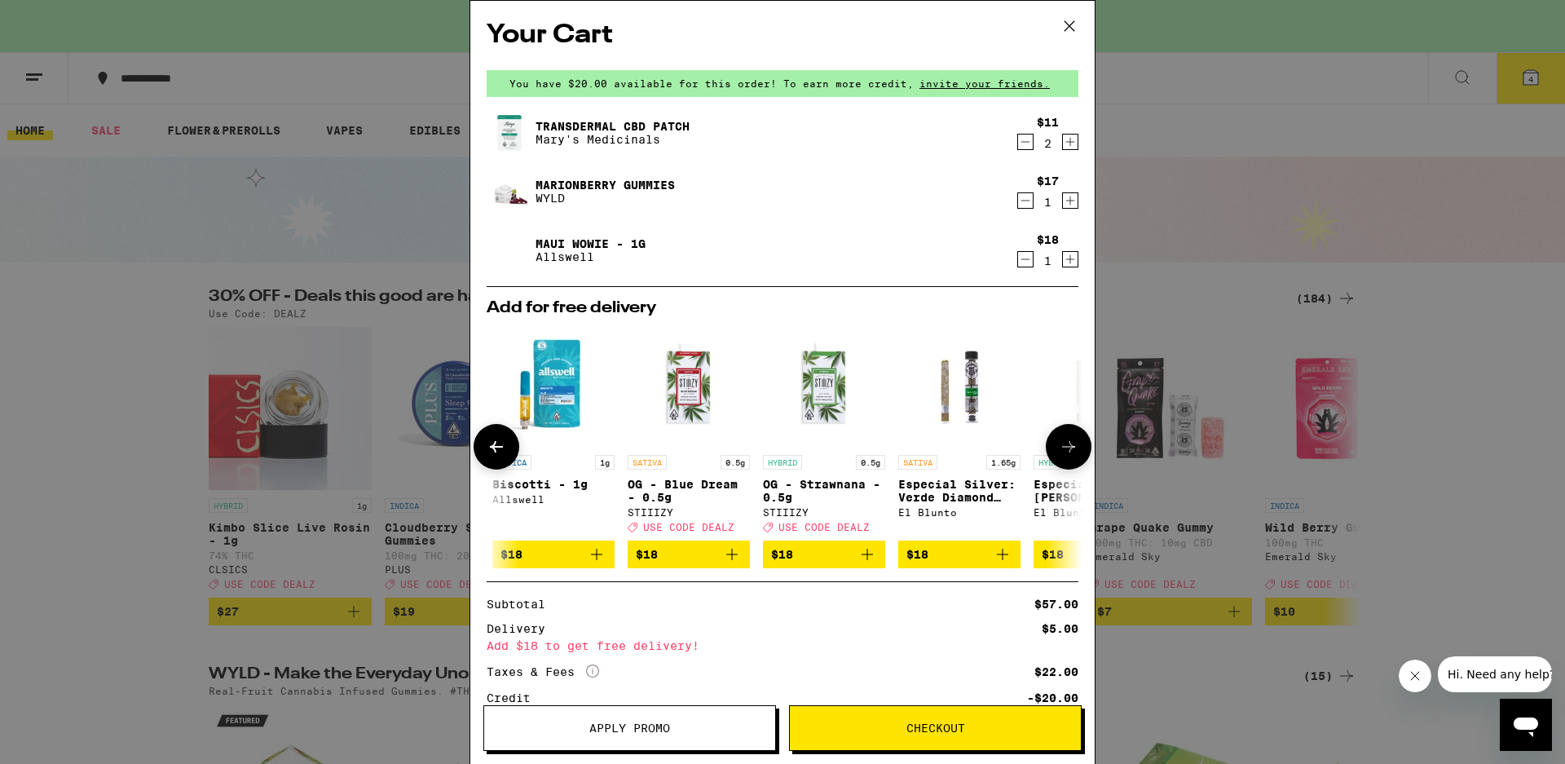
click at [1061, 449] on icon at bounding box center [1069, 447] width 20 height 20
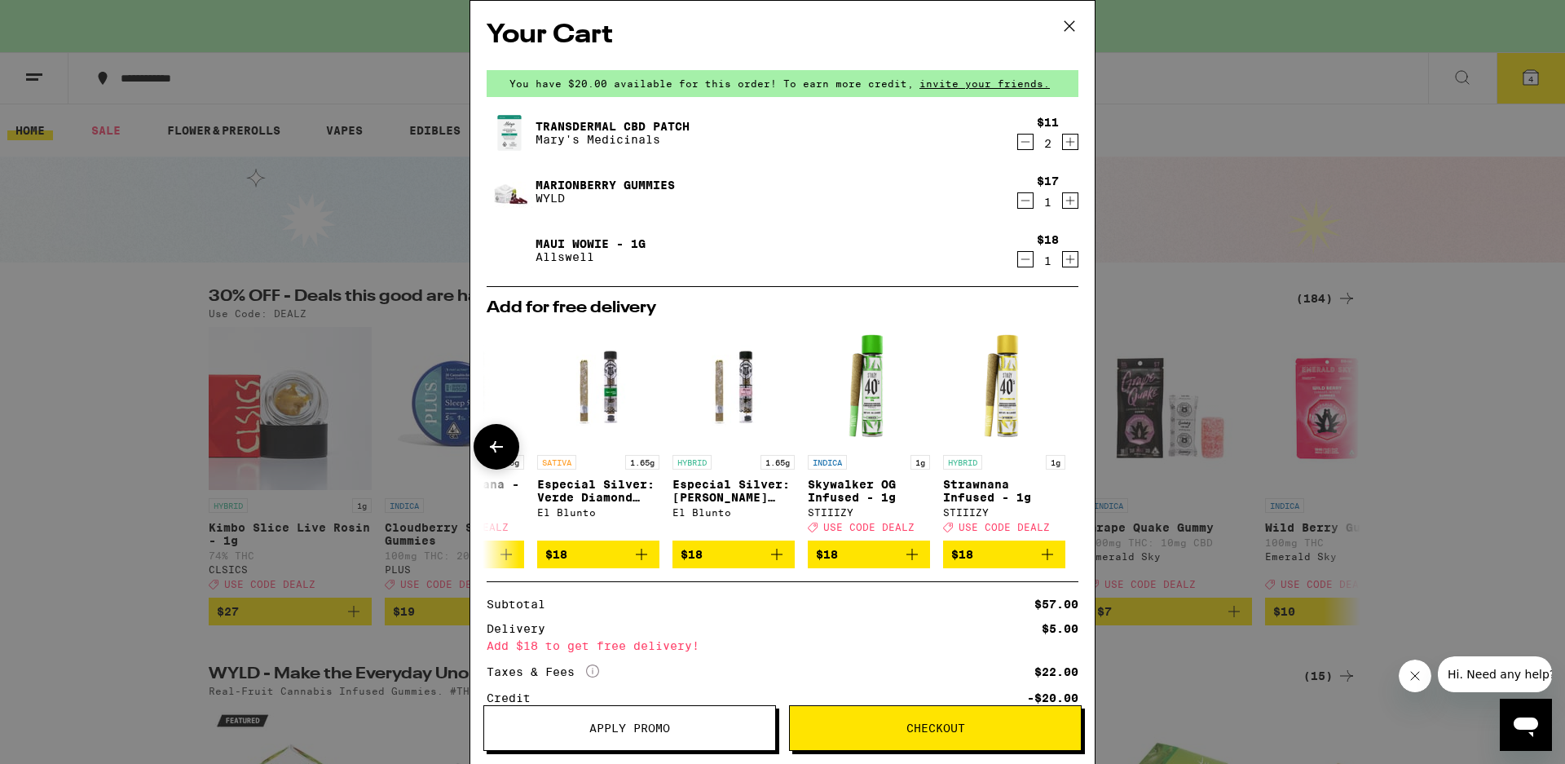
scroll to position [0, 775]
click at [1060, 448] on div at bounding box center [1069, 447] width 46 height 46
click at [478, 447] on button at bounding box center [497, 447] width 46 height 46
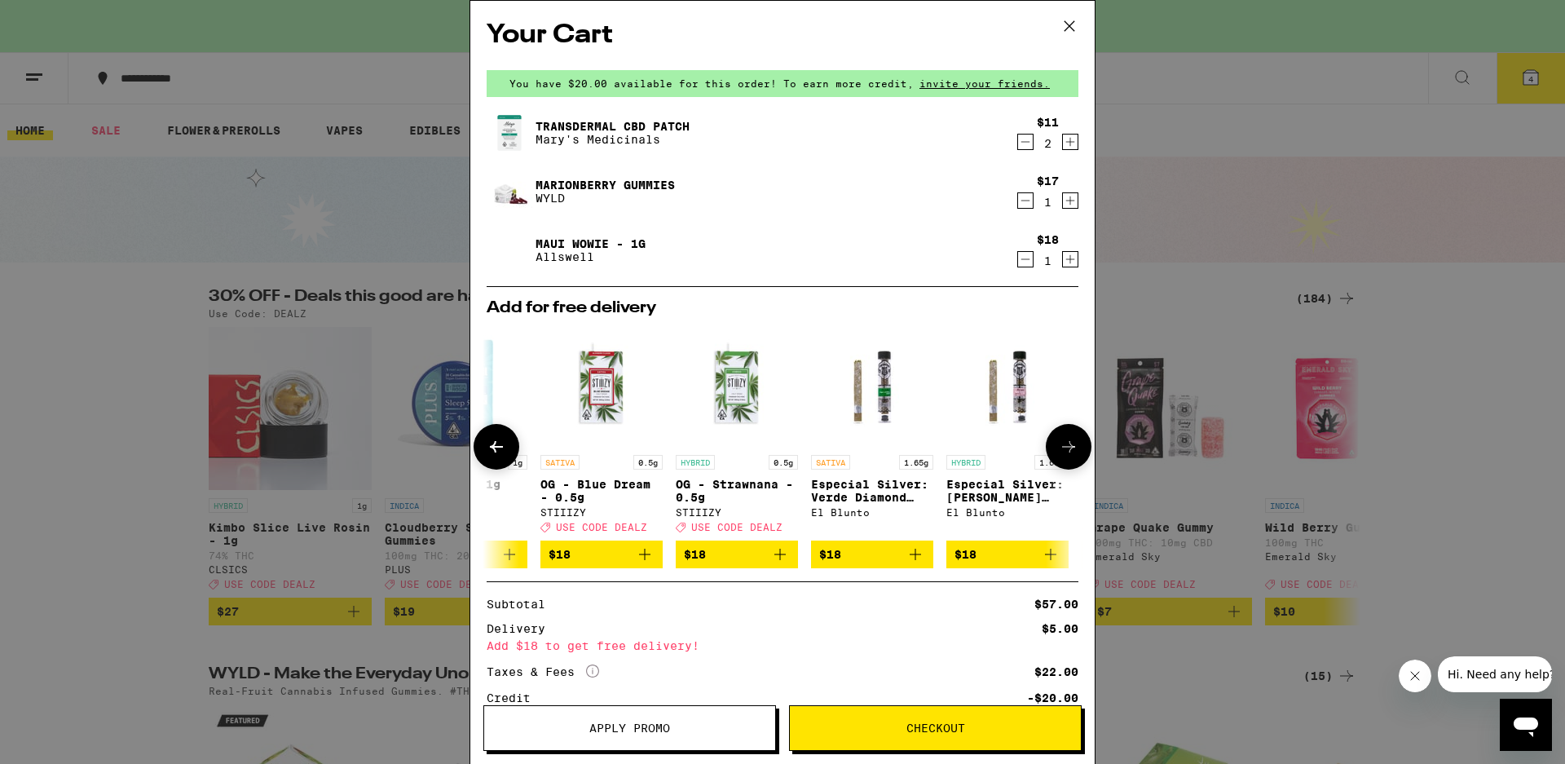
scroll to position [0, 375]
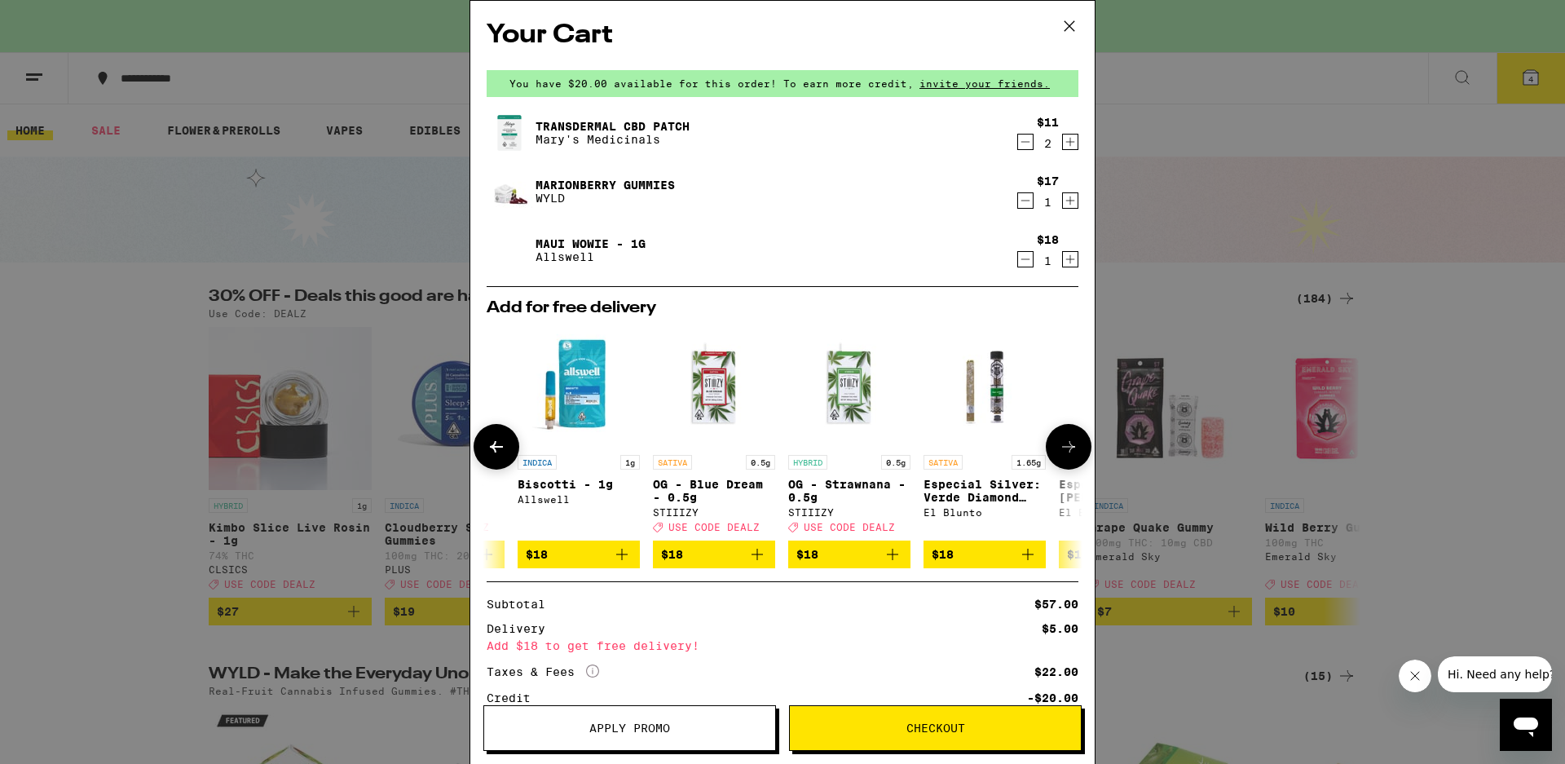
click at [478, 447] on button at bounding box center [497, 447] width 46 height 46
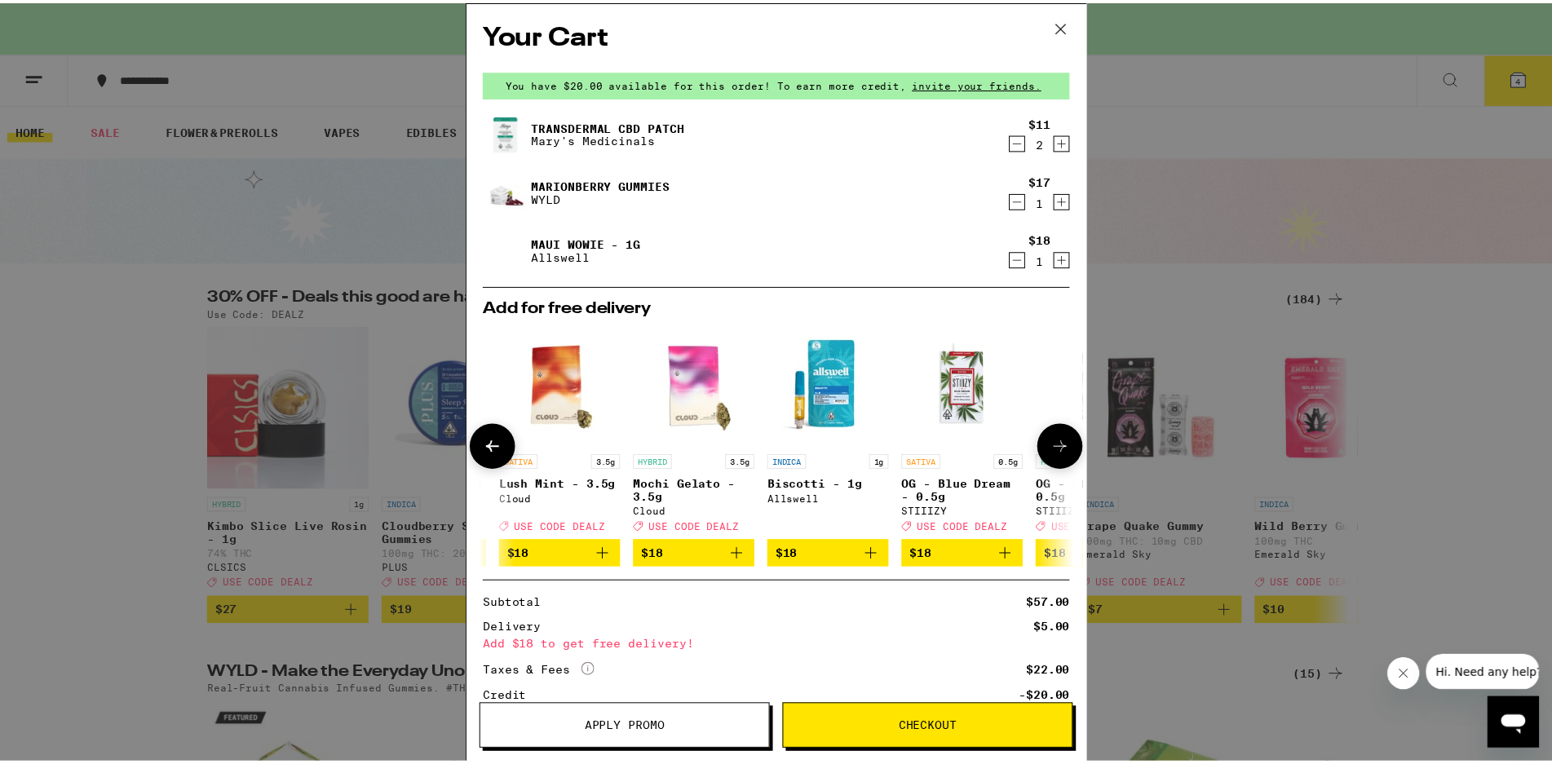
scroll to position [0, 0]
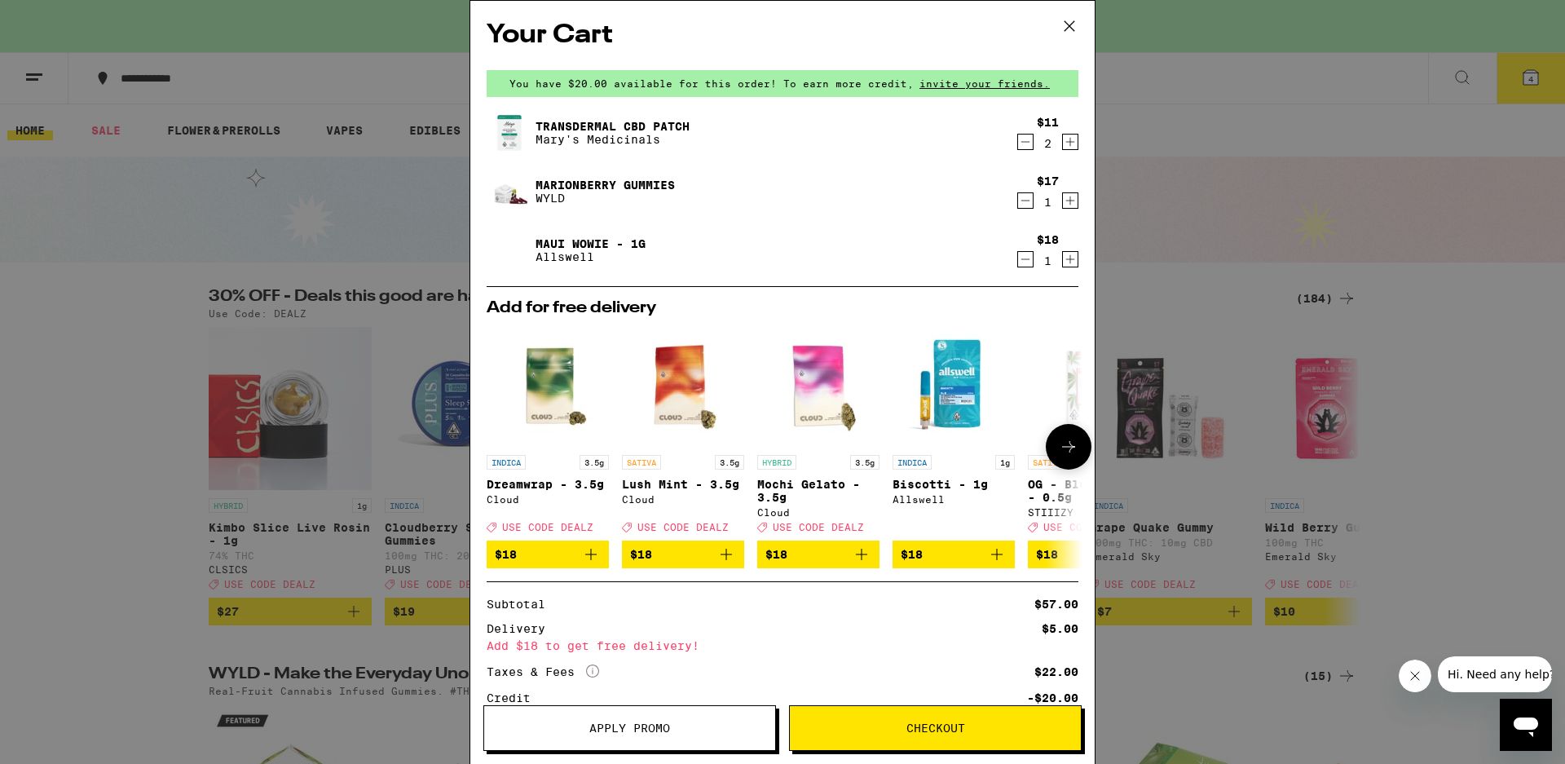
click at [952, 564] on span "$18" at bounding box center [954, 555] width 106 height 20
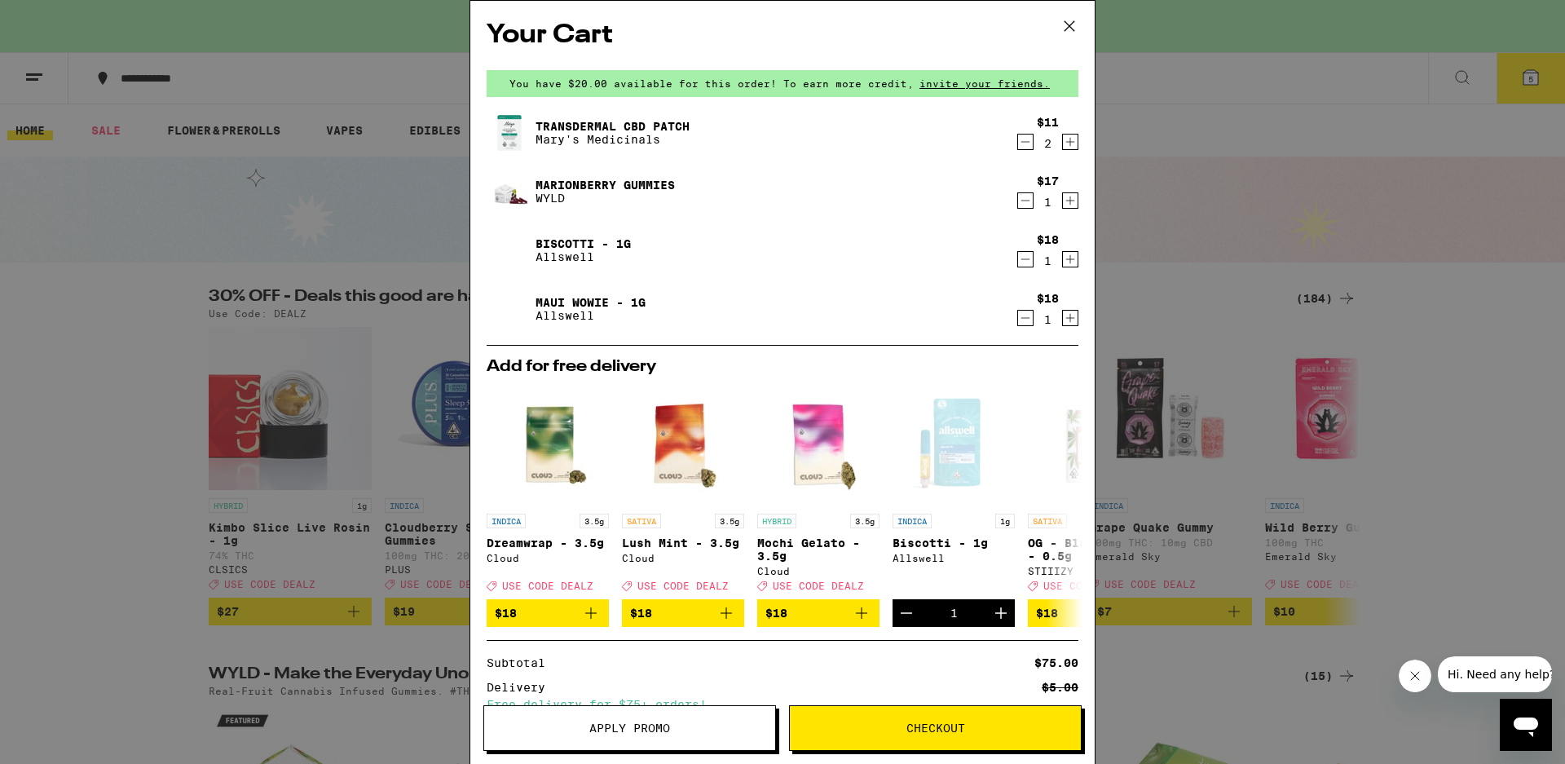
click at [678, 712] on button "Apply Promo" at bounding box center [630, 728] width 293 height 46
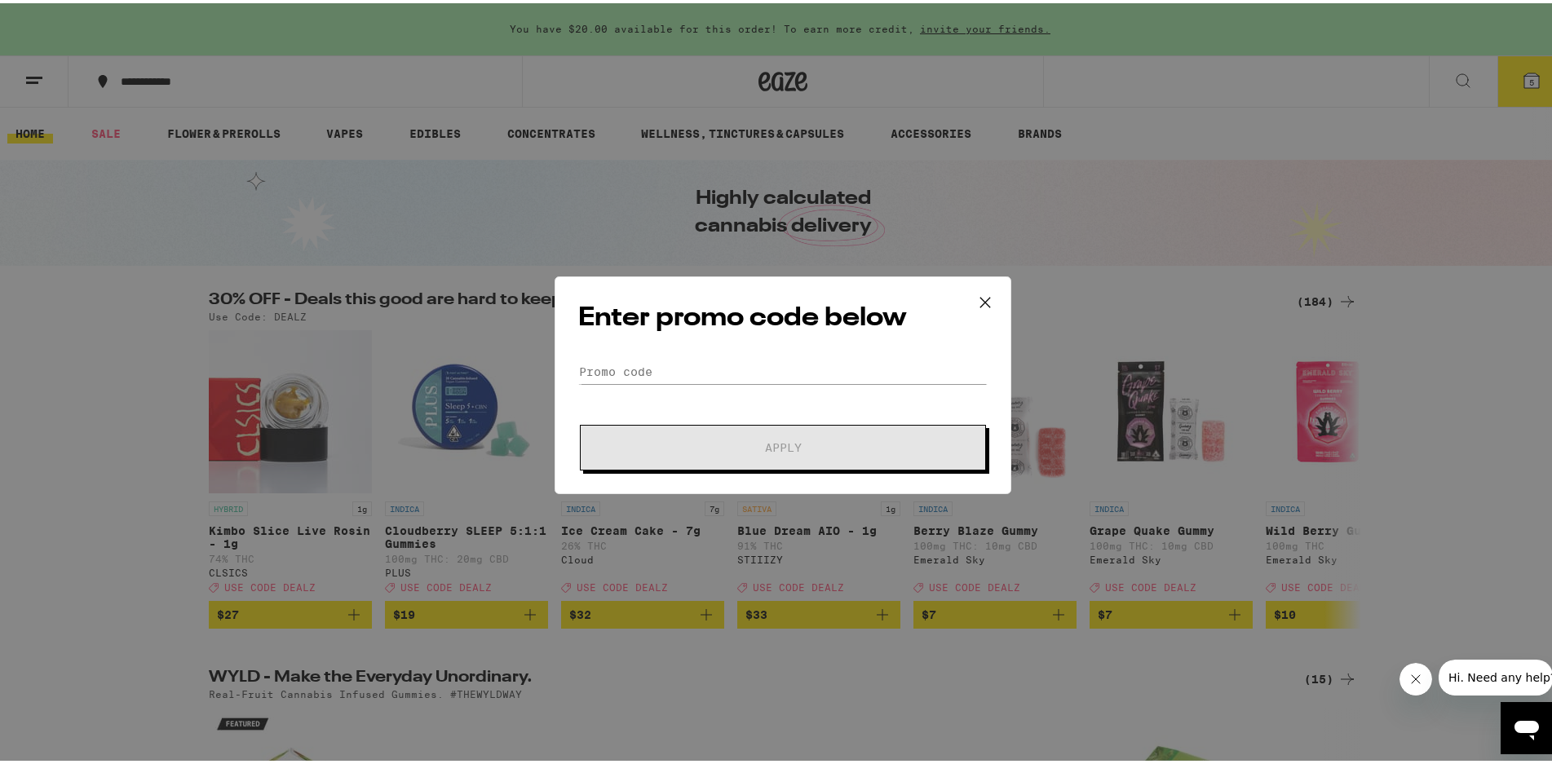
click at [982, 298] on icon at bounding box center [985, 299] width 24 height 24
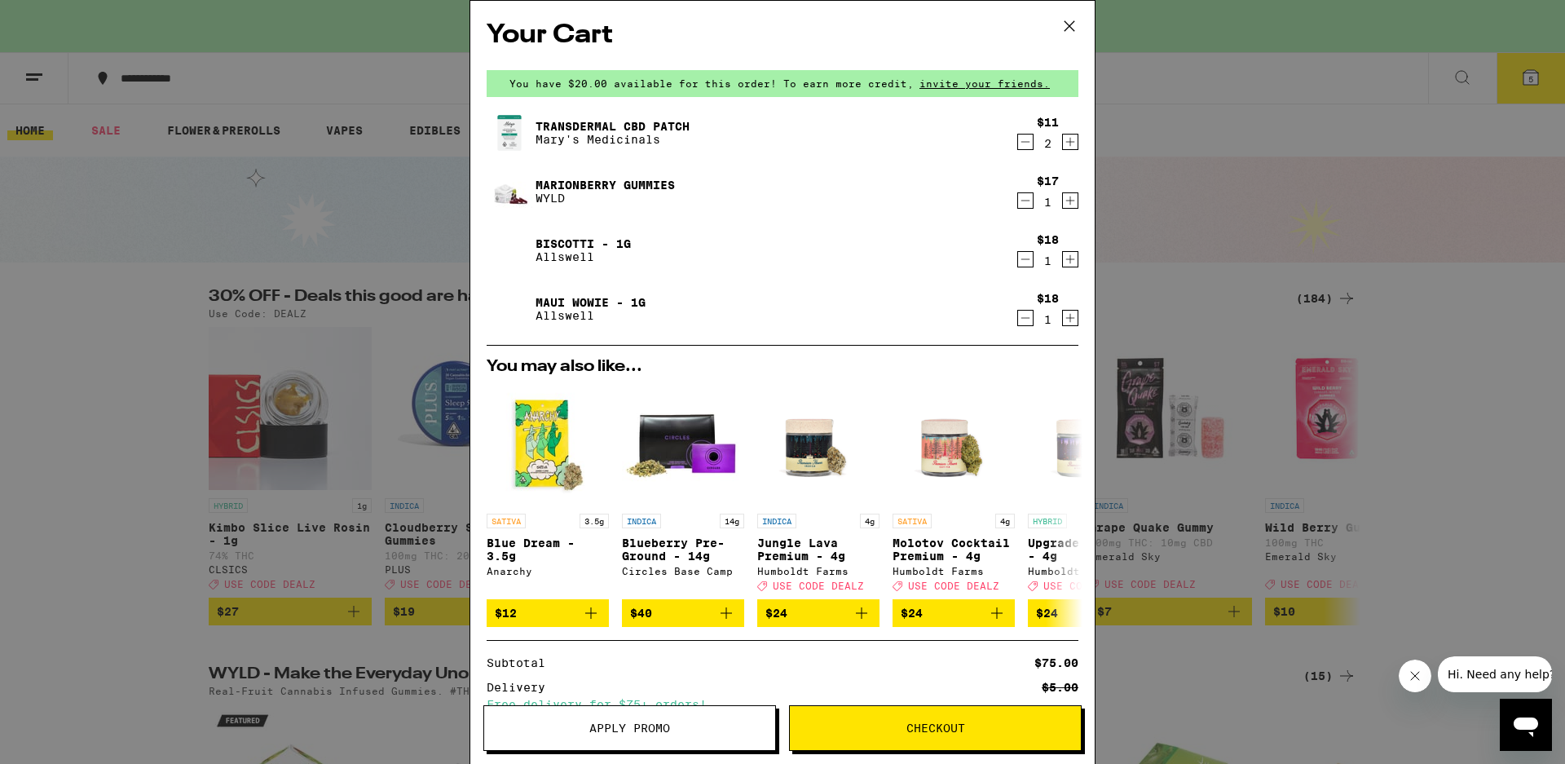
click at [962, 746] on button "Checkout" at bounding box center [935, 728] width 293 height 46
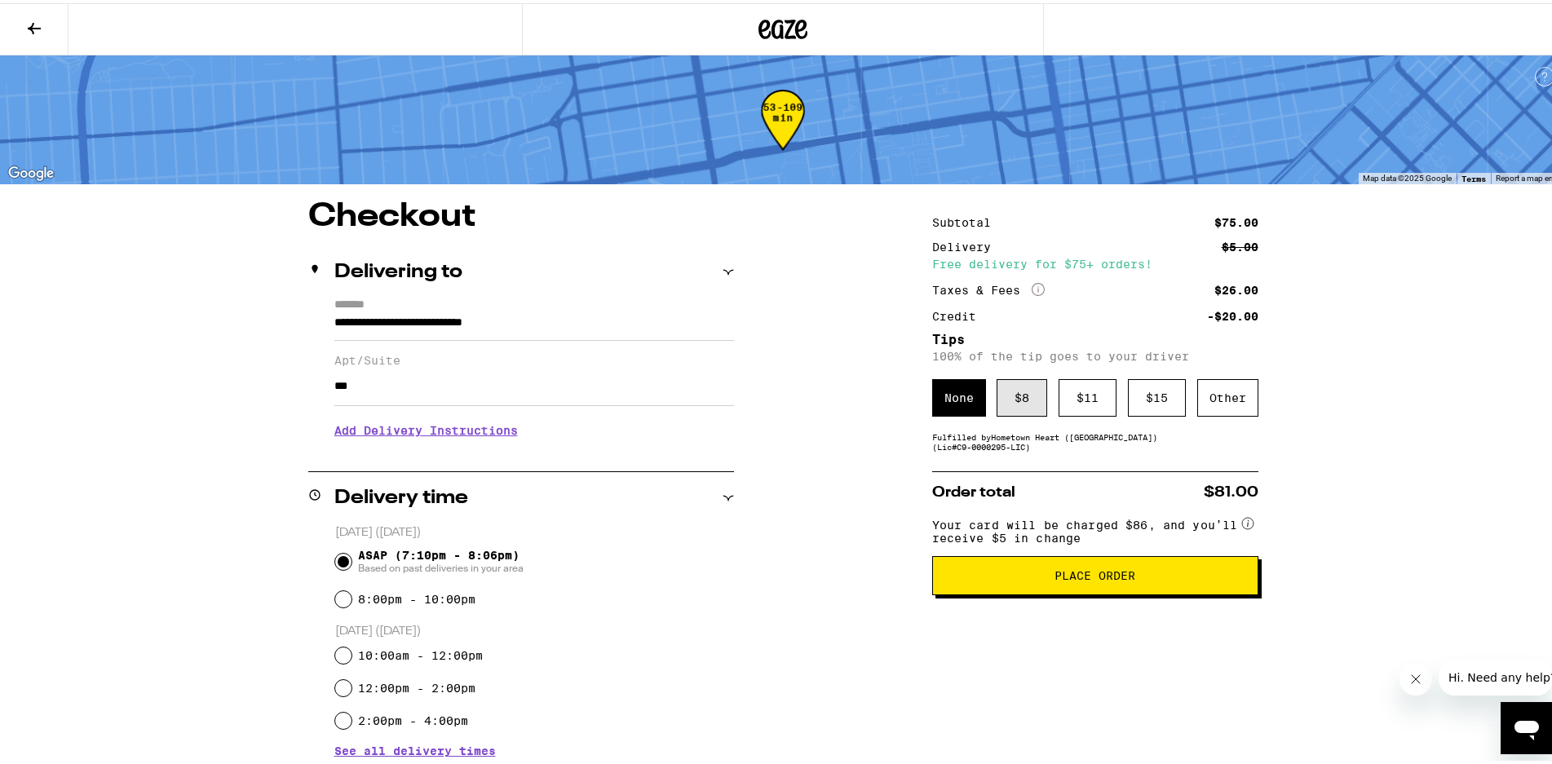
click at [1010, 396] on div "$ 8" at bounding box center [1021, 395] width 51 height 38
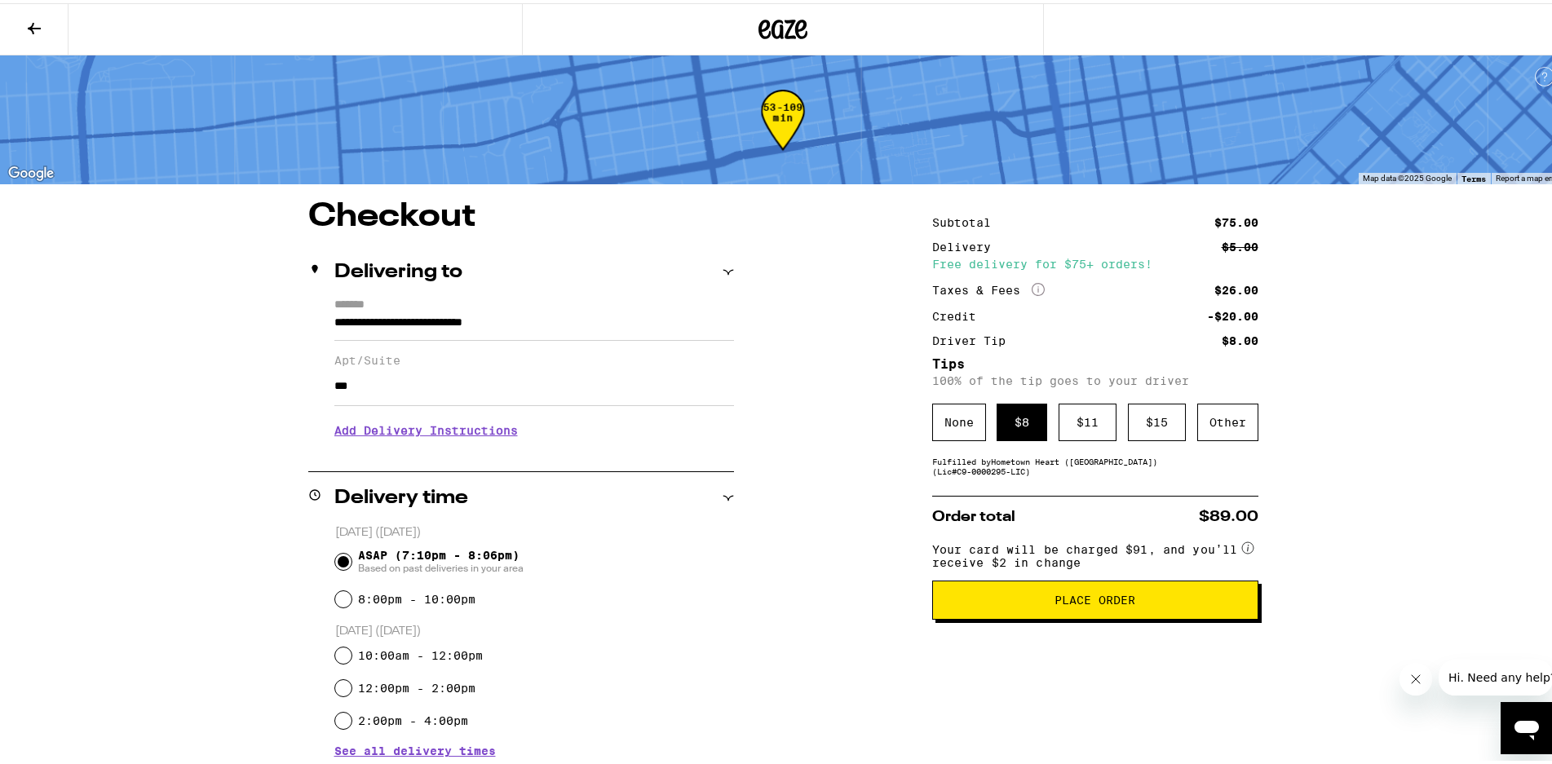
click at [1125, 597] on button "Place Order" at bounding box center [1095, 596] width 326 height 39
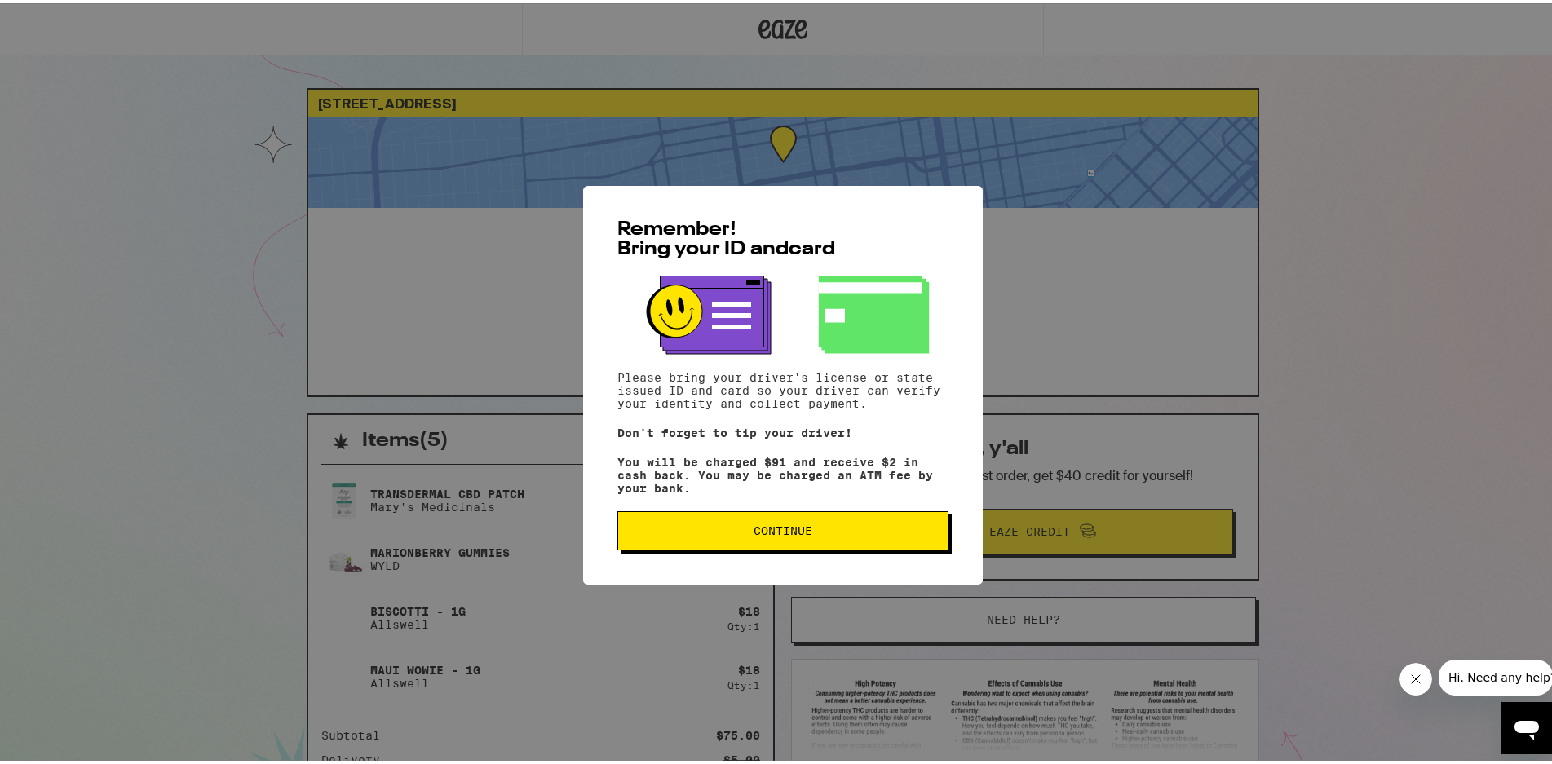
click at [821, 529] on span "Continue" at bounding box center [782, 527] width 303 height 11
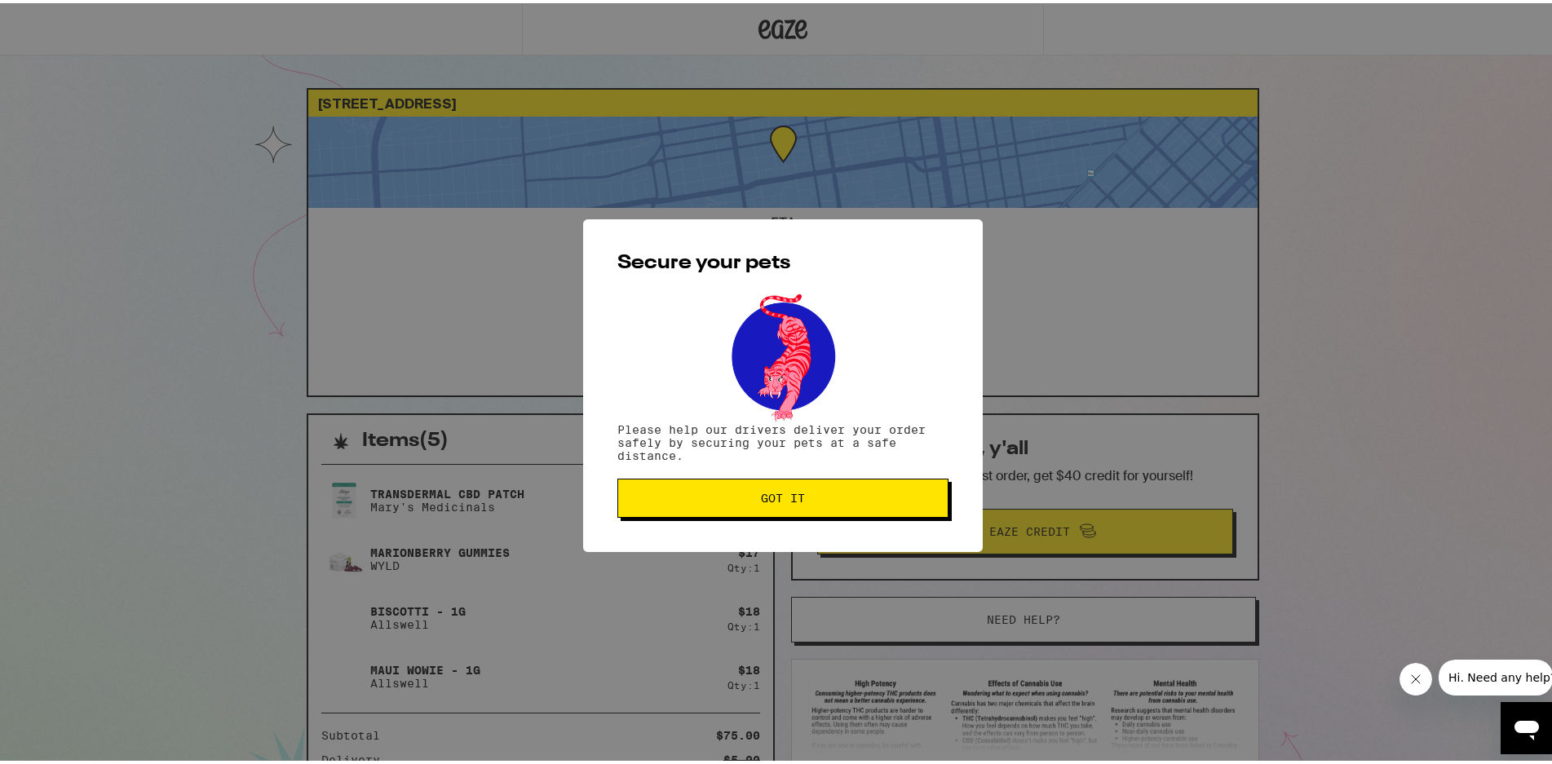
click at [781, 501] on span "Got it" at bounding box center [783, 494] width 44 height 11
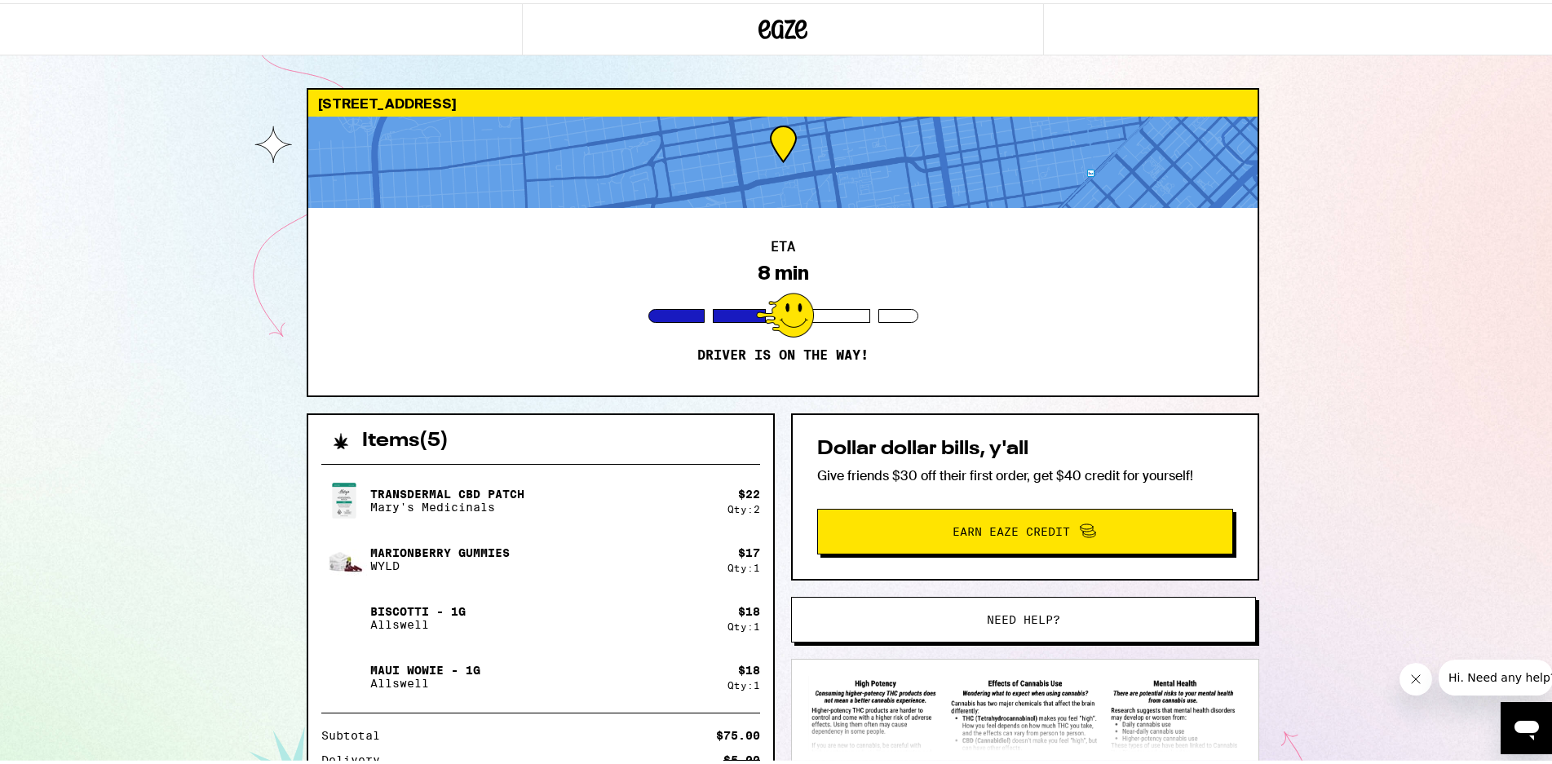
click at [770, 263] on div "8 min" at bounding box center [782, 269] width 51 height 23
click at [777, 158] on div at bounding box center [782, 158] width 949 height 91
click at [972, 157] on div at bounding box center [782, 158] width 949 height 91
